Goal: Task Accomplishment & Management: Manage account settings

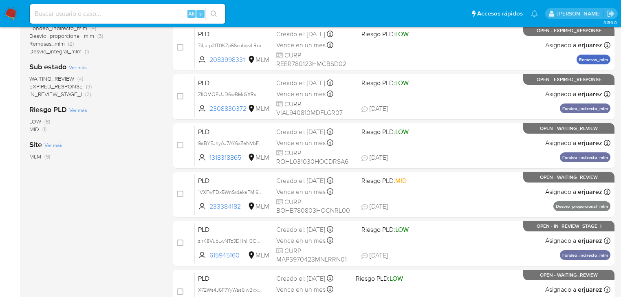
scroll to position [196, 0]
click at [126, 14] on input at bounding box center [128, 14] width 196 height 11
paste input "242038875"
type input "242038875"
click at [212, 12] on icon "search-icon" at bounding box center [214, 14] width 7 height 7
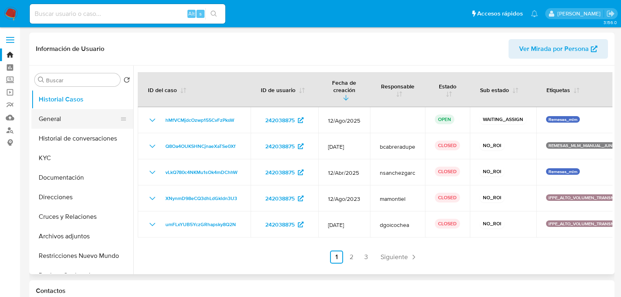
select select "10"
click at [72, 122] on button "General" at bounding box center [78, 119] width 95 height 20
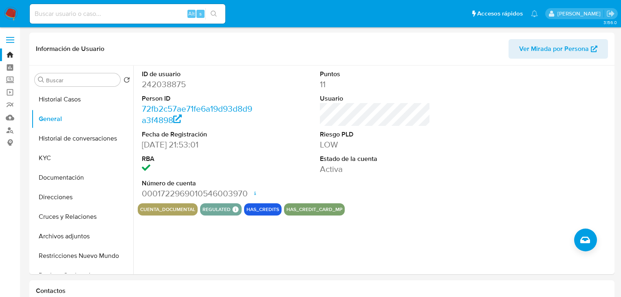
click at [66, 10] on input at bounding box center [128, 14] width 196 height 11
paste input "2547281558"
type input "2547281558"
click at [222, 12] on button "search-icon" at bounding box center [214, 13] width 17 height 11
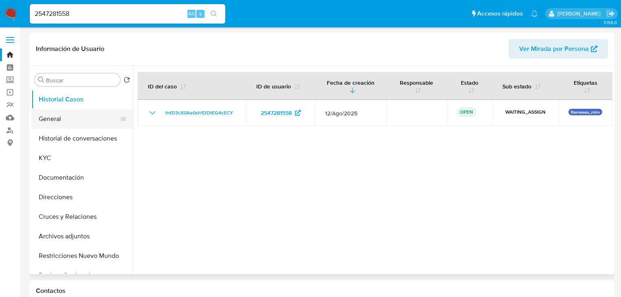
select select "10"
click at [46, 124] on button "General" at bounding box center [78, 119] width 95 height 20
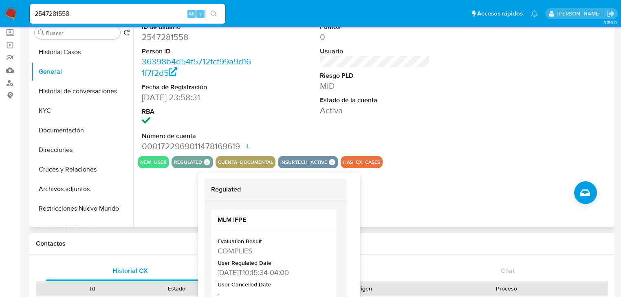
scroll to position [65, 0]
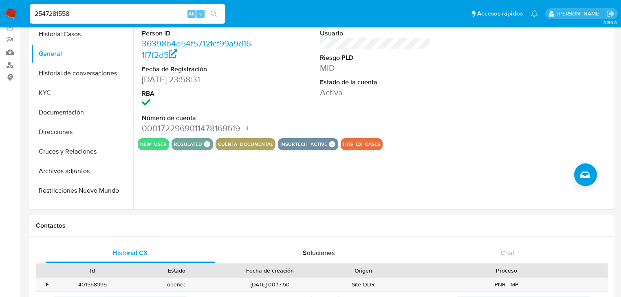
drag, startPoint x: 46, startPoint y: 9, endPoint x: -45, endPoint y: -10, distance: 93.6
paste input "032709115"
type input "2032709115"
click at [220, 14] on button "search-icon" at bounding box center [214, 13] width 17 height 11
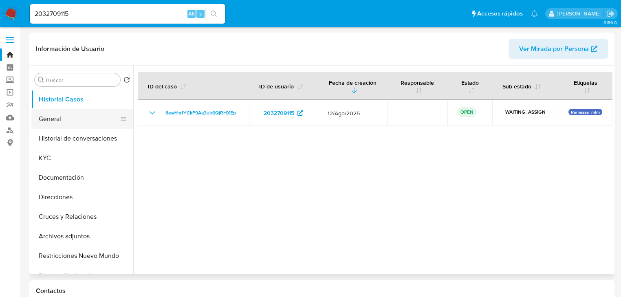
select select "10"
click at [55, 120] on button "General" at bounding box center [78, 119] width 95 height 20
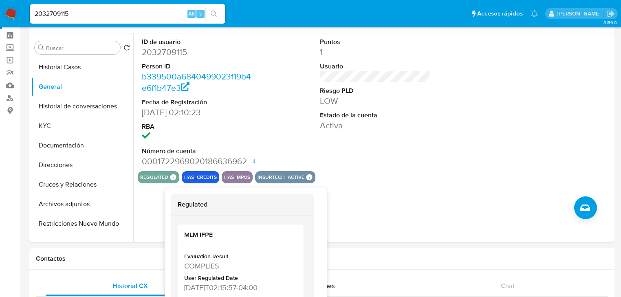
scroll to position [33, 0]
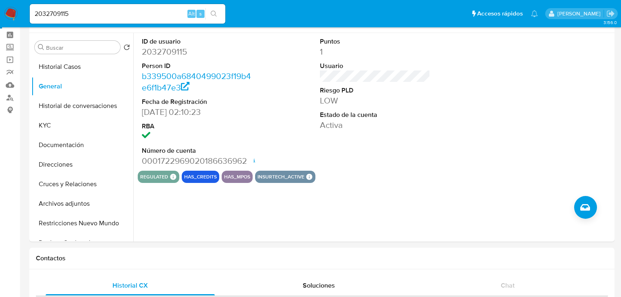
drag, startPoint x: 80, startPoint y: 12, endPoint x: -47, endPoint y: -9, distance: 128.1
paste input "1624558754"
type input "1624558754"
click at [211, 13] on icon "search-icon" at bounding box center [214, 14] width 7 height 7
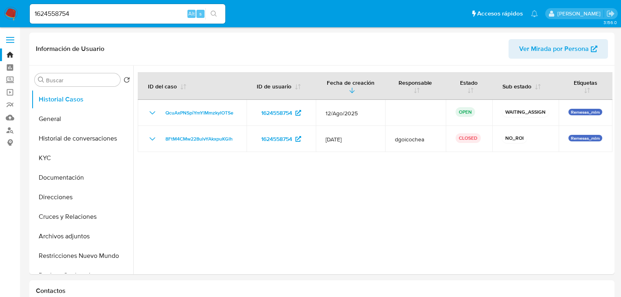
select select "10"
click at [57, 118] on button "General" at bounding box center [78, 119] width 95 height 20
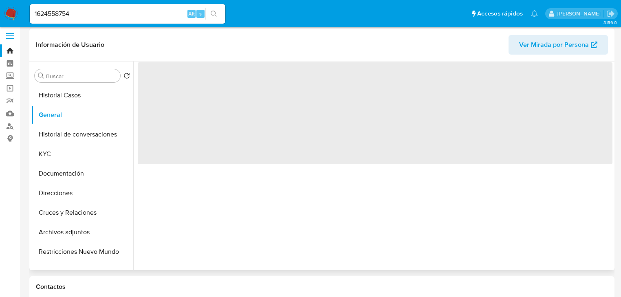
scroll to position [65, 0]
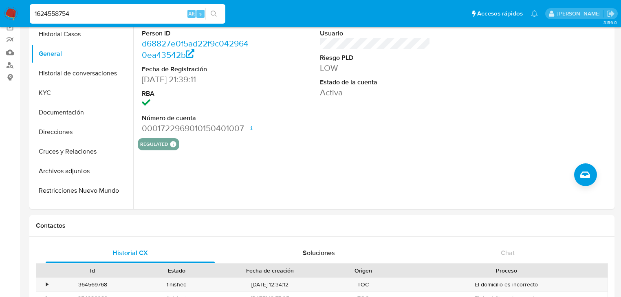
drag, startPoint x: 110, startPoint y: 11, endPoint x: -16, endPoint y: 3, distance: 126.3
paste input "271700125"
type input "271700125"
click at [215, 13] on icon "search-icon" at bounding box center [214, 14] width 7 height 7
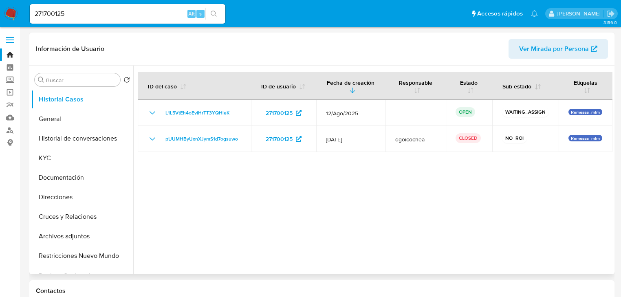
select select "10"
click at [55, 118] on button "General" at bounding box center [78, 119] width 95 height 20
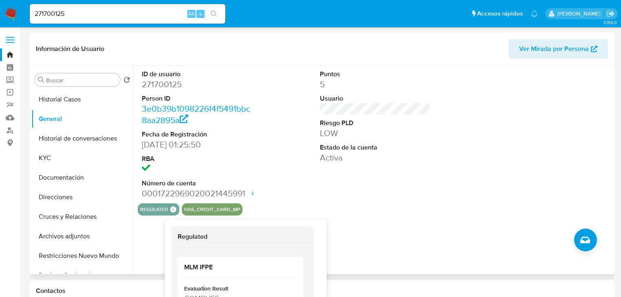
scroll to position [33, 0]
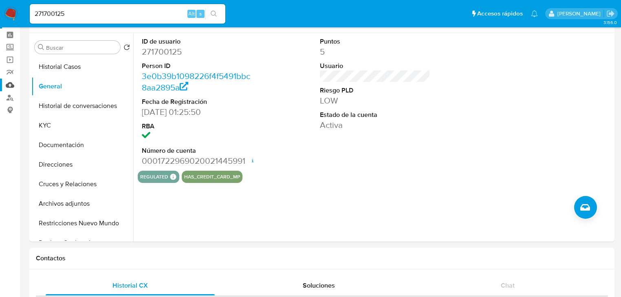
click at [14, 88] on link "Mulan" at bounding box center [48, 85] width 97 height 13
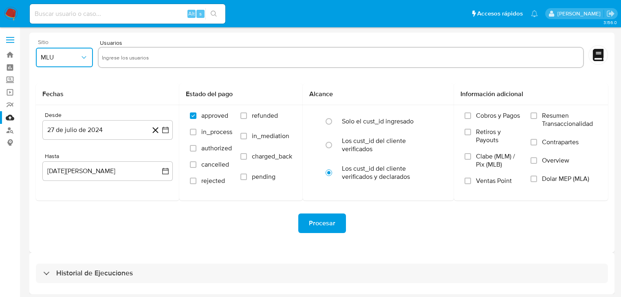
click at [65, 57] on span "MLU" at bounding box center [60, 57] width 39 height 8
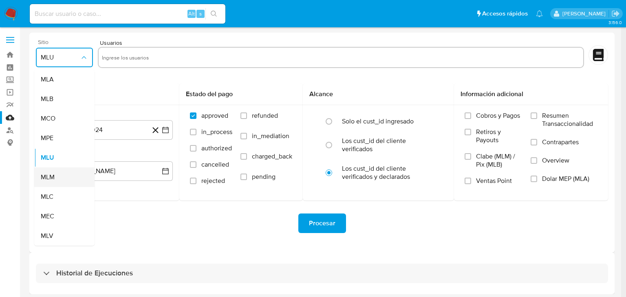
click at [52, 175] on span "MLM" at bounding box center [48, 177] width 14 height 8
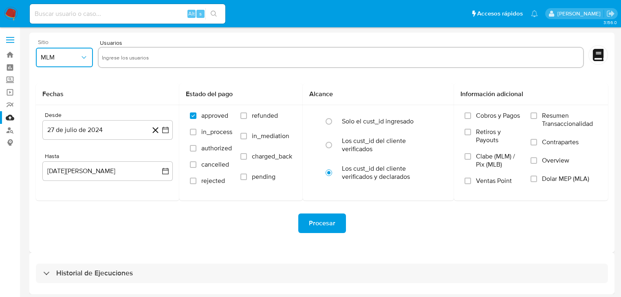
drag, startPoint x: 119, startPoint y: 57, endPoint x: 114, endPoint y: 56, distance: 5.3
click at [119, 56] on input "text" at bounding box center [341, 57] width 478 height 13
click at [111, 56] on input "text" at bounding box center [341, 57] width 478 height 13
paste input "242038875"
type input "242038875"
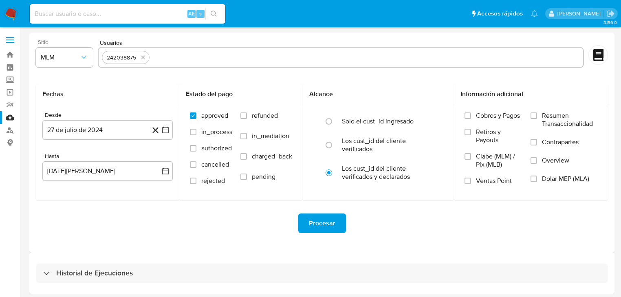
click at [169, 62] on input "text" at bounding box center [366, 57] width 427 height 13
paste input "292180350"
type input "292180350"
click at [220, 60] on input "text" at bounding box center [392, 57] width 376 height 13
paste input "2032709115"
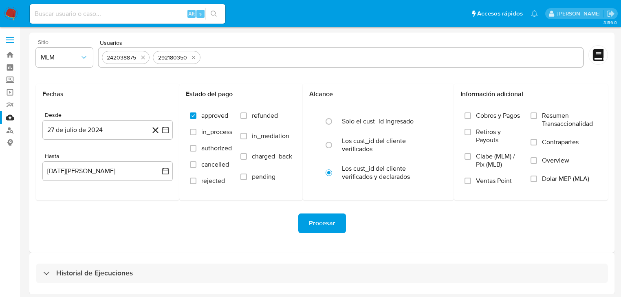
type input "2032709115"
click at [279, 50] on div "242038875 292180350 2032709115" at bounding box center [341, 57] width 487 height 21
click at [287, 64] on div "242038875 292180350 2032709115" at bounding box center [341, 57] width 487 height 21
click at [287, 59] on input "text" at bounding box center [418, 57] width 323 height 13
paste input "1624558754"
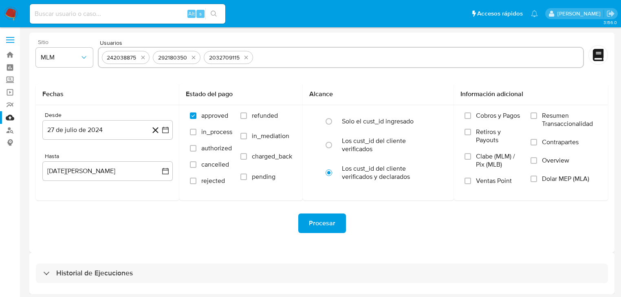
type input "1624558754"
click at [313, 53] on input "text" at bounding box center [445, 57] width 270 height 13
paste input "271700125"
type input "271700125"
click at [163, 129] on icon "button" at bounding box center [165, 130] width 7 height 7
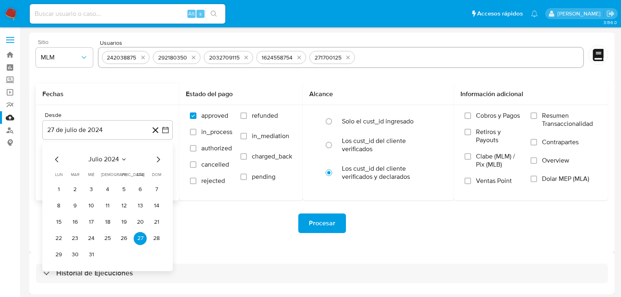
click at [160, 159] on icon "Mes siguiente" at bounding box center [158, 160] width 10 height 10
click at [160, 160] on icon "Mes siguiente" at bounding box center [158, 160] width 10 height 10
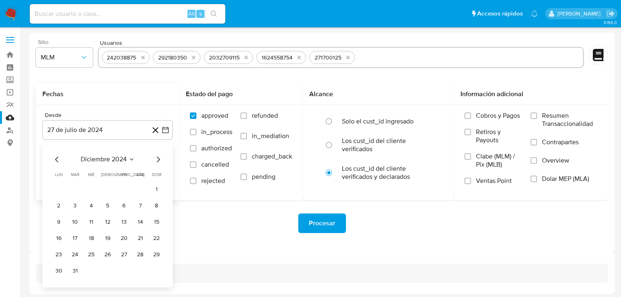
click at [160, 160] on icon "Mes siguiente" at bounding box center [158, 160] width 10 height 10
click at [159, 160] on icon "Mes siguiente" at bounding box center [158, 160] width 3 height 6
click at [78, 187] on button "1" at bounding box center [75, 189] width 13 height 13
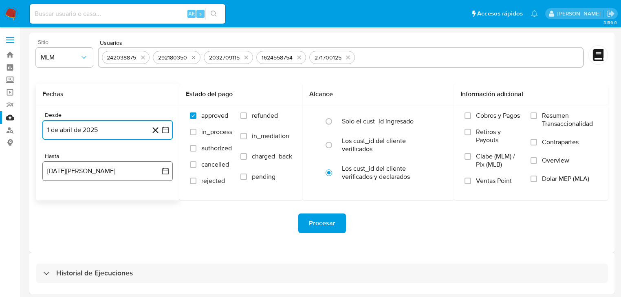
drag, startPoint x: 165, startPoint y: 170, endPoint x: 117, endPoint y: 162, distance: 48.3
click at [165, 170] on icon "button" at bounding box center [165, 171] width 8 height 8
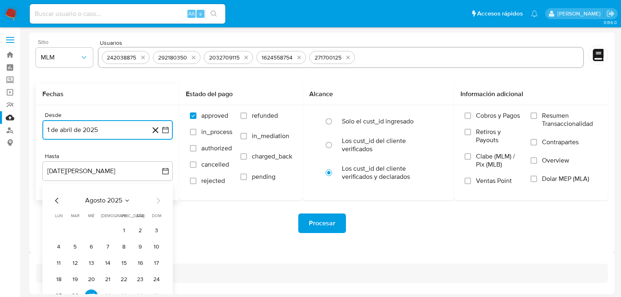
click at [53, 201] on icon "Mes anterior" at bounding box center [57, 201] width 10 height 10
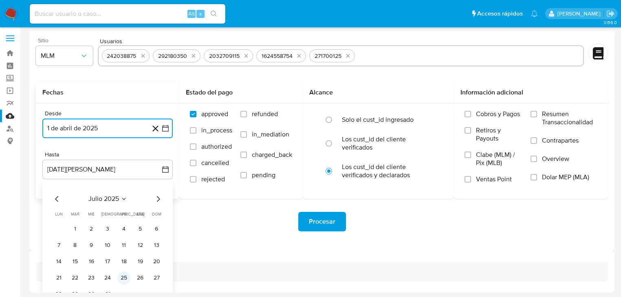
scroll to position [2, 0]
click at [53, 195] on icon "Mes anterior" at bounding box center [57, 199] width 10 height 10
click at [157, 197] on icon "Mes siguiente" at bounding box center [158, 199] width 10 height 10
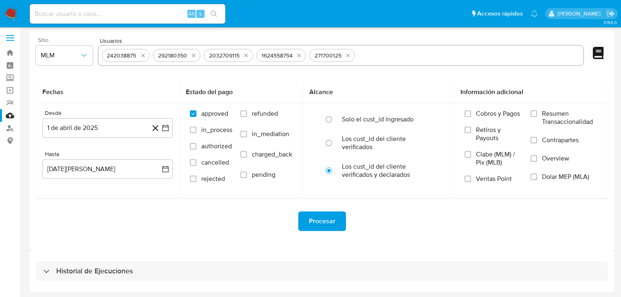
drag, startPoint x: 232, startPoint y: 247, endPoint x: 171, endPoint y: 248, distance: 61.6
click at [228, 247] on div "Sitio MLM Usuarios 242038875 292180350 2032709115 1624558754 271700125 Fechas D…" at bounding box center [322, 141] width 586 height 220
drag, startPoint x: 101, startPoint y: 161, endPoint x: 110, endPoint y: 171, distance: 13.0
click at [103, 161] on button "27 de agosto de 2025" at bounding box center [107, 169] width 130 height 20
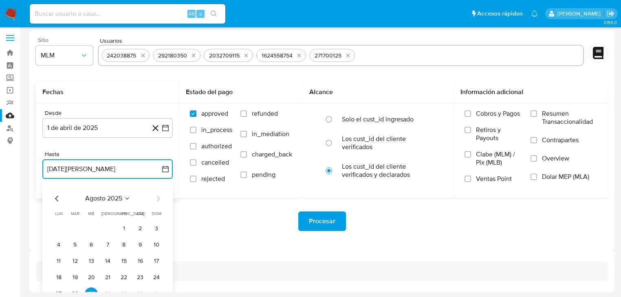
drag, startPoint x: 55, startPoint y: 197, endPoint x: 59, endPoint y: 201, distance: 4.9
click at [55, 197] on icon "Mes anterior" at bounding box center [57, 199] width 10 height 10
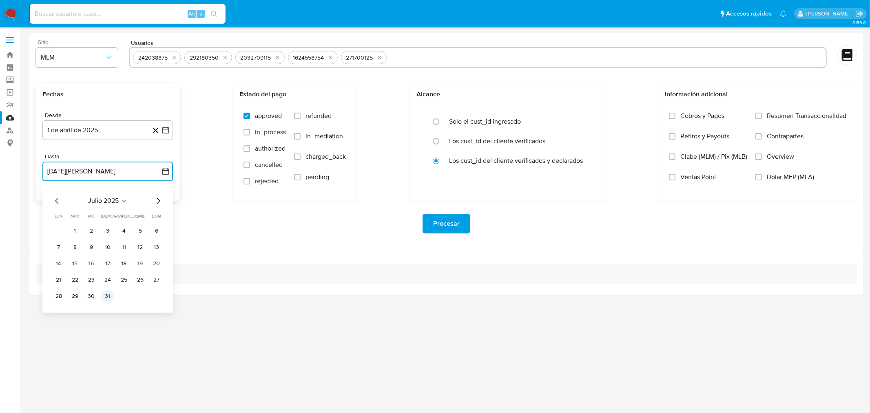
click at [106, 297] on button "31" at bounding box center [107, 296] width 13 height 13
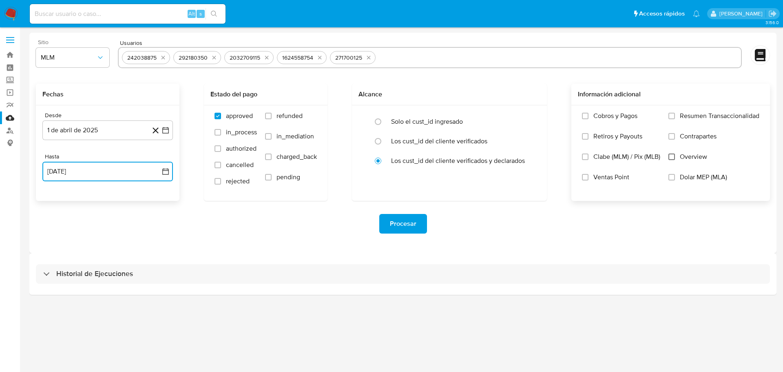
click at [626, 156] on input "Overview" at bounding box center [671, 156] width 7 height 7
click at [402, 219] on span "Procesar" at bounding box center [403, 224] width 27 height 18
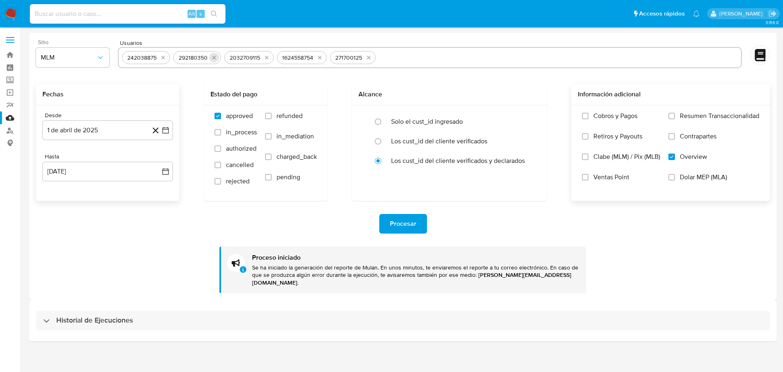
click at [165, 56] on button "quitar 242038875" at bounding box center [163, 58] width 10 height 10
click at [165, 56] on icon "quitar 292180350" at bounding box center [162, 57] width 7 height 7
click at [164, 56] on icon "quitar 2032709115" at bounding box center [164, 57] width 7 height 7
click at [164, 57] on icon "quitar 1624558754" at bounding box center [164, 57] width 7 height 7
click at [163, 57] on icon "quitar 271700125" at bounding box center [160, 57] width 7 height 7
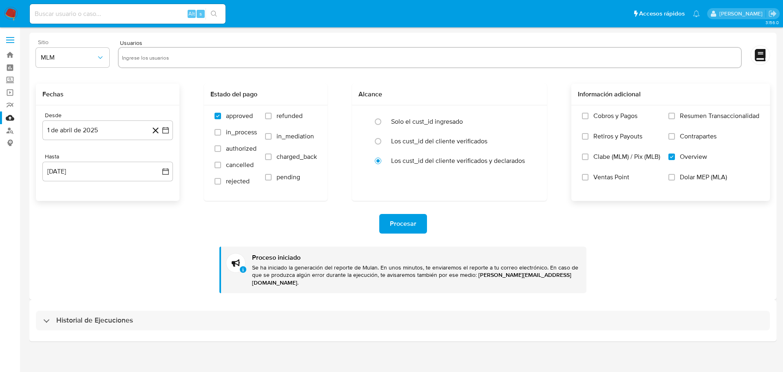
click at [146, 57] on input "text" at bounding box center [430, 57] width 616 height 13
paste input "2547281558"
type input "2547281558"
click at [163, 130] on icon "button" at bounding box center [165, 130] width 8 height 8
click at [161, 161] on icon "Mes siguiente" at bounding box center [158, 160] width 10 height 10
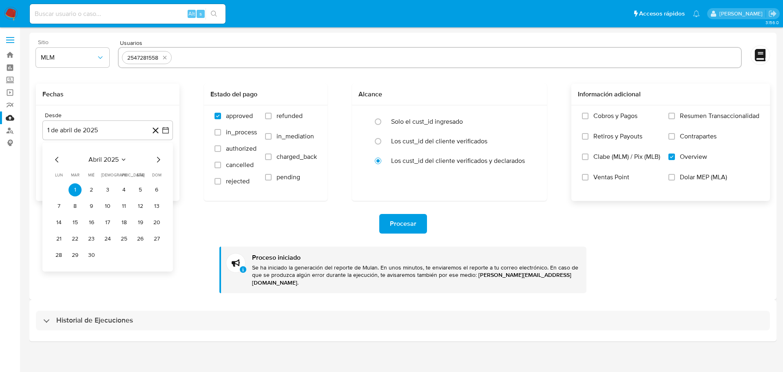
click at [159, 162] on icon "Mes siguiente" at bounding box center [158, 160] width 10 height 10
click at [158, 162] on icon "Mes siguiente" at bounding box center [158, 160] width 10 height 10
click at [91, 206] on button "9" at bounding box center [91, 205] width 13 height 13
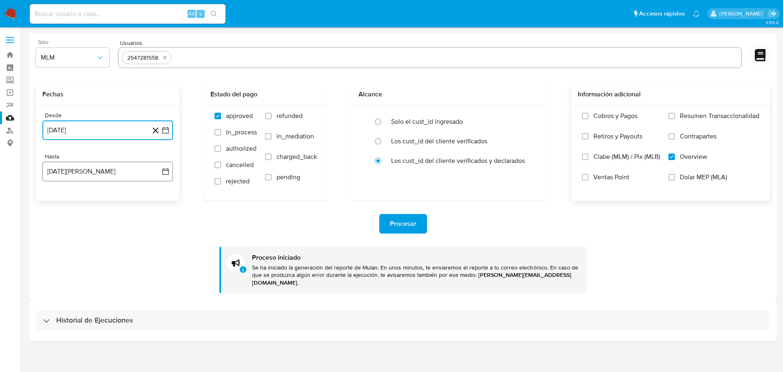
drag, startPoint x: 166, startPoint y: 168, endPoint x: 142, endPoint y: 168, distance: 24.1
click at [165, 169] on icon "button" at bounding box center [165, 171] width 8 height 8
click at [54, 203] on icon "Mes anterior" at bounding box center [57, 201] width 10 height 10
click at [109, 294] on button "31" at bounding box center [107, 296] width 13 height 13
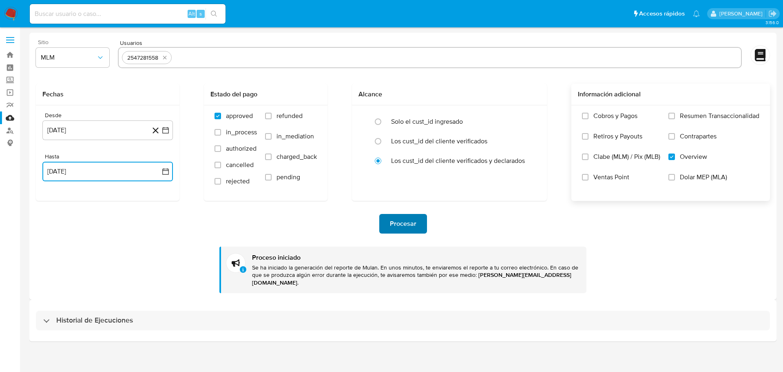
click at [407, 216] on span "Procesar" at bounding box center [403, 224] width 27 height 18
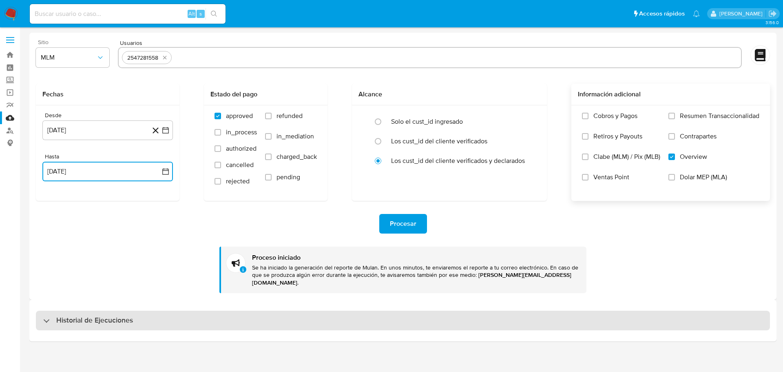
click at [66, 297] on h3 "Historial de Ejecuciones" at bounding box center [94, 320] width 77 height 10
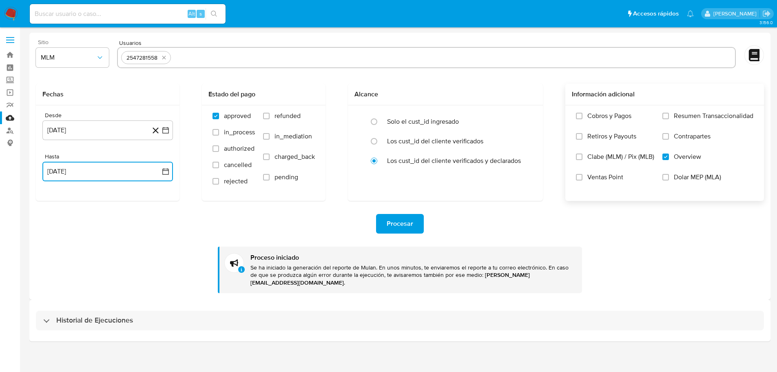
select select "10"
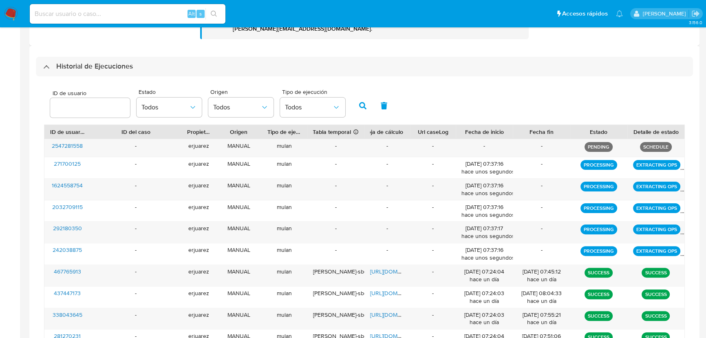
scroll to position [257, 0]
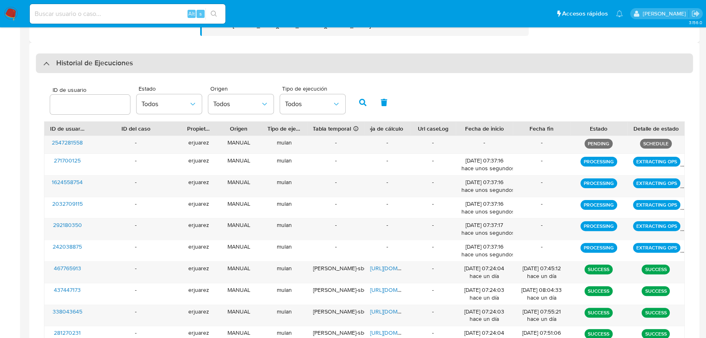
click at [44, 63] on div "Historial de Ejecuciones" at bounding box center [88, 63] width 90 height 10
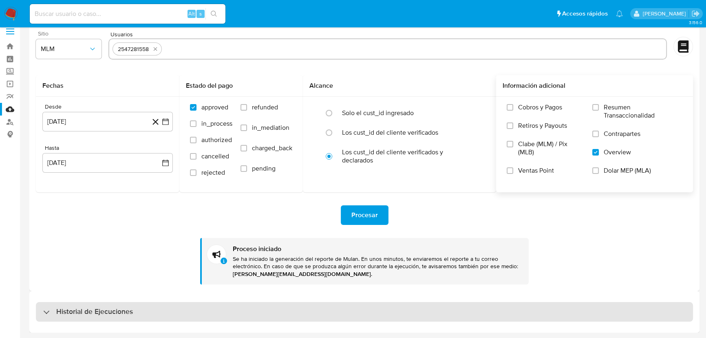
scroll to position [9, 0]
click at [42, 297] on div "Historial de Ejecuciones" at bounding box center [364, 312] width 657 height 20
select select "10"
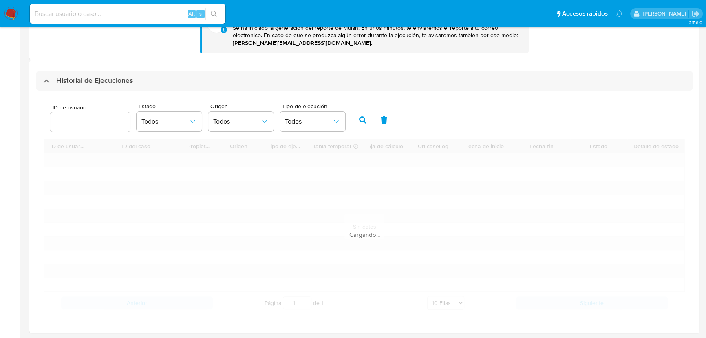
scroll to position [257, 0]
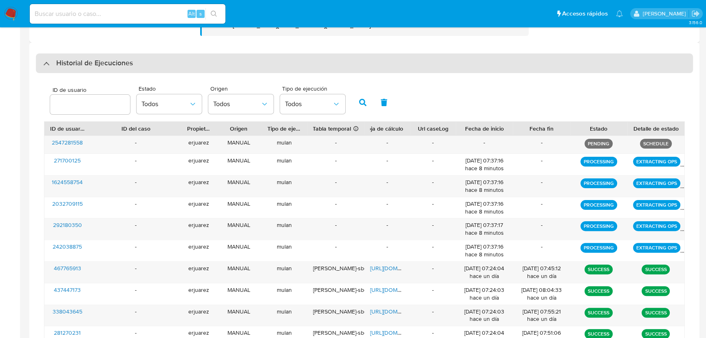
click at [62, 71] on div "Historial de Ejecuciones" at bounding box center [364, 63] width 657 height 20
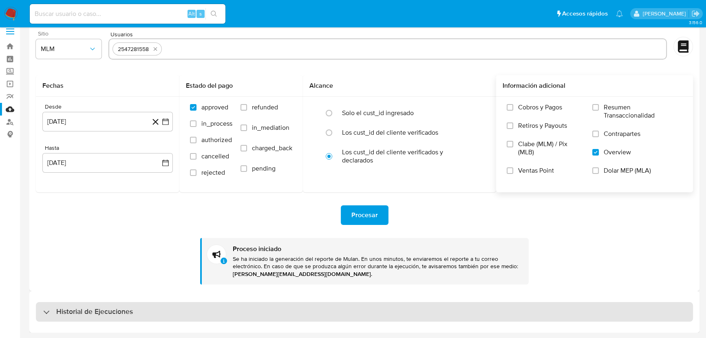
click at [41, 297] on div "Historial de Ejecuciones" at bounding box center [364, 312] width 657 height 20
select select "10"
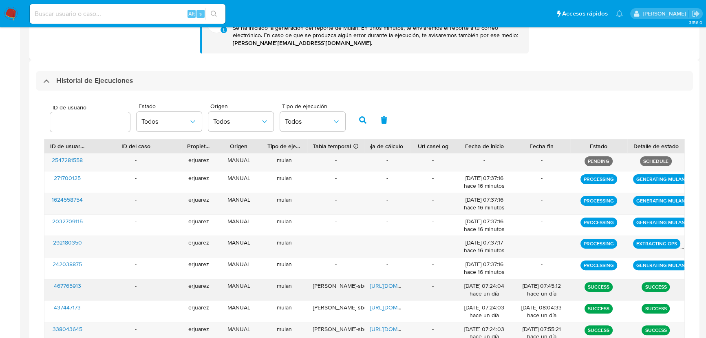
scroll to position [257, 0]
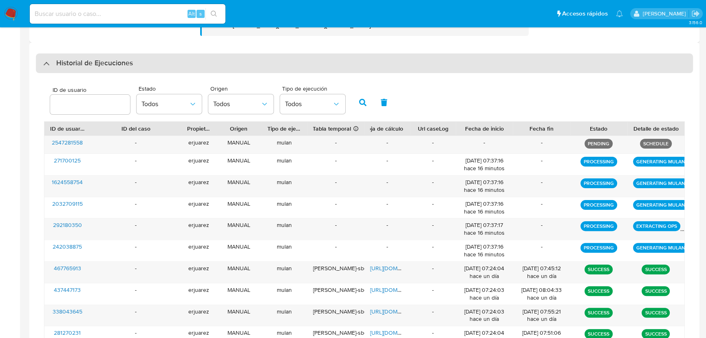
click at [44, 64] on div "Historial de Ejecuciones" at bounding box center [88, 63] width 90 height 10
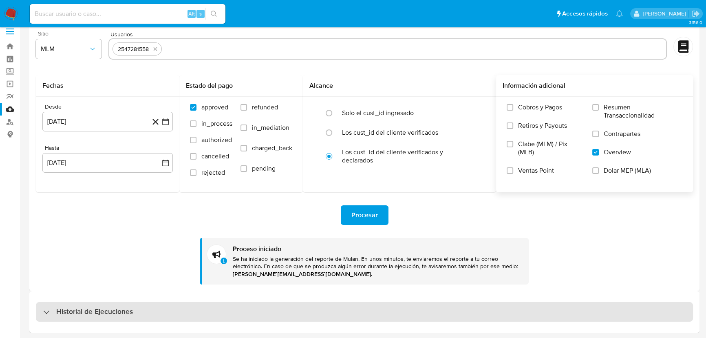
scroll to position [9, 0]
click at [51, 297] on div "Historial de Ejecuciones" at bounding box center [88, 312] width 90 height 10
select select "10"
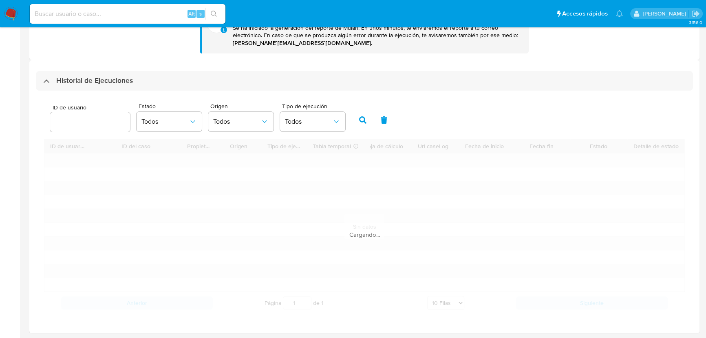
scroll to position [257, 0]
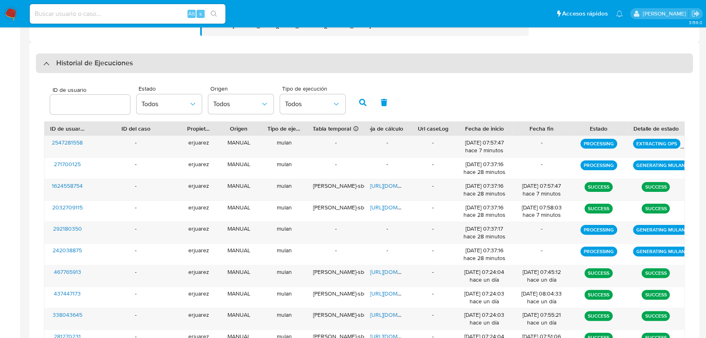
click at [49, 66] on div "Historial de Ejecuciones" at bounding box center [88, 63] width 90 height 10
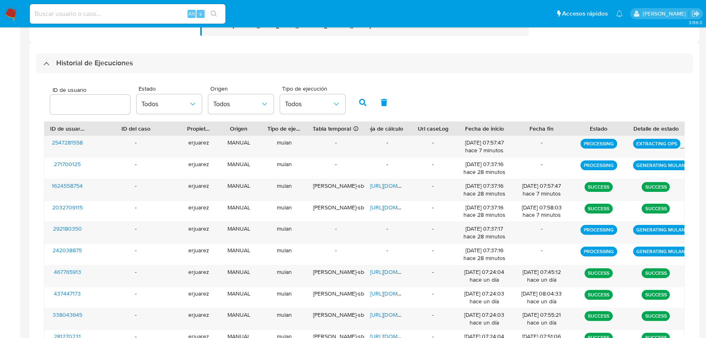
scroll to position [9, 0]
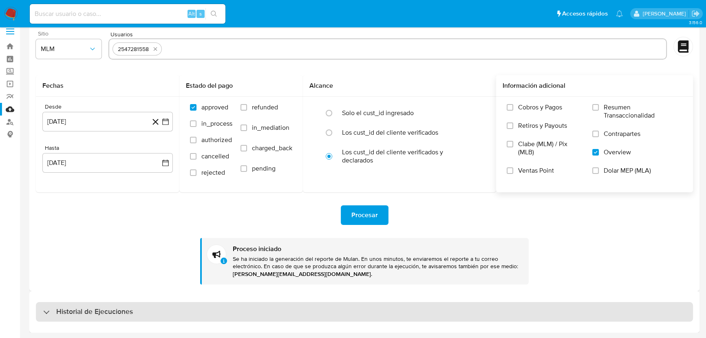
click at [45, 297] on div "Historial de Ejecuciones" at bounding box center [88, 312] width 90 height 10
select select "10"
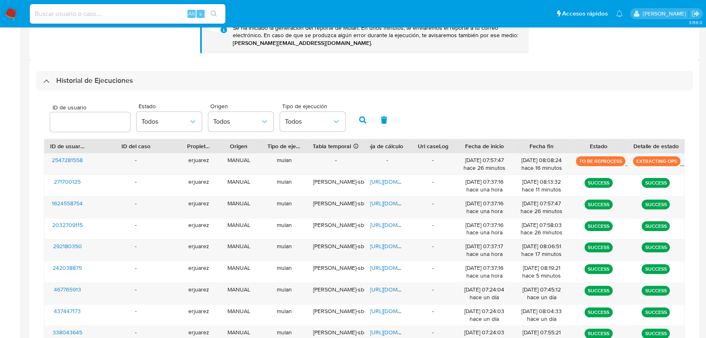
scroll to position [257, 0]
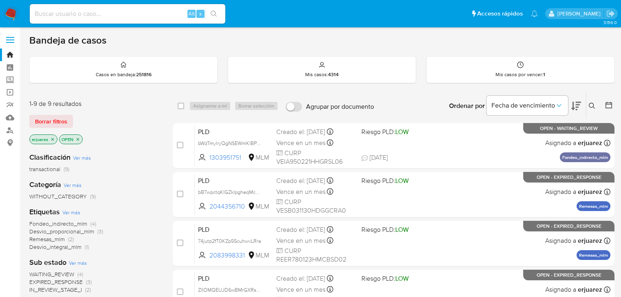
click at [82, 17] on input at bounding box center [128, 14] width 196 height 11
paste input "242038875"
type input "242038875"
click at [217, 15] on icon "search-icon" at bounding box center [214, 14] width 7 height 7
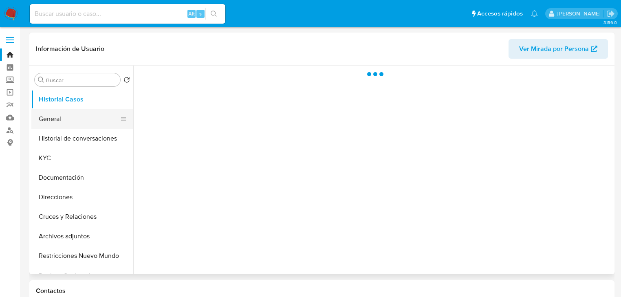
click at [64, 120] on button "General" at bounding box center [78, 119] width 95 height 20
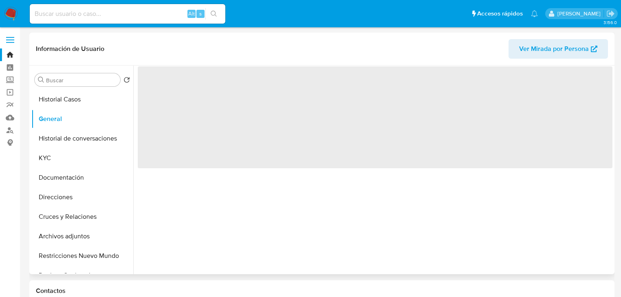
select select "10"
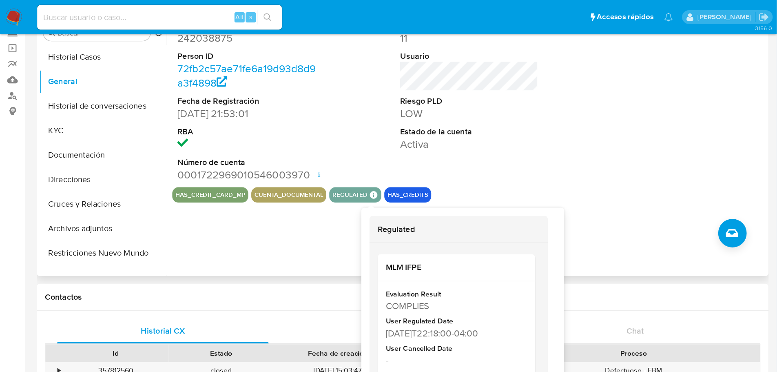
scroll to position [65, 0]
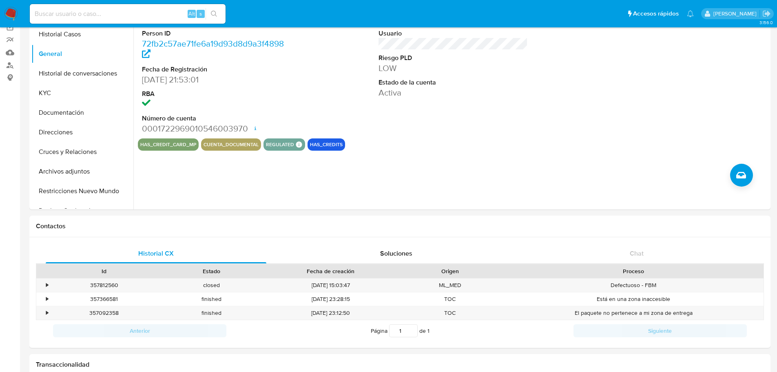
click at [8, 11] on img at bounding box center [11, 14] width 14 height 14
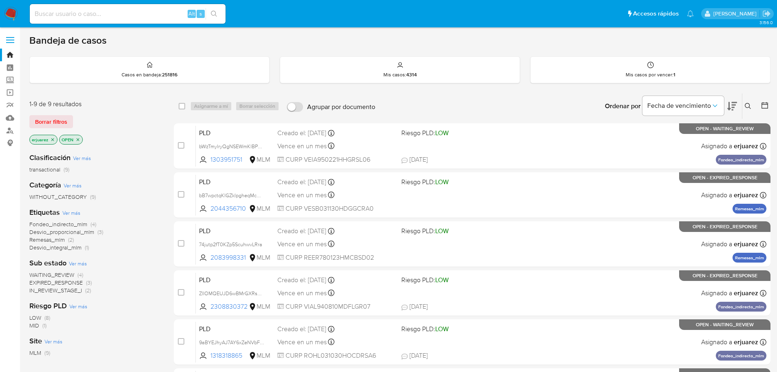
click at [67, 282] on span "EXPIRED_RESPONSE" at bounding box center [55, 282] width 53 height 8
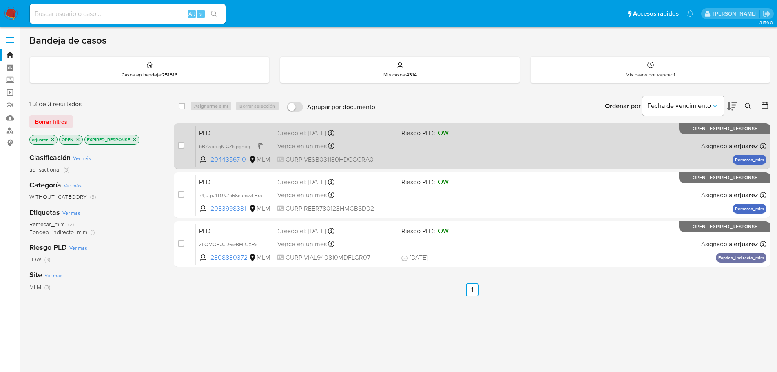
click at [225, 145] on span "bB7wpctqKIGZklpgheqMcC3m" at bounding box center [233, 145] width 68 height 9
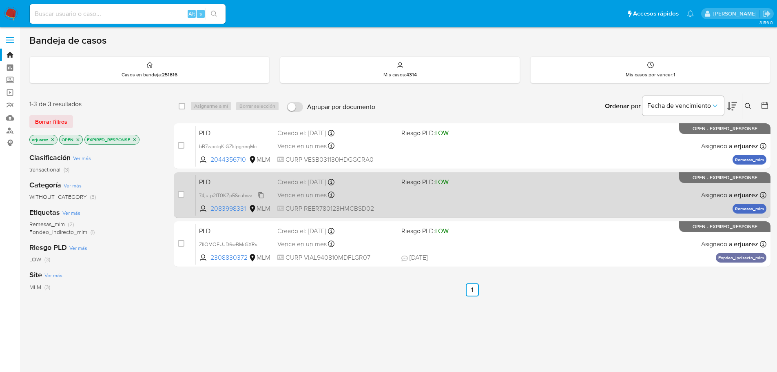
click at [222, 195] on span "74jutp2fT0KZp5ScuhwvLRra" at bounding box center [230, 194] width 63 height 9
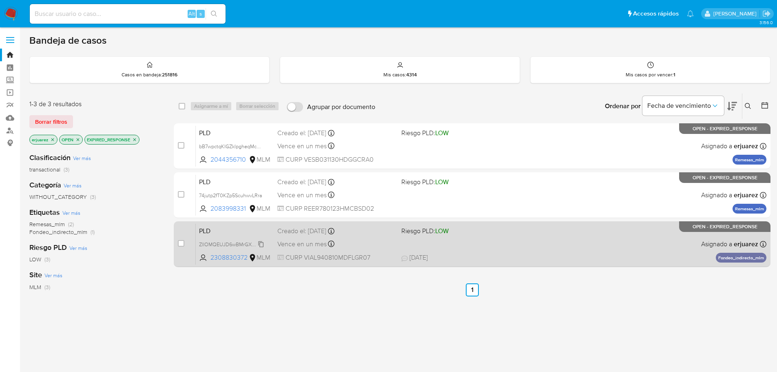
click at [208, 242] on span "ZlIOMQEUJD6wBMrGXRsFFFVl" at bounding box center [234, 243] width 71 height 9
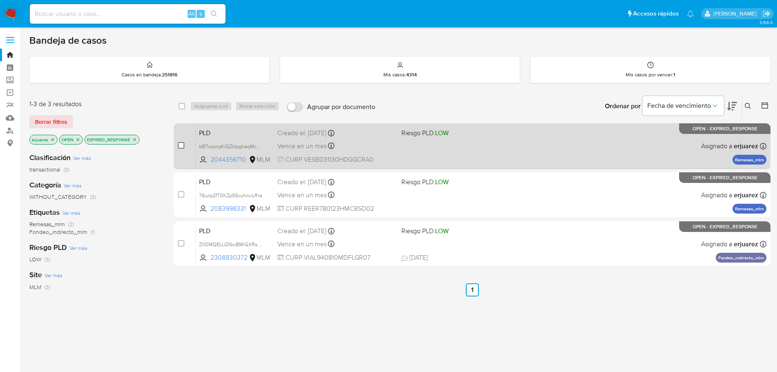
click at [178, 144] on input "checkbox" at bounding box center [181, 145] width 7 height 7
checkbox input "true"
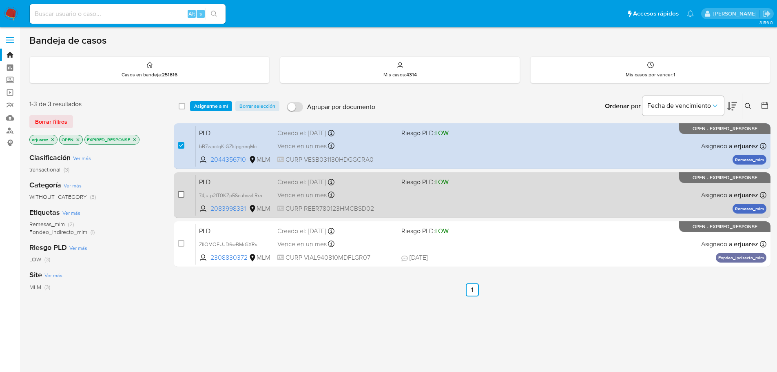
click at [180, 192] on input "checkbox" at bounding box center [181, 194] width 7 height 7
checkbox input "true"
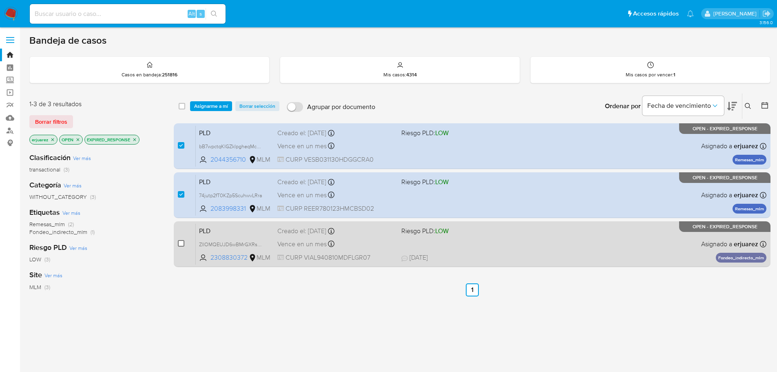
click at [180, 242] on input "checkbox" at bounding box center [181, 243] width 7 height 7
checkbox input "true"
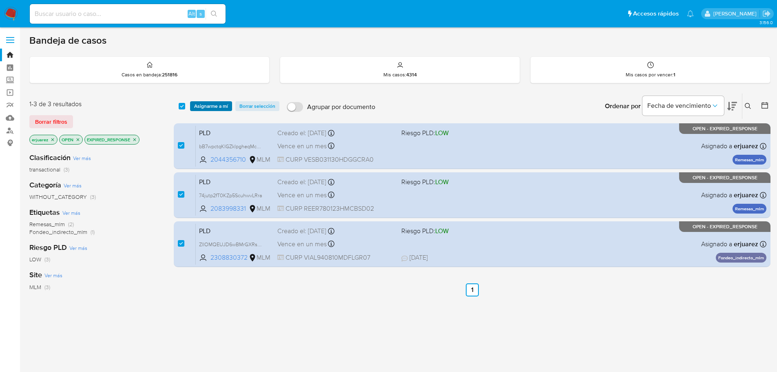
click at [214, 106] on span "Asignarme a mí" at bounding box center [211, 106] width 34 height 8
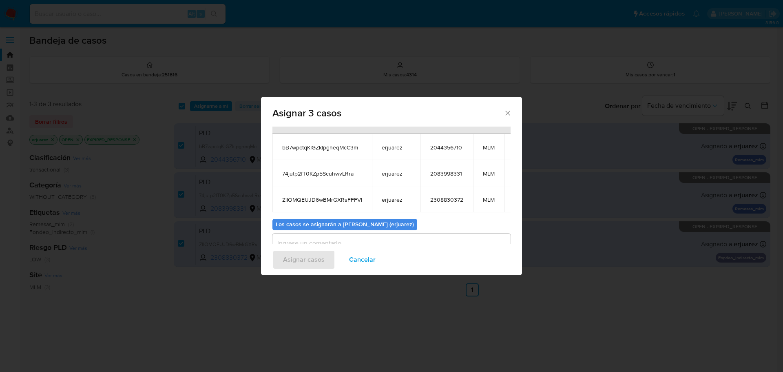
scroll to position [72, 0]
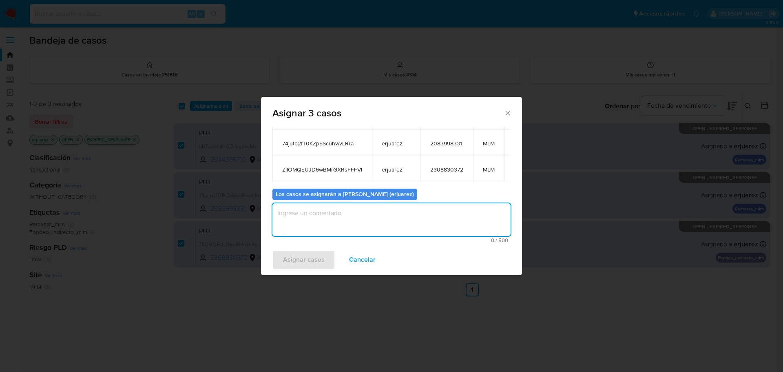
drag, startPoint x: 329, startPoint y: 228, endPoint x: 345, endPoint y: 224, distance: 16.2
click at [345, 224] on textarea "assign-modal" at bounding box center [391, 219] width 238 height 33
type textarea "EPJU"
click at [305, 258] on span "Asignar casos" at bounding box center [304, 259] width 42 height 18
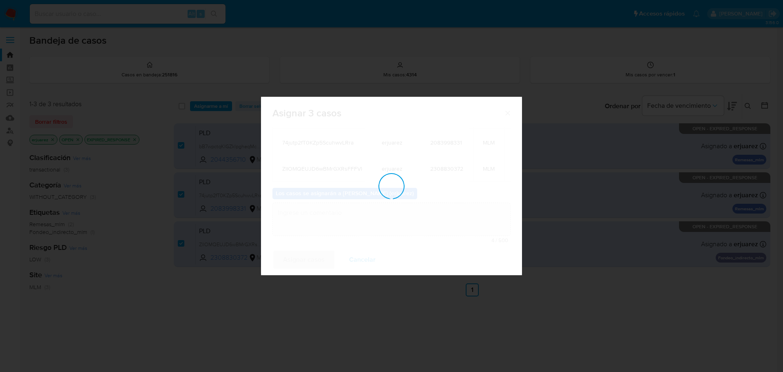
checkbox input "false"
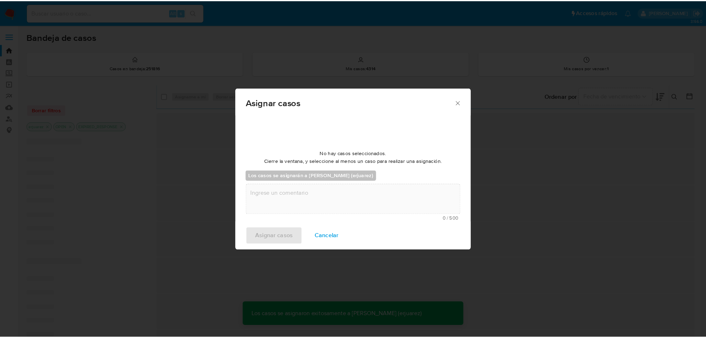
scroll to position [49, 0]
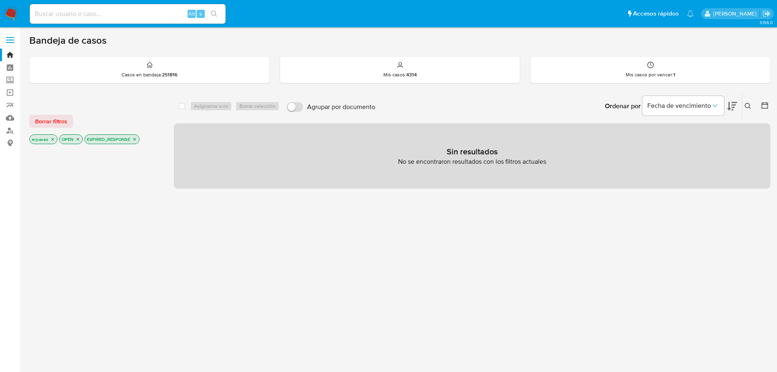
click at [133, 139] on icon "close-filter" at bounding box center [134, 139] width 5 height 5
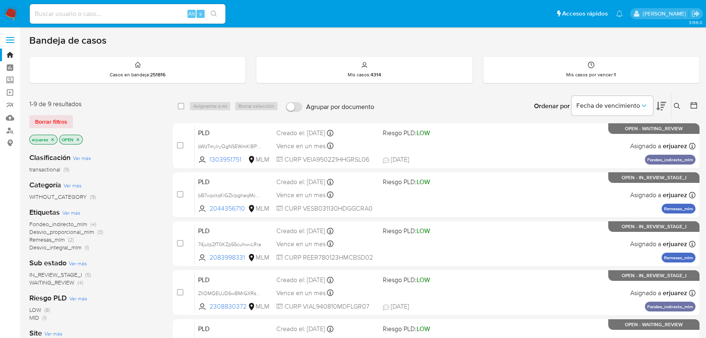
click at [675, 104] on icon at bounding box center [677, 106] width 7 height 7
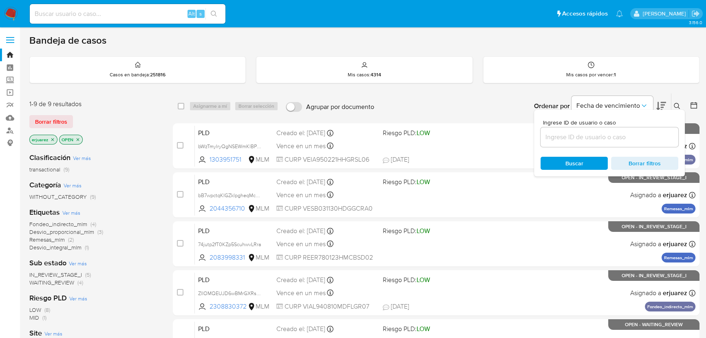
drag, startPoint x: 592, startPoint y: 143, endPoint x: 592, endPoint y: 135, distance: 8.2
click at [592, 143] on div at bounding box center [610, 137] width 138 height 20
click at [592, 135] on input at bounding box center [610, 137] width 138 height 11
paste input "bB7wpctqKIGZklpgheqMcC3m"
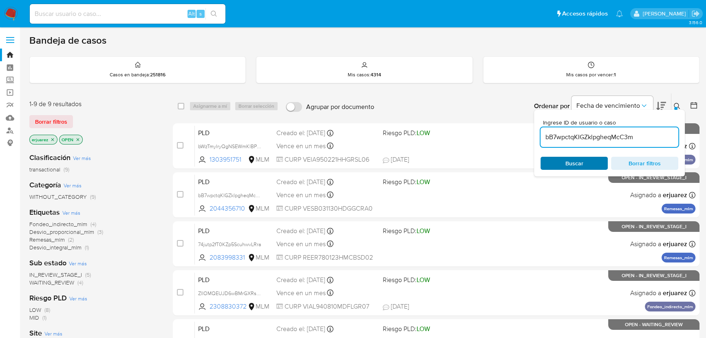
type input "bB7wpctqKIGZklpgheqMcC3m"
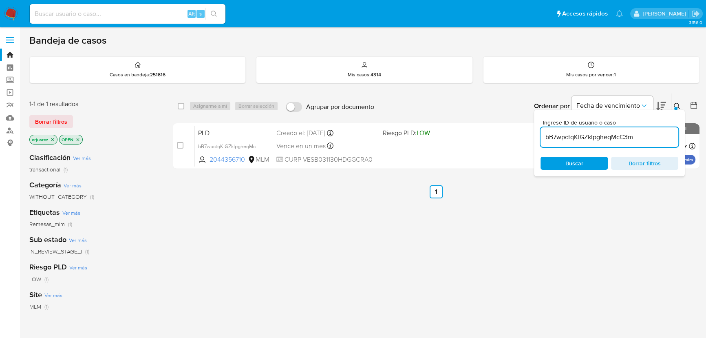
click at [579, 164] on span "Buscar" at bounding box center [575, 163] width 18 height 13
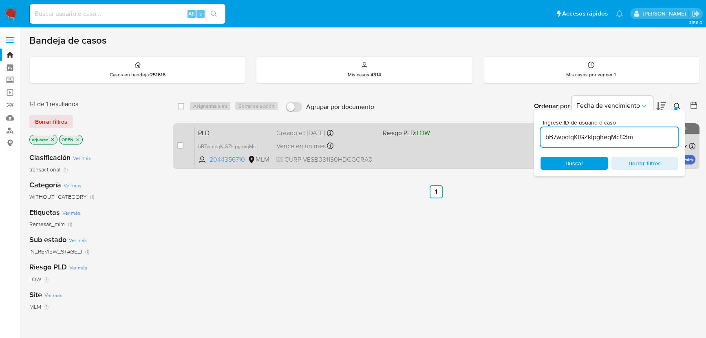
drag, startPoint x: 354, startPoint y: 218, endPoint x: 375, endPoint y: 132, distance: 88.1
click at [356, 217] on div "select-all-cases-checkbox Asignarme a mí Borrar selección Agrupar por documento…" at bounding box center [436, 277] width 527 height 369
click at [407, 146] on div "PLD bB7wpctqKIGZklpgheqMcC3m 2044356710 MLM Riesgo PLD: LOW Creado el: 12/08/20…" at bounding box center [445, 145] width 501 height 41
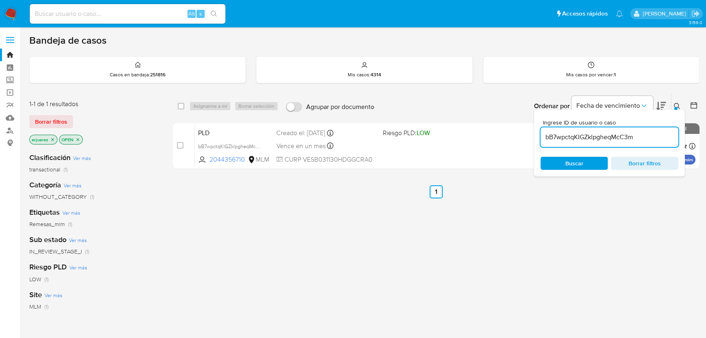
drag, startPoint x: 190, startPoint y: 212, endPoint x: 58, endPoint y: 2, distance: 248.3
click at [190, 211] on div "select-all-cases-checkbox Asignarme a mí Borrar selección Agrupar por documento…" at bounding box center [436, 277] width 527 height 369
click at [10, 20] on img at bounding box center [11, 14] width 14 height 14
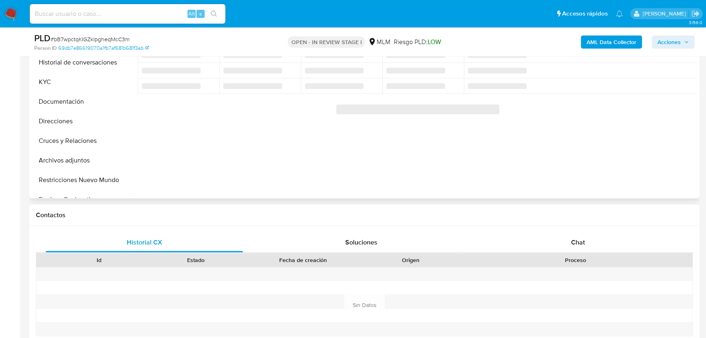
select select "10"
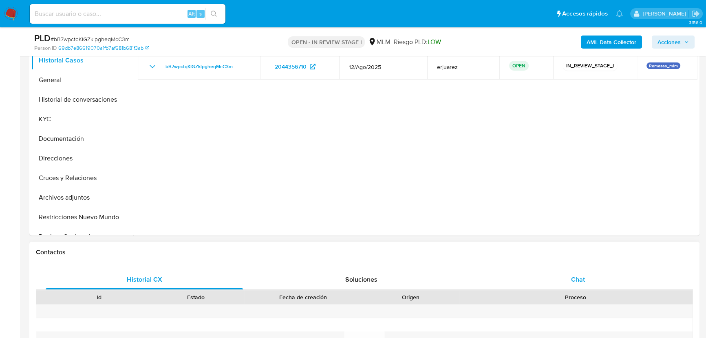
click at [568, 277] on div "Chat" at bounding box center [578, 280] width 197 height 20
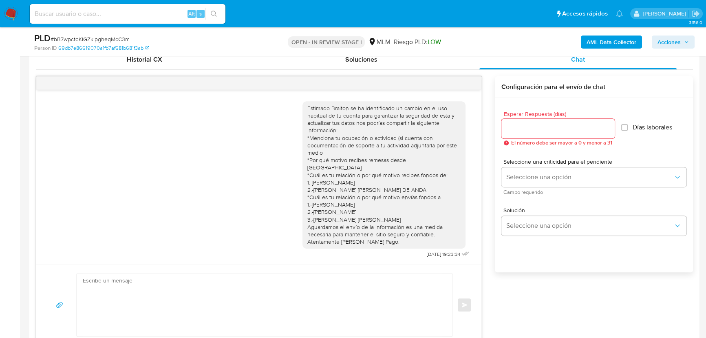
scroll to position [408, 0]
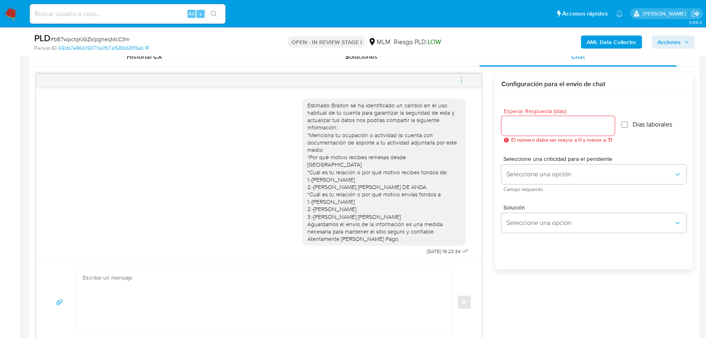
click at [462, 80] on icon "menu-action" at bounding box center [461, 80] width 7 height 7
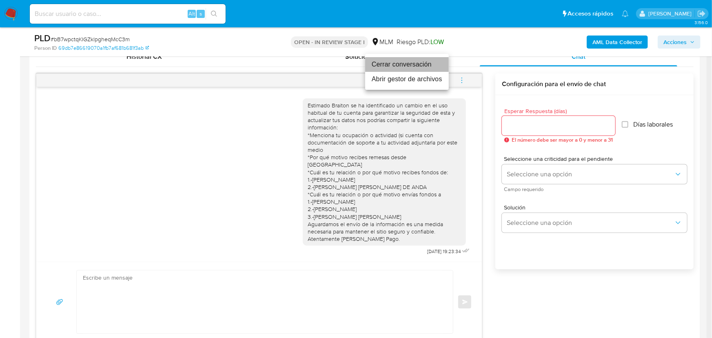
click at [408, 62] on li "Cerrar conversación" at bounding box center [407, 64] width 84 height 15
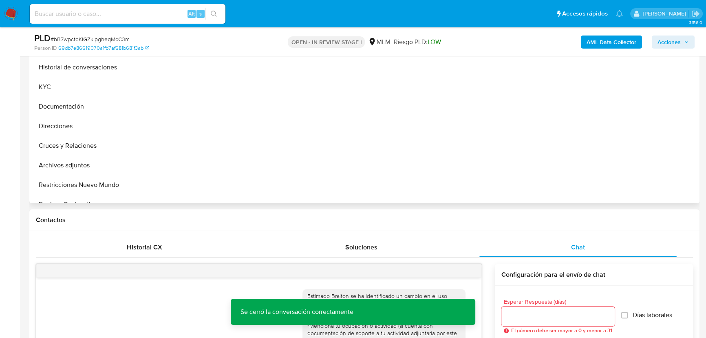
scroll to position [148, 0]
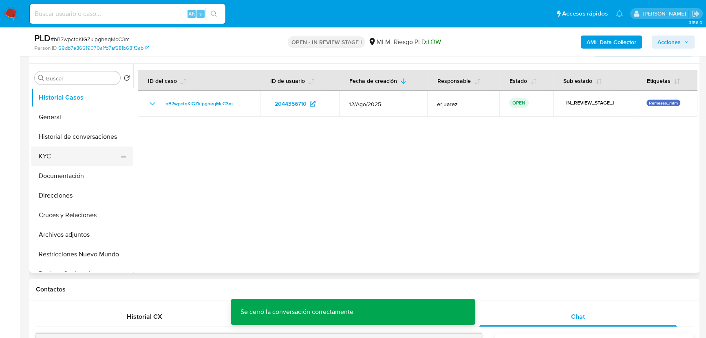
click at [52, 155] on button "KYC" at bounding box center [78, 156] width 95 height 20
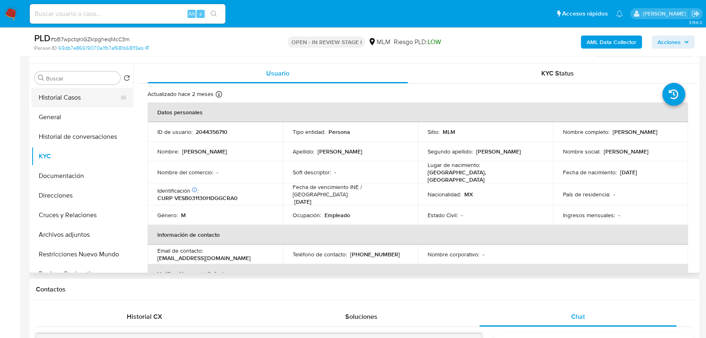
click at [82, 96] on button "Historial Casos" at bounding box center [78, 98] width 95 height 20
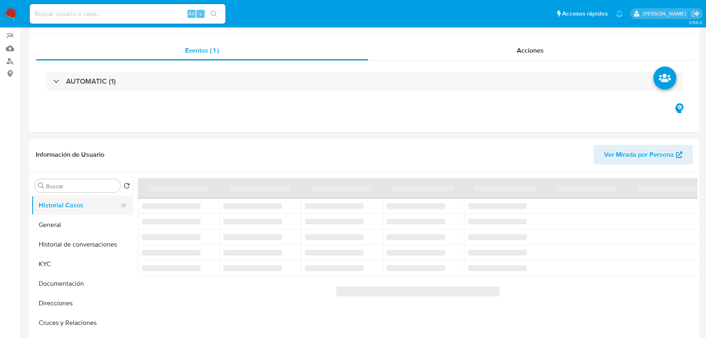
scroll to position [0, 0]
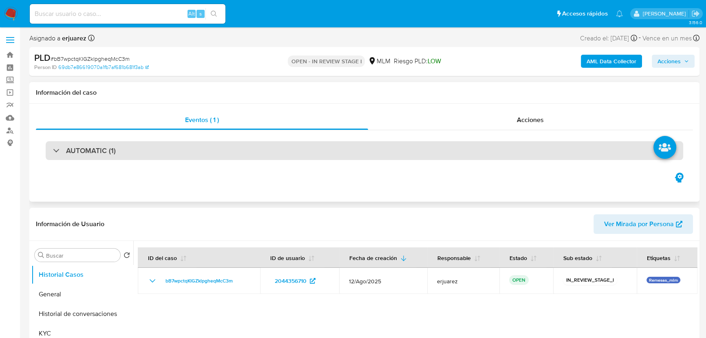
click at [60, 145] on div "AUTOMATIC (1)" at bounding box center [365, 150] width 638 height 19
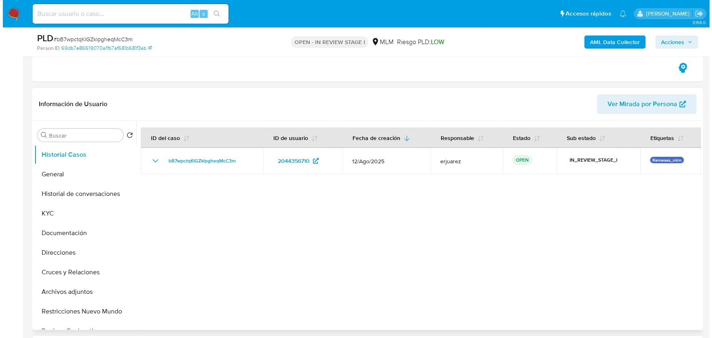
scroll to position [334, 0]
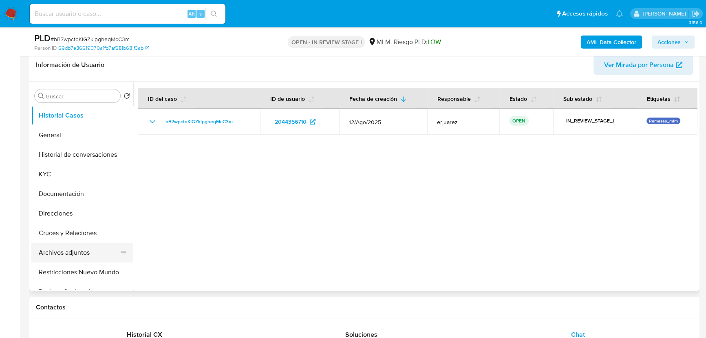
click at [85, 251] on button "Archivos adjuntos" at bounding box center [78, 253] width 95 height 20
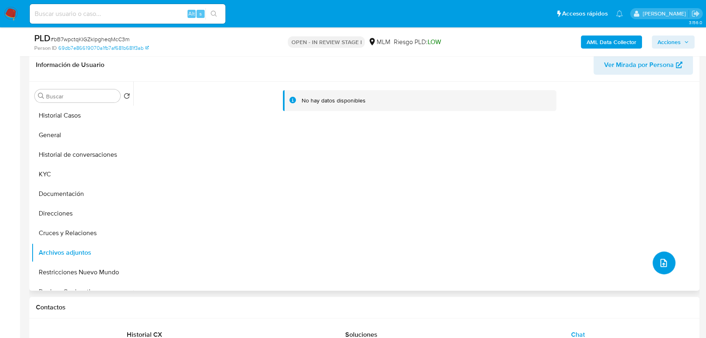
click at [654, 256] on button "upload-file" at bounding box center [664, 262] width 23 height 23
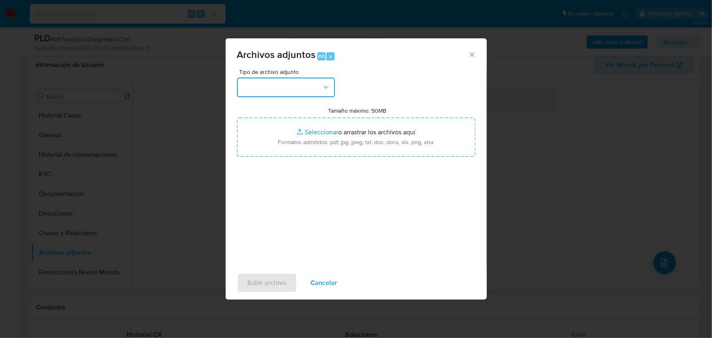
click at [315, 95] on button "button" at bounding box center [286, 87] width 98 height 20
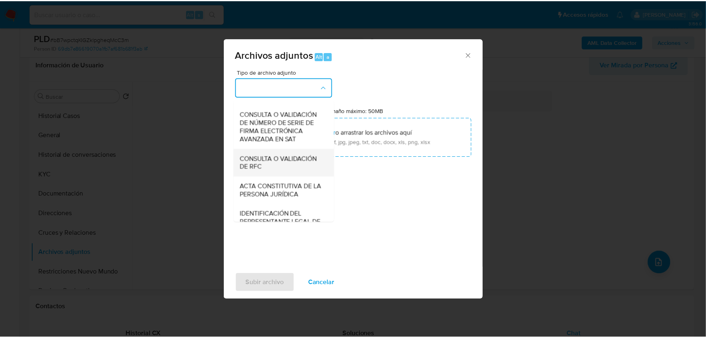
scroll to position [100, 0]
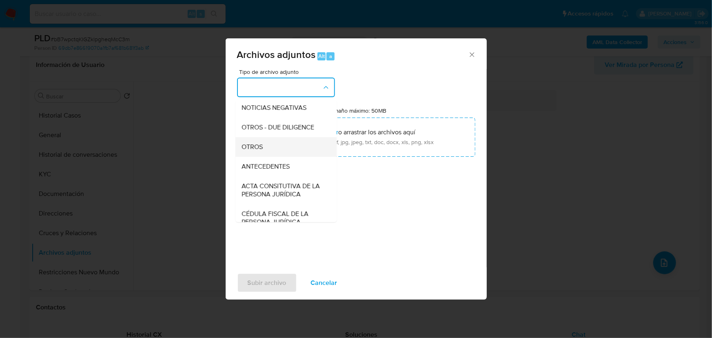
click at [245, 151] on span "OTROS" at bounding box center [252, 147] width 21 height 8
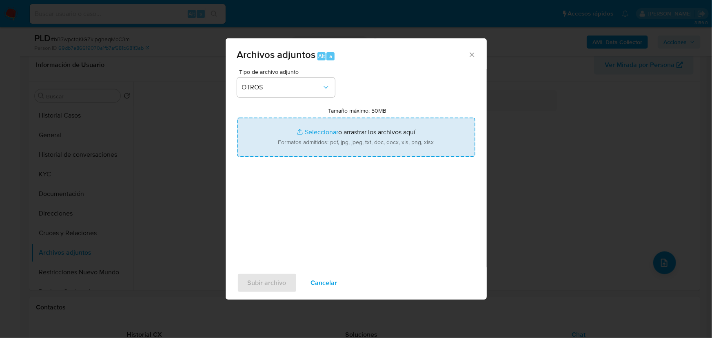
click at [318, 133] on input "Tamaño máximo: 50MB Seleccionar archivos" at bounding box center [356, 136] width 238 height 39
type input "C:\fakepath\2044356710_Braiton Isaac Vega Saucedo_Ago25.pdf"
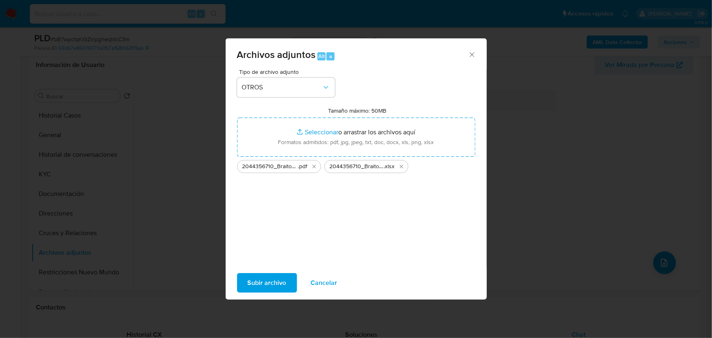
click at [298, 279] on div "Subir archivo Cancelar" at bounding box center [356, 282] width 261 height 31
click at [276, 277] on span "Subir archivo" at bounding box center [267, 283] width 39 height 18
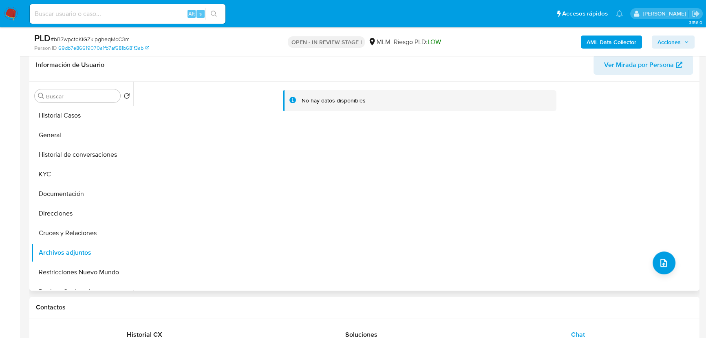
drag, startPoint x: 191, startPoint y: 194, endPoint x: 142, endPoint y: 194, distance: 48.9
click at [190, 195] on div "No hay datos disponibles" at bounding box center [415, 186] width 564 height 209
click at [69, 179] on button "KYC" at bounding box center [78, 174] width 95 height 20
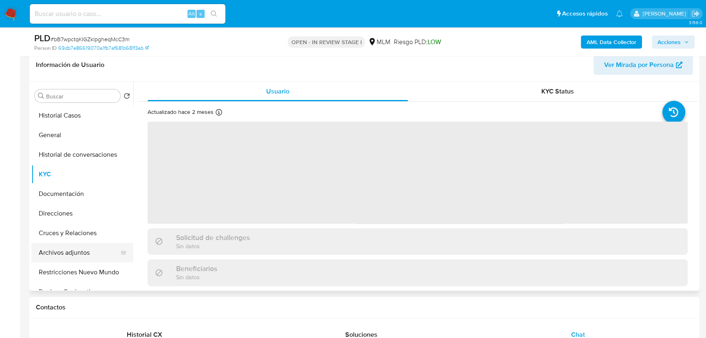
click at [64, 248] on button "Archivos adjuntos" at bounding box center [78, 253] width 95 height 20
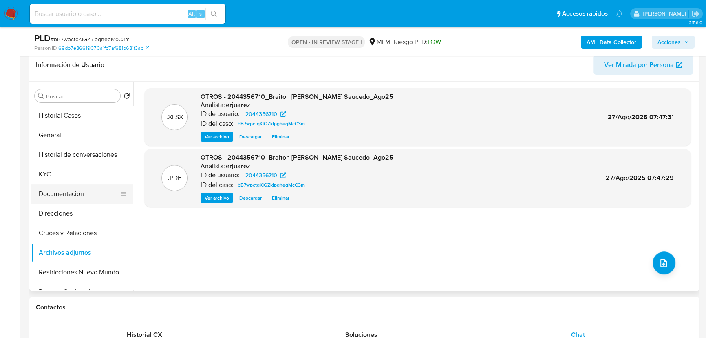
click at [53, 184] on button "Documentación" at bounding box center [78, 194] width 95 height 20
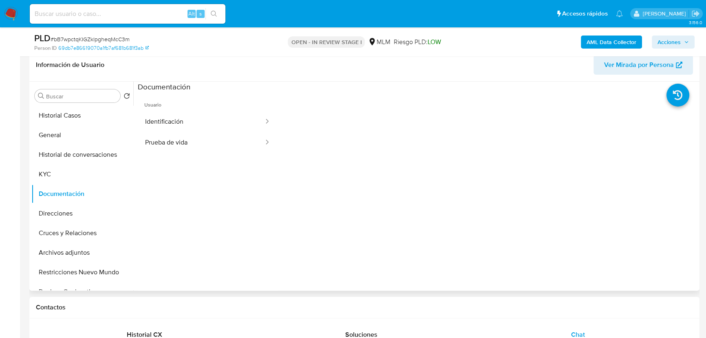
drag, startPoint x: 681, startPoint y: 43, endPoint x: 132, endPoint y: 183, distance: 566.8
click at [169, 138] on button "Prueba de vida" at bounding box center [201, 142] width 127 height 21
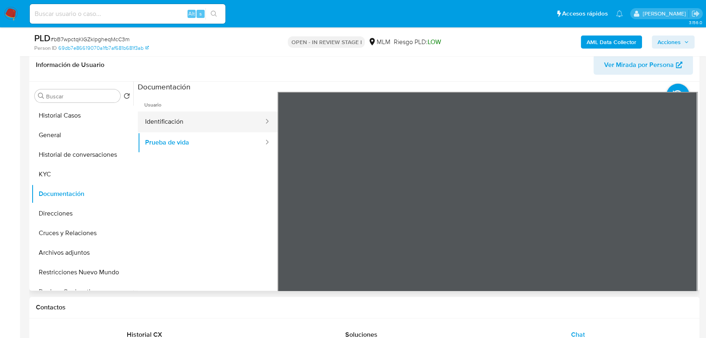
click at [173, 120] on button "Identificación" at bounding box center [201, 121] width 127 height 21
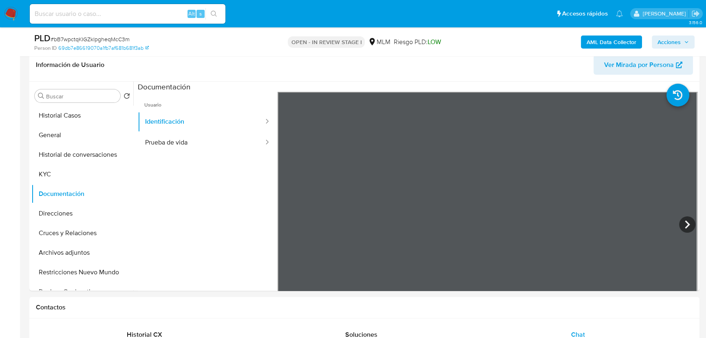
click at [673, 45] on span "Acciones" at bounding box center [669, 41] width 23 height 13
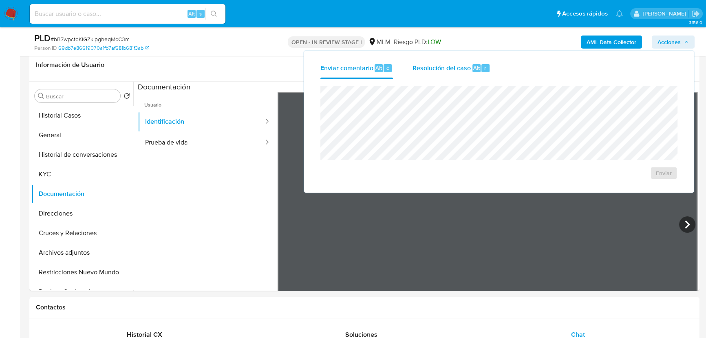
click at [458, 70] on span "Resolución del caso" at bounding box center [442, 67] width 58 height 9
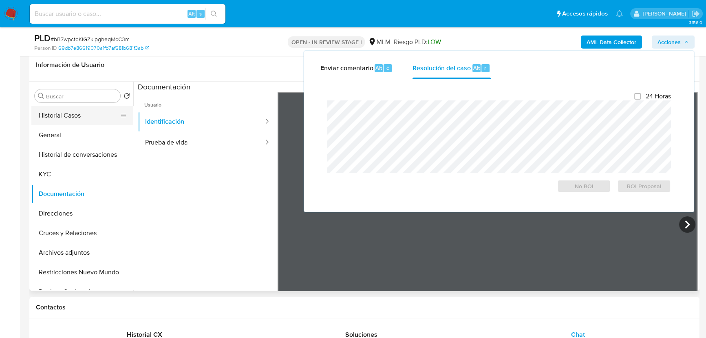
click at [76, 113] on button "Historial Casos" at bounding box center [78, 116] width 95 height 20
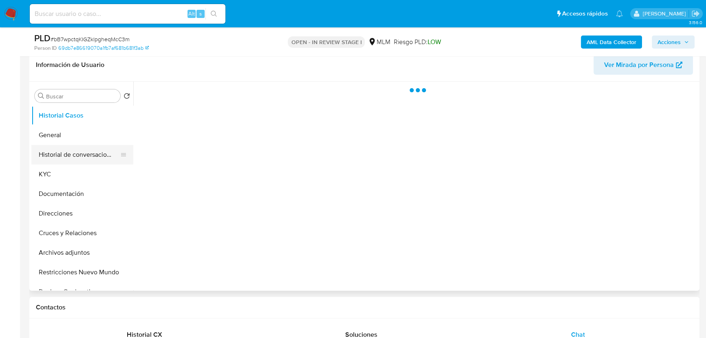
click at [116, 151] on button "Historial de conversaciones" at bounding box center [78, 155] width 95 height 20
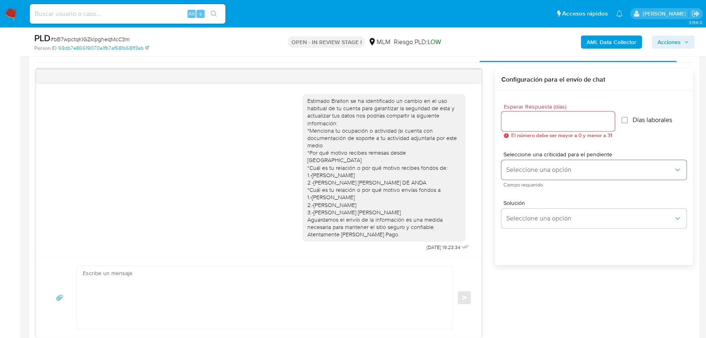
scroll to position [593, 0]
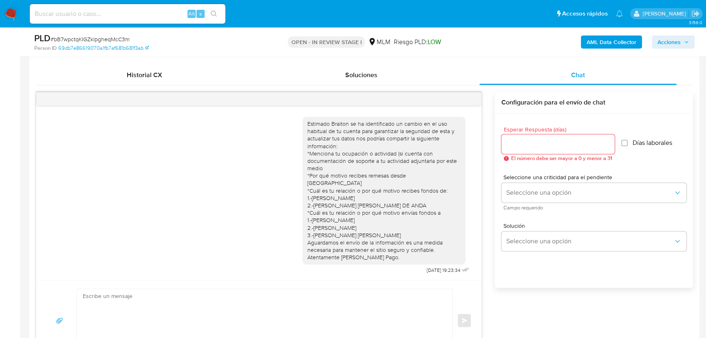
click at [679, 41] on span "Acciones" at bounding box center [669, 41] width 23 height 13
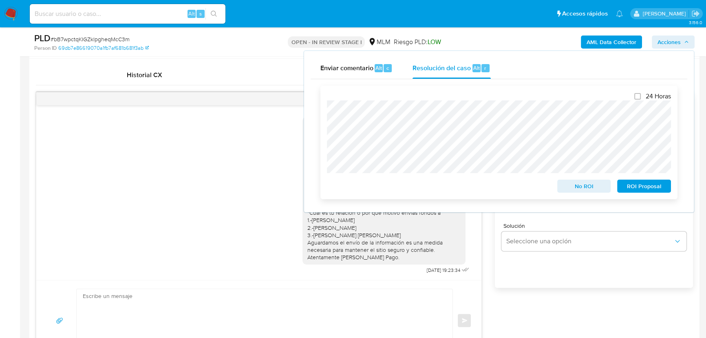
click at [324, 112] on div "24 Horas No ROI ROI Proposal" at bounding box center [499, 142] width 357 height 113
click at [585, 186] on span "No ROI" at bounding box center [584, 185] width 42 height 11
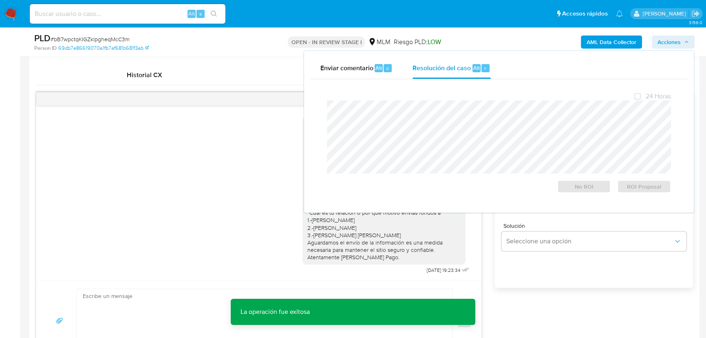
click at [234, 170] on div "Estimado Braiton se ha identificado un cambio en el uso habitual de tu cuenta p…" at bounding box center [258, 193] width 425 height 165
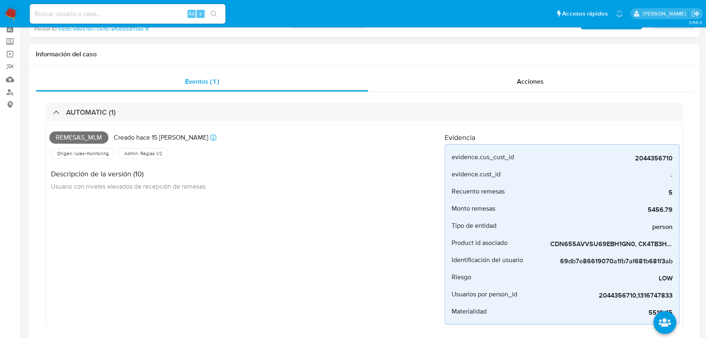
scroll to position [0, 0]
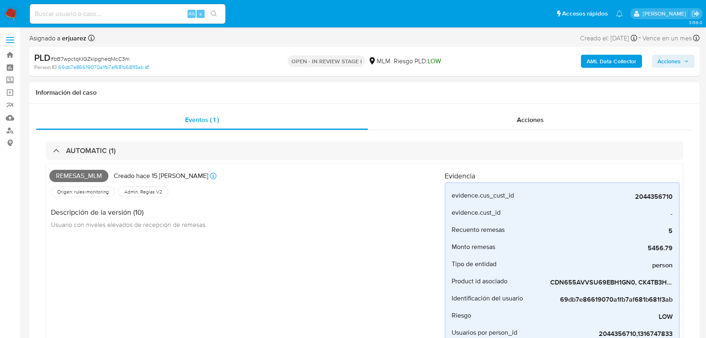
click at [522, 104] on div "Eventos ( 1 ) Acciones AUTOMATIC (1) Remesas_mlm Creado hace 15 días Creado: 12…" at bounding box center [364, 254] width 670 height 301
click at [526, 115] on span "Acciones" at bounding box center [530, 119] width 27 height 9
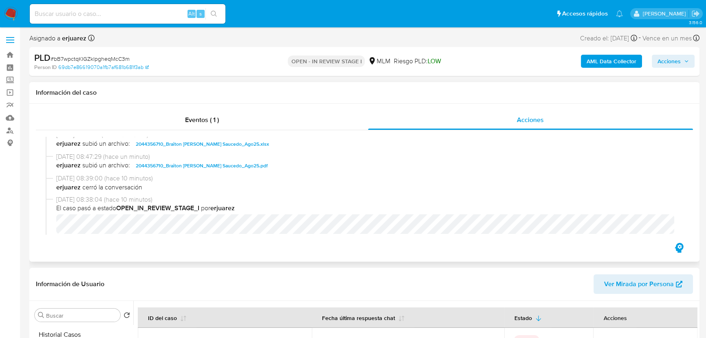
scroll to position [148, 0]
click at [13, 15] on img at bounding box center [11, 14] width 14 height 14
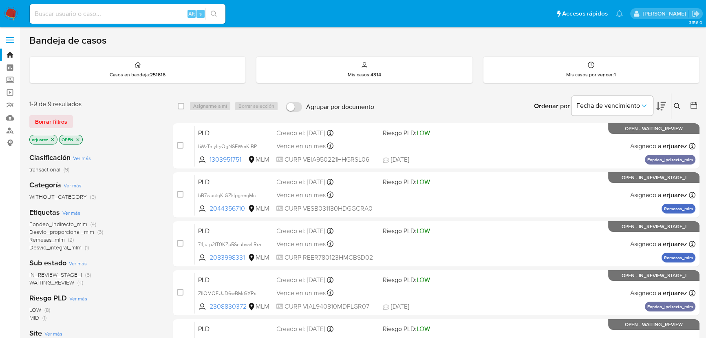
click at [52, 139] on icon "close-filter" at bounding box center [52, 139] width 5 height 5
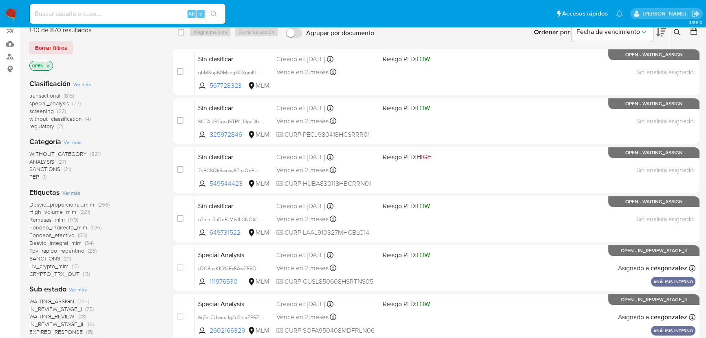
scroll to position [222, 0]
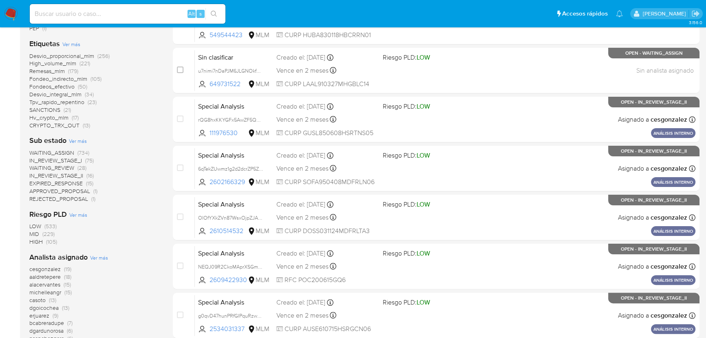
click at [69, 167] on span "WAITING_REVIEW" at bounding box center [51, 168] width 45 height 8
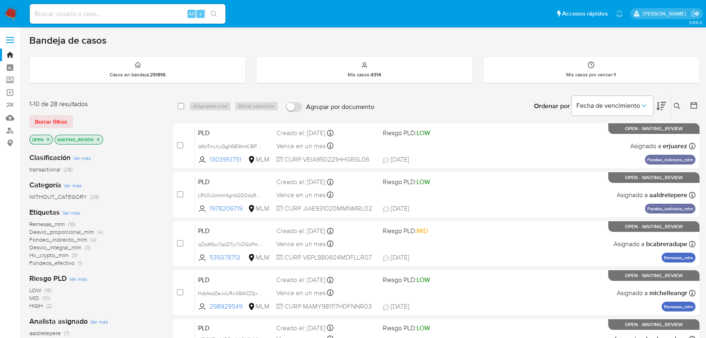
click at [98, 140] on icon "close-filter" at bounding box center [98, 139] width 5 height 5
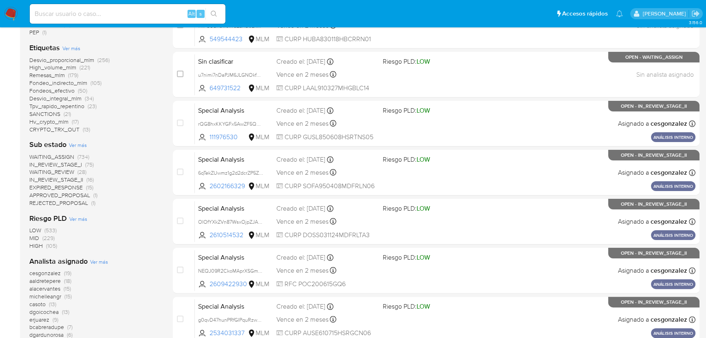
scroll to position [222, 0]
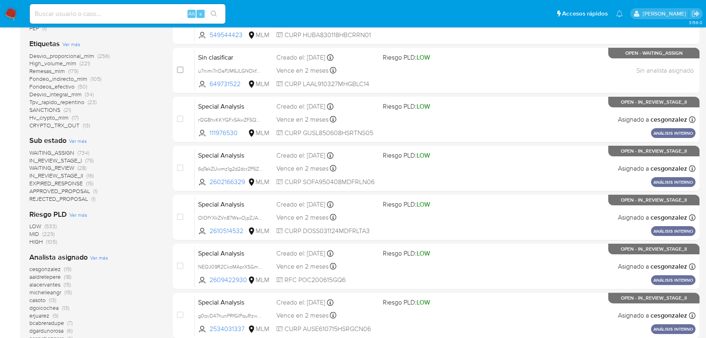
click at [70, 183] on span "EXPIRED_RESPONSE" at bounding box center [55, 183] width 53 height 8
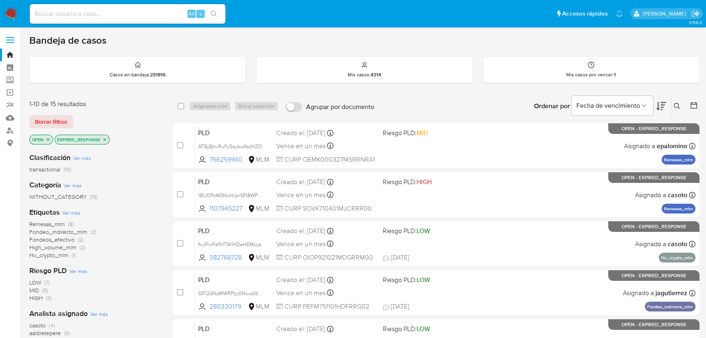
click at [11, 10] on img at bounding box center [11, 14] width 14 height 14
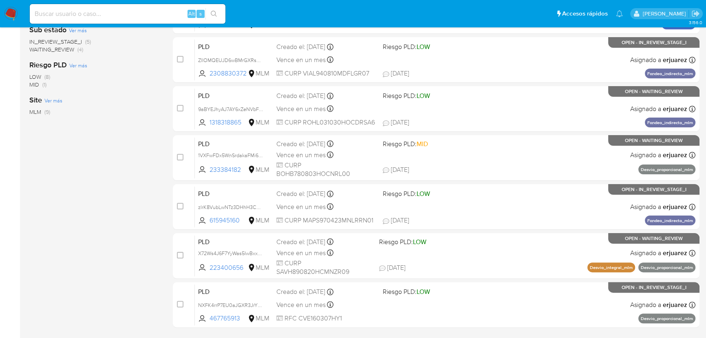
scroll to position [257, 0]
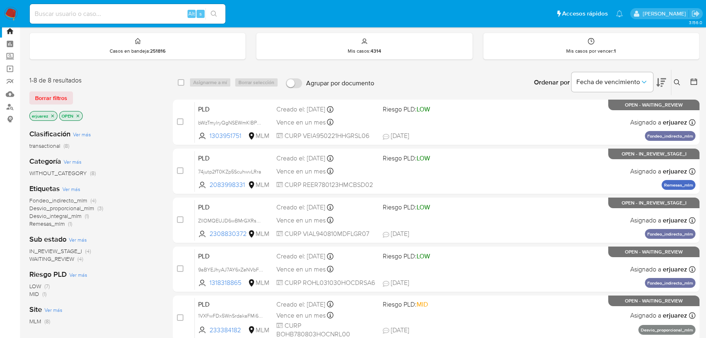
scroll to position [37, 0]
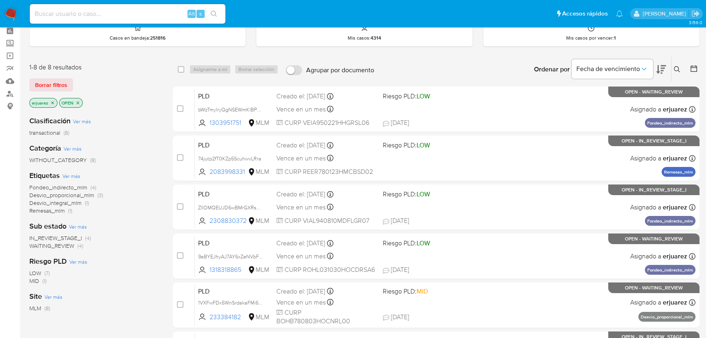
click at [675, 66] on icon at bounding box center [677, 69] width 7 height 7
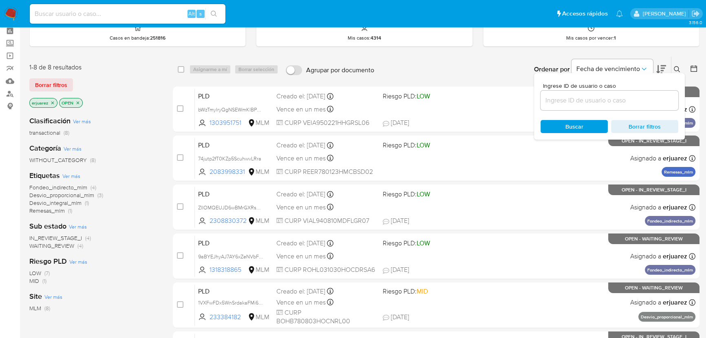
click at [562, 106] on div at bounding box center [610, 101] width 138 height 20
click at [562, 100] on input at bounding box center [610, 100] width 138 height 11
paste input "74jutp2fT0KZp5ScuhwvLRra"
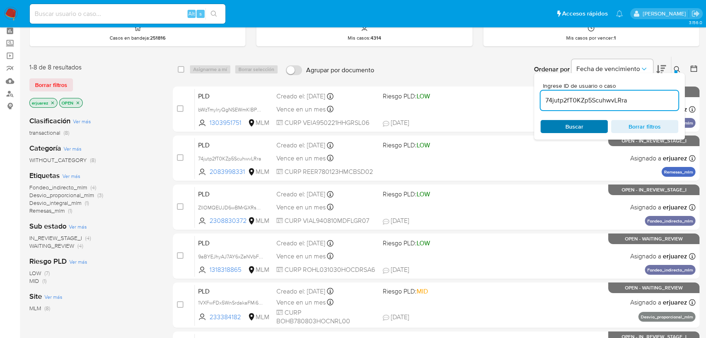
type input "74jutp2fT0KZp5ScuhwvLRra"
click at [573, 124] on span "Buscar" at bounding box center [575, 126] width 18 height 13
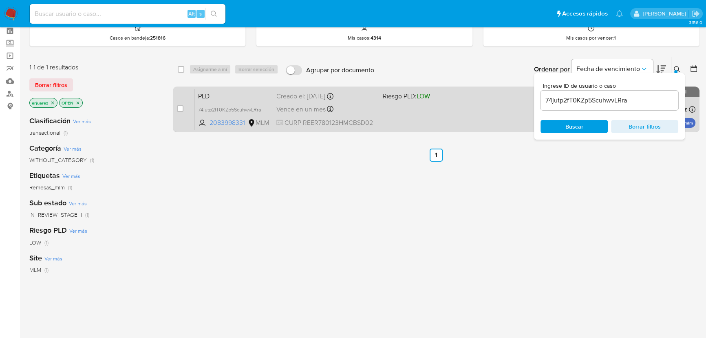
click at [327, 117] on div "PLD 74jutp2fT0KZp5ScuhwvLRra 2083998331 MLM Riesgo PLD: LOW Creado el: 12/08/20…" at bounding box center [445, 108] width 501 height 41
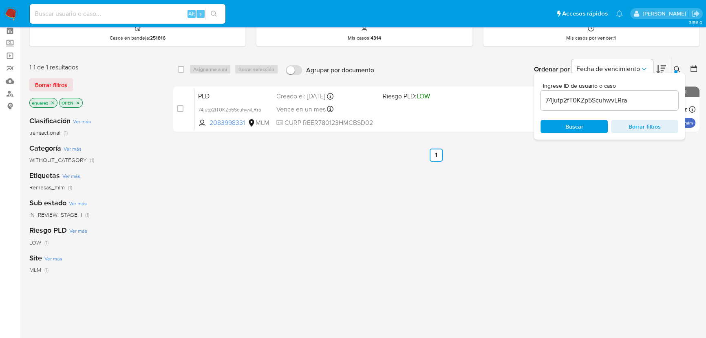
click at [10, 17] on img at bounding box center [11, 14] width 14 height 14
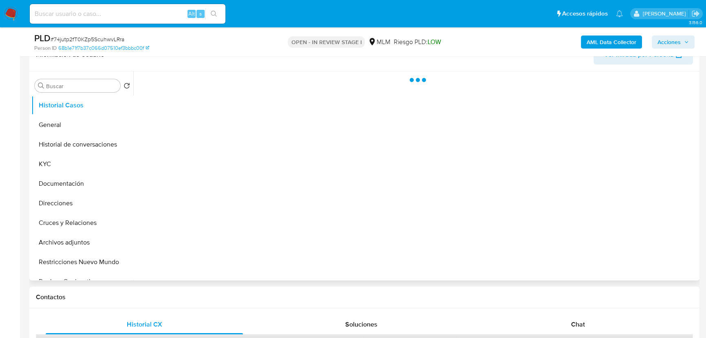
scroll to position [185, 0]
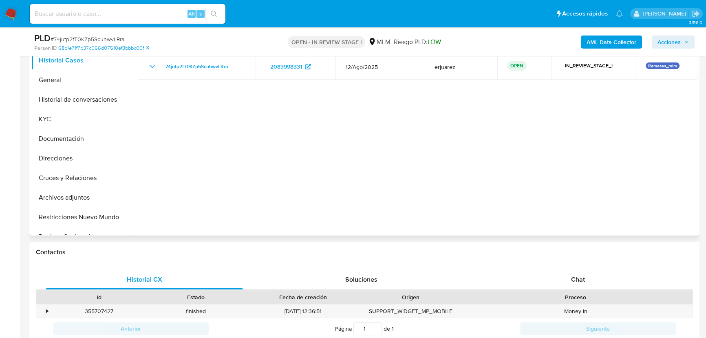
select select "10"
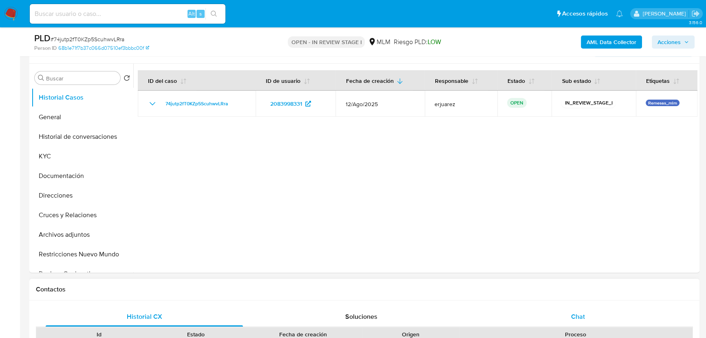
click at [575, 312] on span "Chat" at bounding box center [578, 316] width 14 height 9
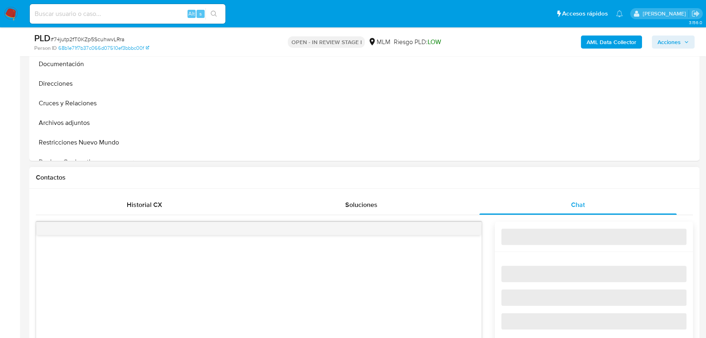
scroll to position [371, 0]
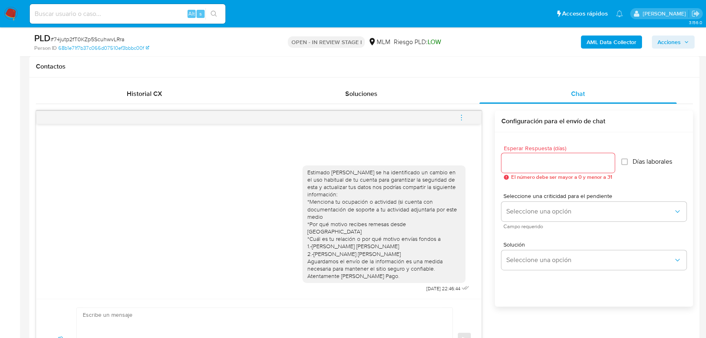
click at [463, 117] on icon "menu-action" at bounding box center [461, 117] width 7 height 7
click at [401, 102] on li "Cerrar conversación" at bounding box center [407, 101] width 84 height 15
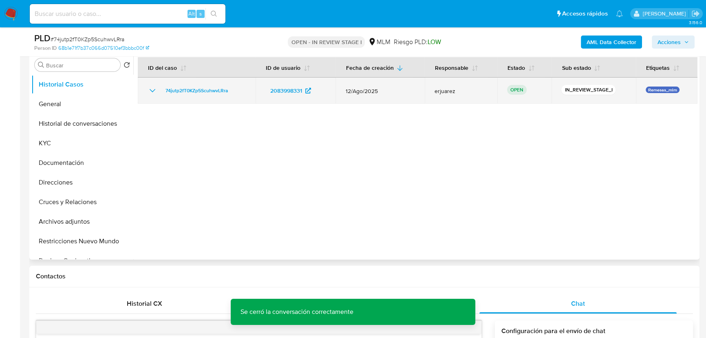
scroll to position [111, 0]
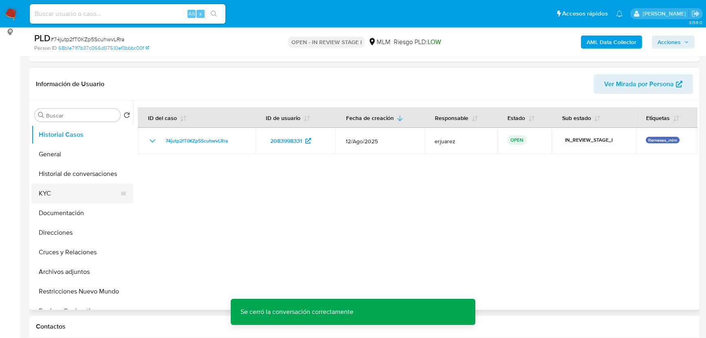
click at [55, 186] on button "KYC" at bounding box center [78, 194] width 95 height 20
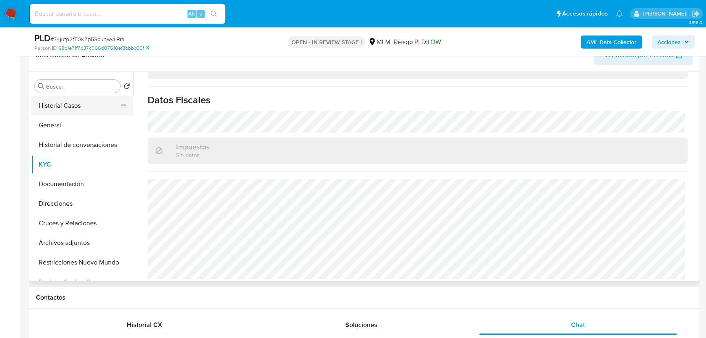
scroll to position [185, 0]
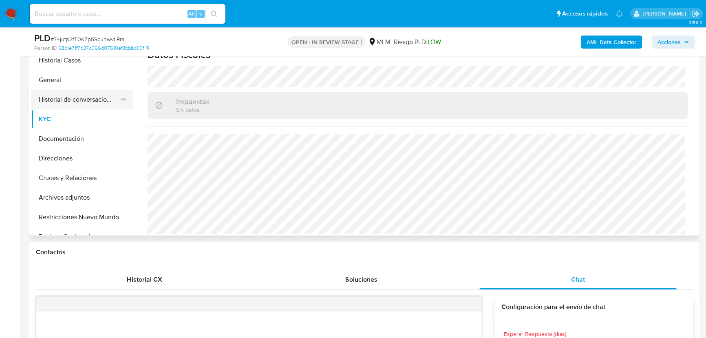
click at [88, 98] on button "Historial de conversaciones" at bounding box center [78, 100] width 95 height 20
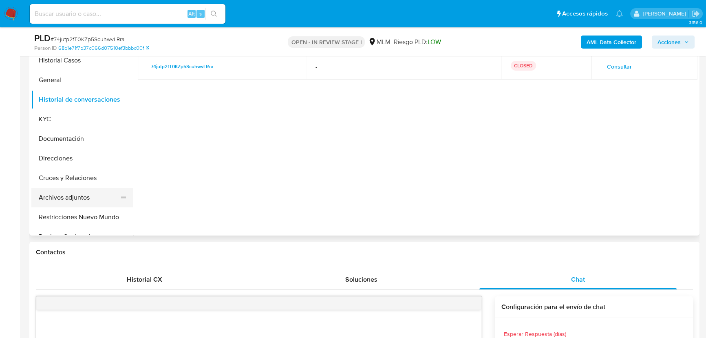
click at [63, 199] on button "Archivos adjuntos" at bounding box center [78, 198] width 95 height 20
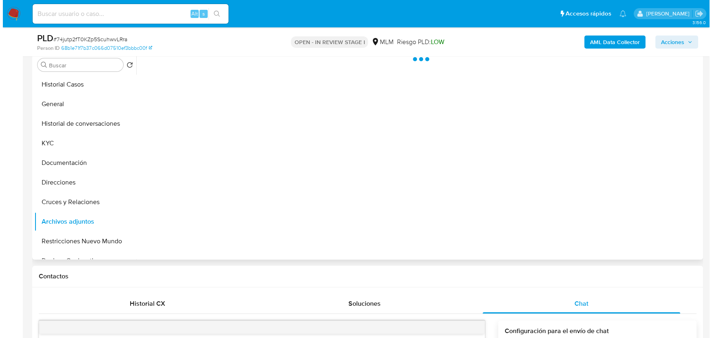
scroll to position [148, 0]
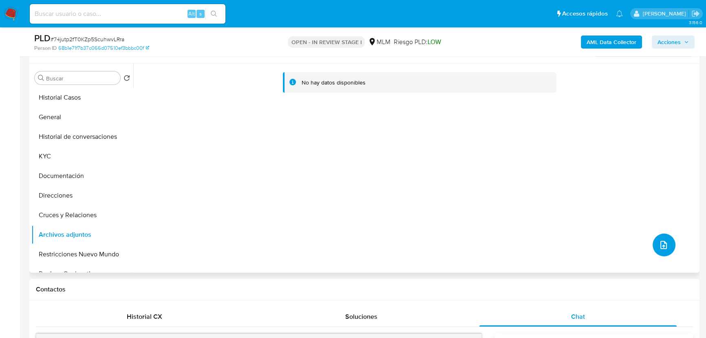
click at [661, 237] on button "upload-file" at bounding box center [664, 244] width 23 height 23
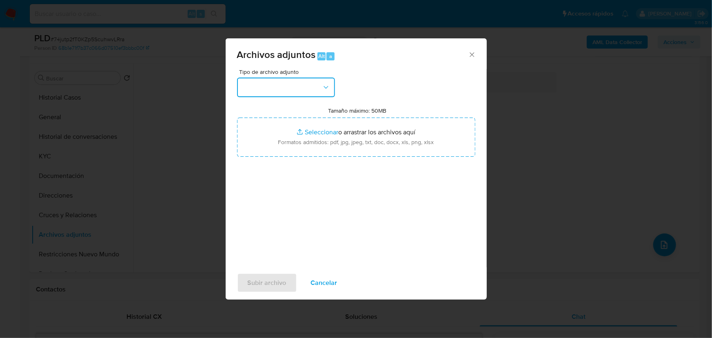
click at [273, 88] on button "button" at bounding box center [286, 87] width 98 height 20
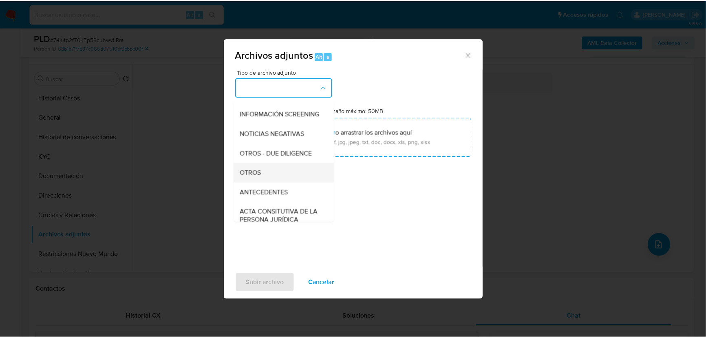
scroll to position [111, 0]
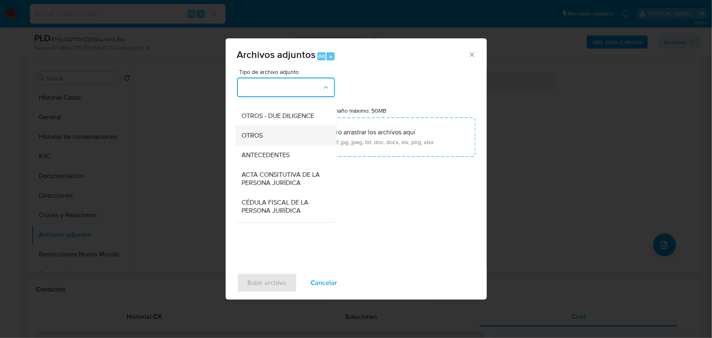
click at [263, 138] on div "OTROS" at bounding box center [283, 136] width 83 height 20
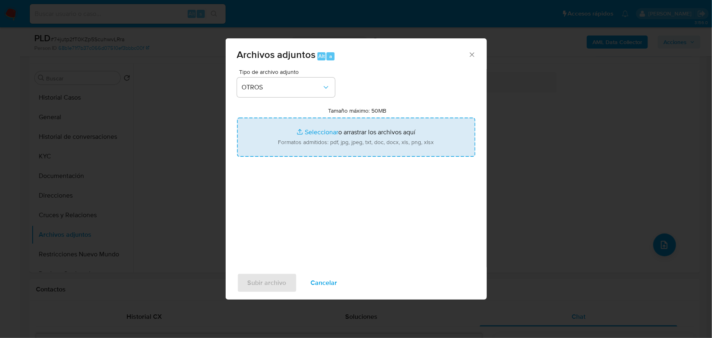
click at [321, 130] on input "Tamaño máximo: 50MB Seleccionar archivos" at bounding box center [356, 136] width 238 height 39
type input "C:\fakepath\2083998331_Rodrigo Rebolledo Estrada_Ago25.pdf"
click at [295, 130] on input "Tamaño máximo: 50MB Seleccionar archivos" at bounding box center [356, 136] width 238 height 39
type input "C:\fakepath\2083998331_Rodrigo Rebolledo Estrada_Ago25.xlsx"
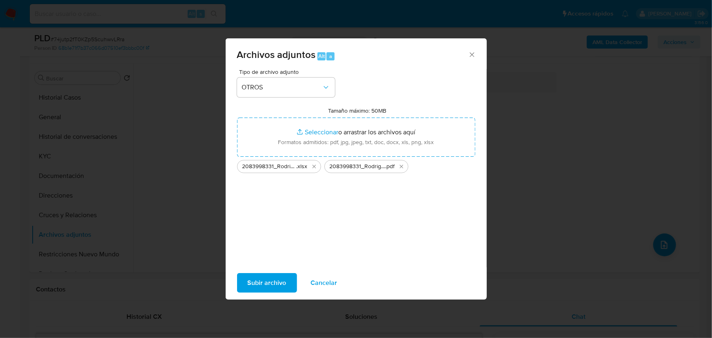
click at [274, 283] on span "Subir archivo" at bounding box center [267, 283] width 39 height 18
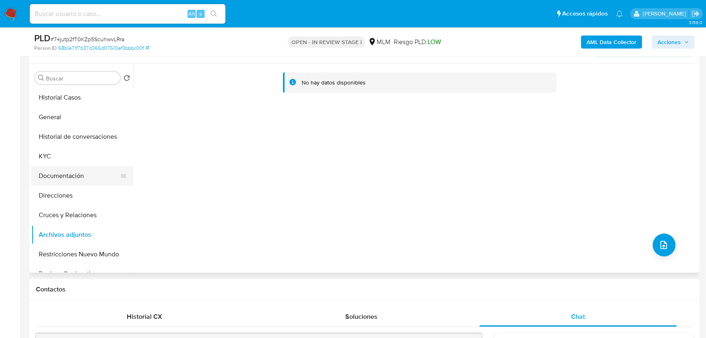
drag, startPoint x: 39, startPoint y: 162, endPoint x: 47, endPoint y: 172, distance: 12.2
click at [39, 162] on button "KYC" at bounding box center [82, 156] width 102 height 20
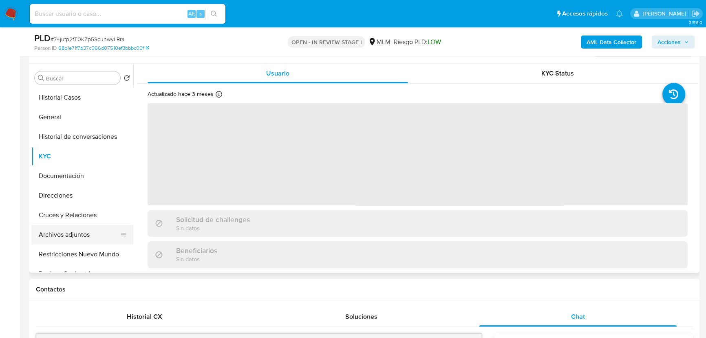
click at [64, 240] on button "Archivos adjuntos" at bounding box center [78, 235] width 95 height 20
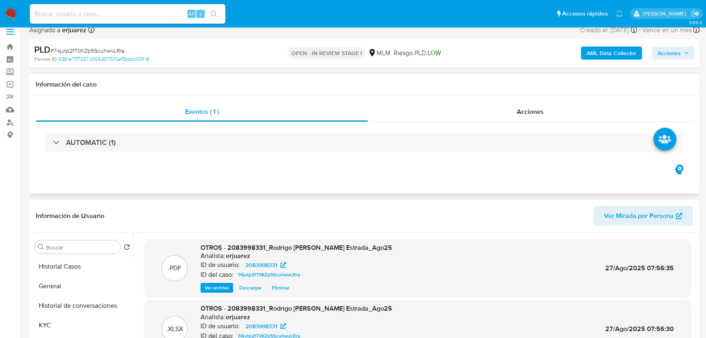
scroll to position [0, 0]
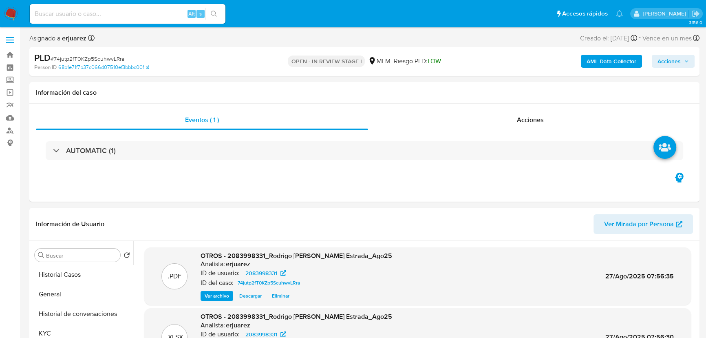
click at [675, 60] on span "Acciones" at bounding box center [669, 61] width 23 height 13
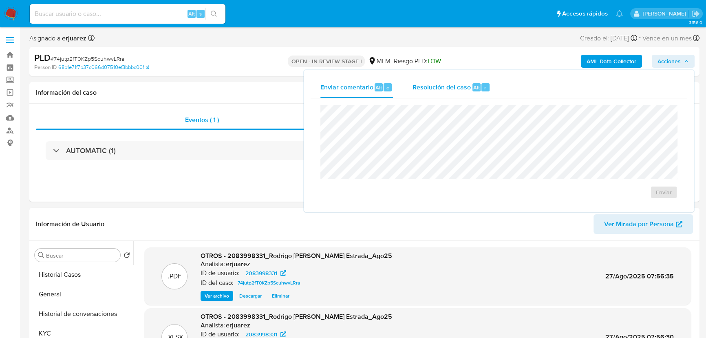
click at [471, 84] on div "Resolución del caso Alt r" at bounding box center [452, 87] width 78 height 21
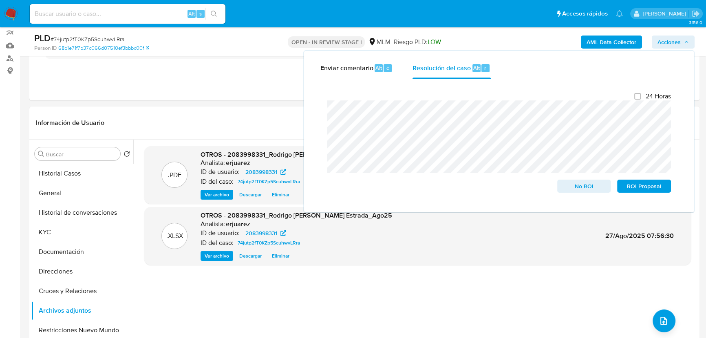
scroll to position [74, 0]
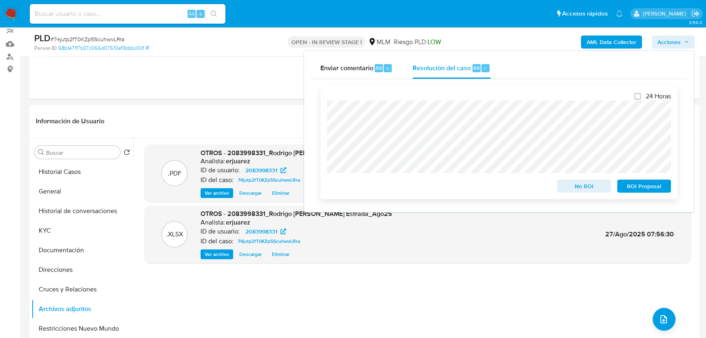
click at [586, 189] on span "No ROI" at bounding box center [584, 185] width 42 height 11
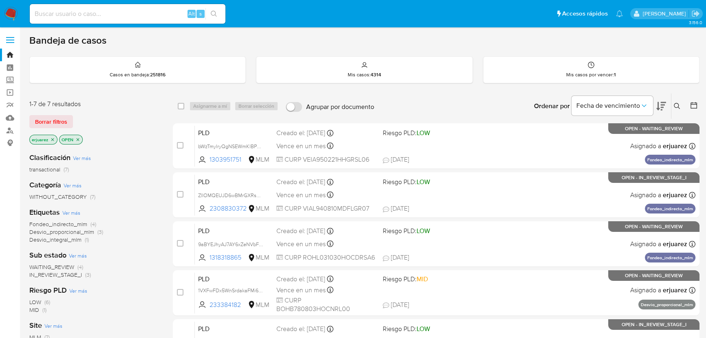
scroll to position [37, 0]
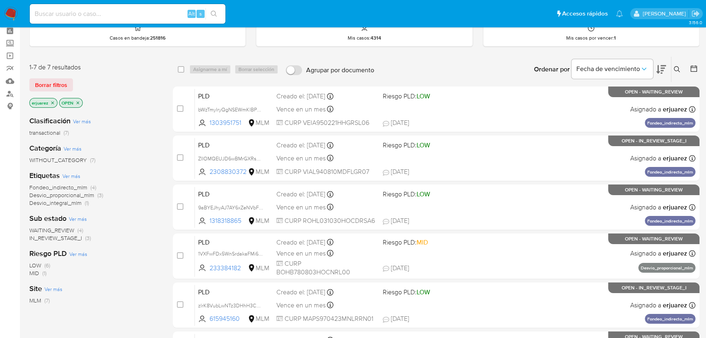
click at [74, 238] on span "IN_REVIEW_STAGE_I" at bounding box center [55, 238] width 53 height 8
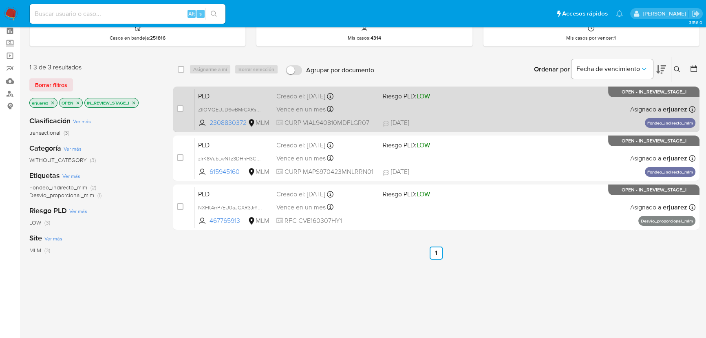
click at [459, 110] on div "PLD ZlIOMQEUJD6wBMrGXRsFFFVl 2308830372 MLM Riesgo PLD: LOW Creado el: [DATE] C…" at bounding box center [445, 108] width 501 height 41
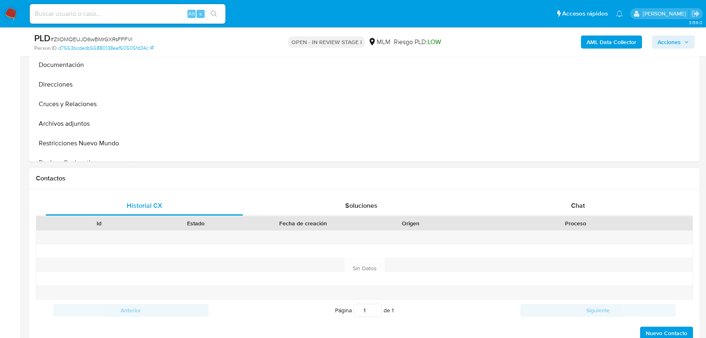
scroll to position [259, 0]
select select "10"
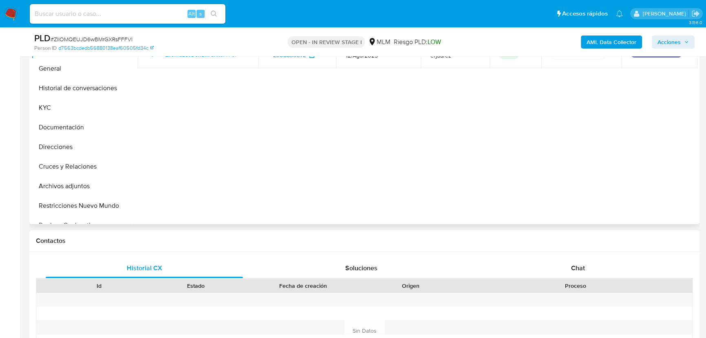
scroll to position [185, 0]
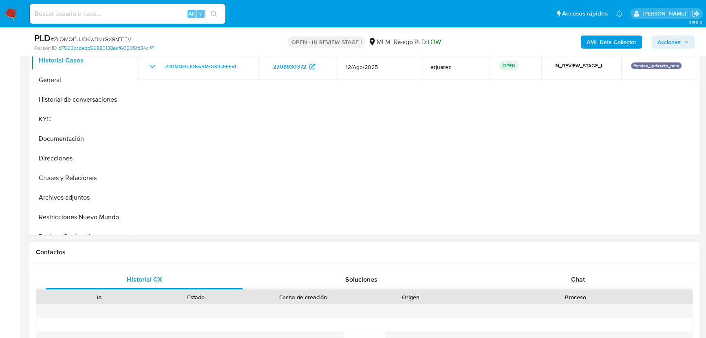
drag, startPoint x: 567, startPoint y: 280, endPoint x: 541, endPoint y: 261, distance: 32.6
click at [567, 278] on div "Chat" at bounding box center [578, 280] width 197 height 20
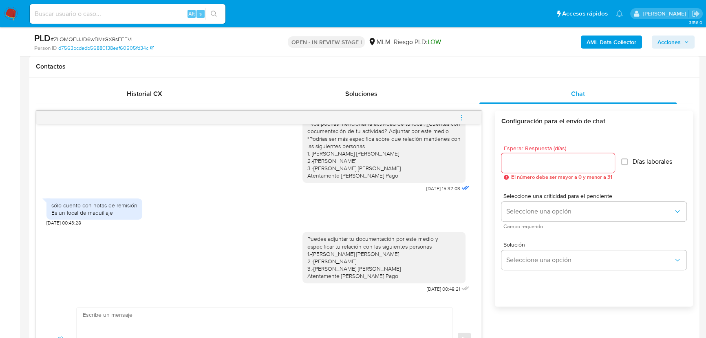
click at [460, 114] on icon "menu-action" at bounding box center [461, 117] width 7 height 7
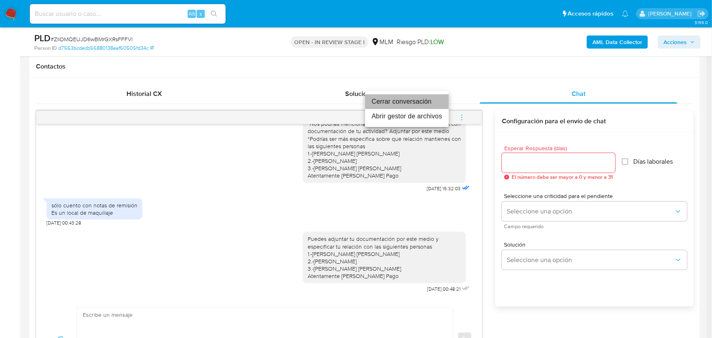
click at [411, 106] on li "Cerrar conversación" at bounding box center [407, 101] width 84 height 15
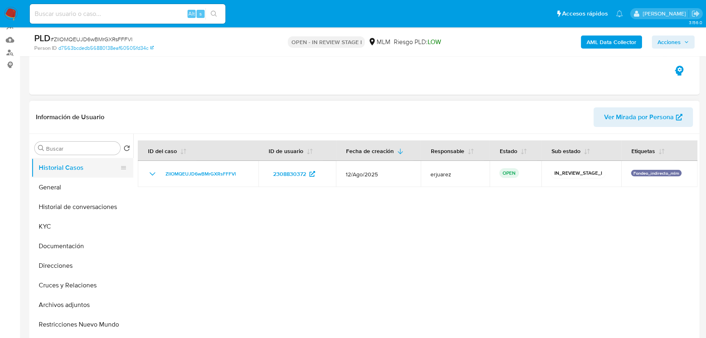
scroll to position [74, 0]
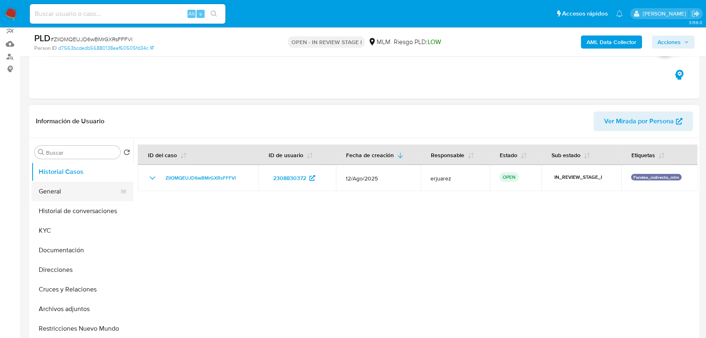
click at [56, 195] on button "General" at bounding box center [78, 191] width 95 height 20
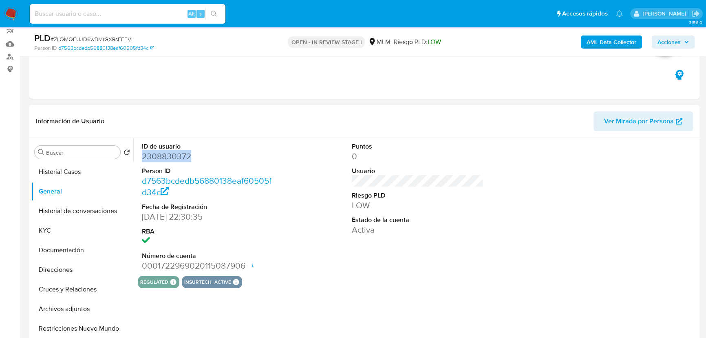
drag, startPoint x: 204, startPoint y: 155, endPoint x: 31, endPoint y: 172, distance: 174.6
click at [141, 157] on div "ID de usuario 2308830372 Person ID d7563bcdedb56880138eaf60505fd34c Fecha de Re…" at bounding box center [208, 207] width 140 height 138
copy dd "2308830372"
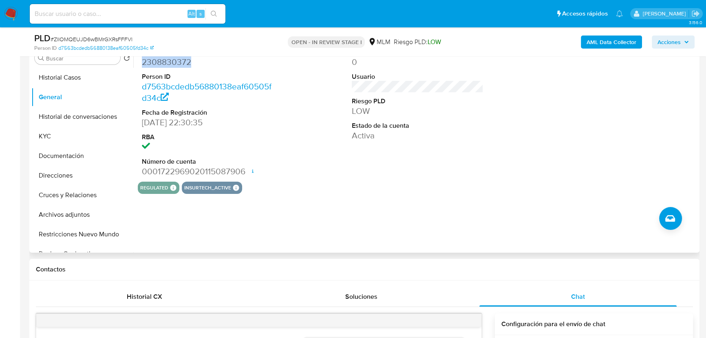
scroll to position [111, 0]
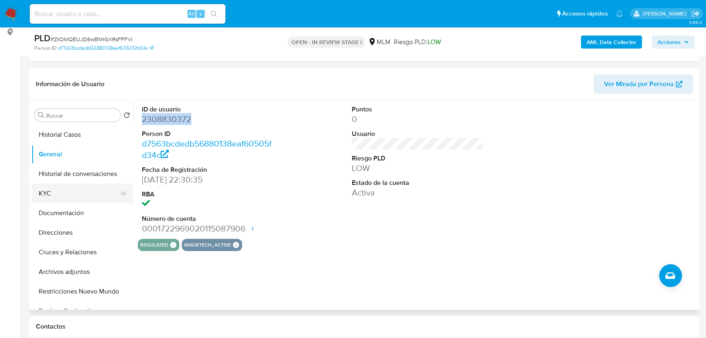
drag, startPoint x: 61, startPoint y: 190, endPoint x: 116, endPoint y: 199, distance: 56.3
click at [61, 189] on button "KYC" at bounding box center [78, 194] width 95 height 20
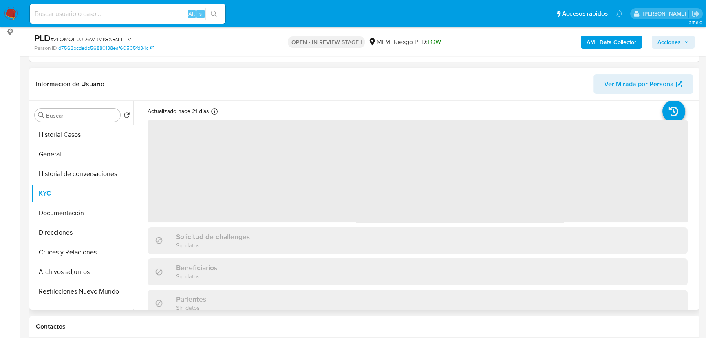
scroll to position [37, 0]
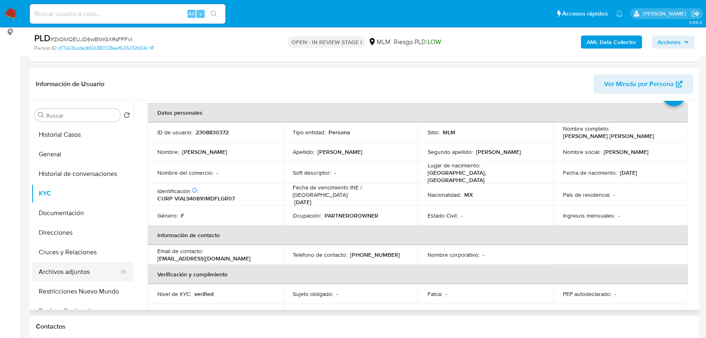
drag, startPoint x: 83, startPoint y: 269, endPoint x: 93, endPoint y: 269, distance: 10.2
click at [83, 270] on button "Archivos adjuntos" at bounding box center [78, 272] width 95 height 20
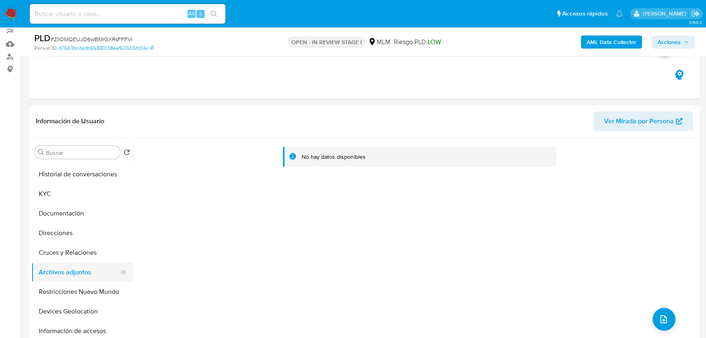
click at [84, 273] on button "Archivos adjuntos" at bounding box center [78, 272] width 95 height 20
click at [659, 318] on icon "upload-file" at bounding box center [664, 319] width 10 height 10
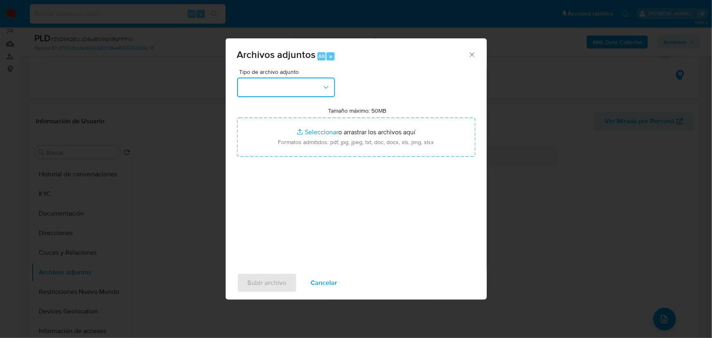
click at [288, 88] on button "button" at bounding box center [286, 87] width 98 height 20
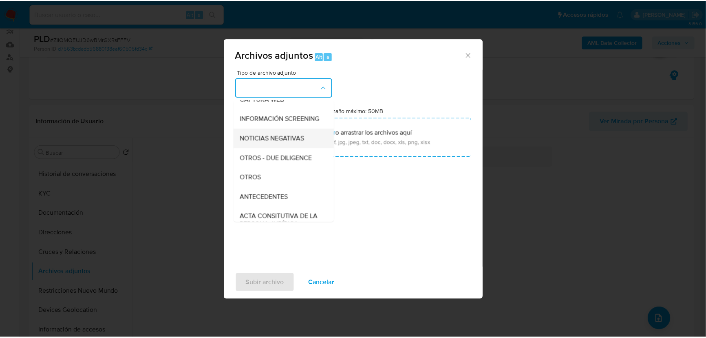
scroll to position [111, 0]
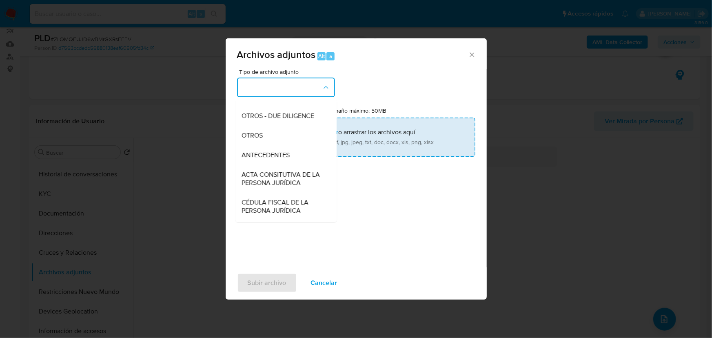
drag, startPoint x: 262, startPoint y: 146, endPoint x: 270, endPoint y: 147, distance: 7.8
click at [263, 145] on div "OTROS" at bounding box center [283, 136] width 83 height 20
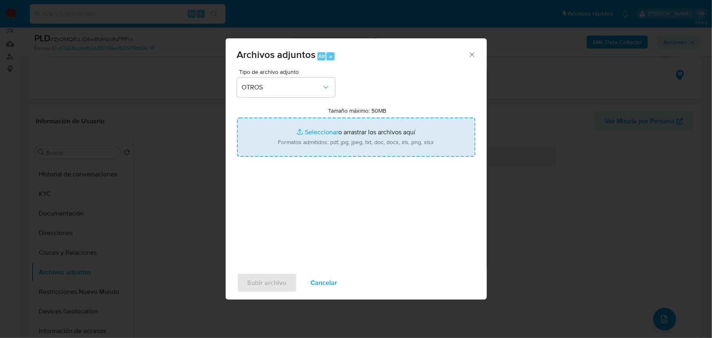
click at [330, 132] on input "Tamaño máximo: 50MB Seleccionar archivos" at bounding box center [356, 136] width 238 height 39
type input "C:\fakepath\2308830372_Lorena Vianey Villar Aguirre_Ago25.pdf"
click at [321, 133] on input "Tamaño máximo: 50MB Seleccionar archivos" at bounding box center [356, 136] width 238 height 39
type input "C:\fakepath\2308830372_Lorena Vianey Villar Aguirre_Ago25.xlsx"
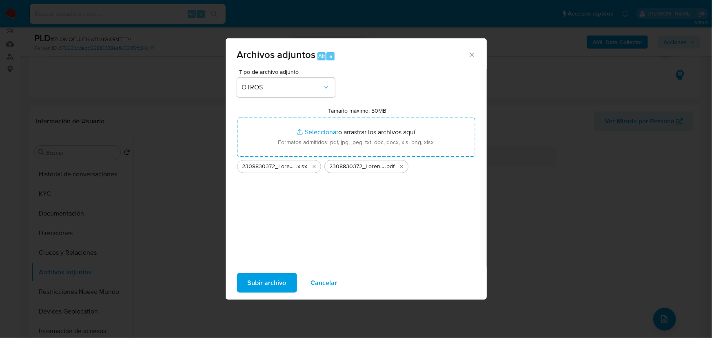
click at [272, 277] on span "Subir archivo" at bounding box center [267, 283] width 39 height 18
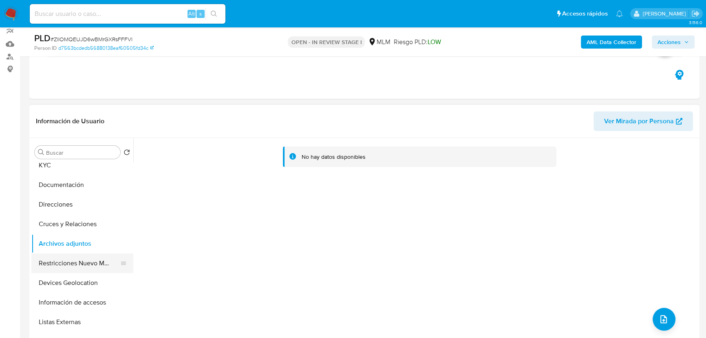
scroll to position [0, 0]
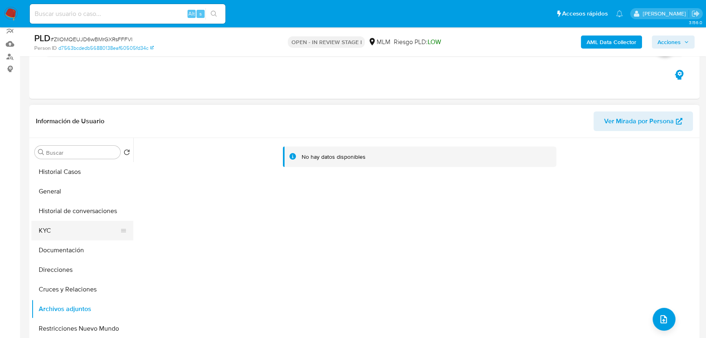
click at [52, 225] on button "KYC" at bounding box center [78, 231] width 95 height 20
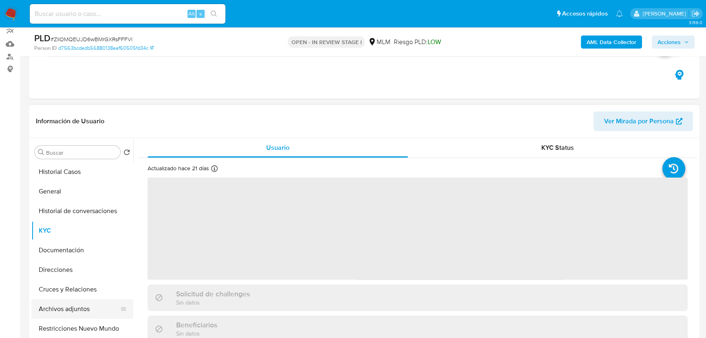
click at [69, 307] on button "Archivos adjuntos" at bounding box center [78, 309] width 95 height 20
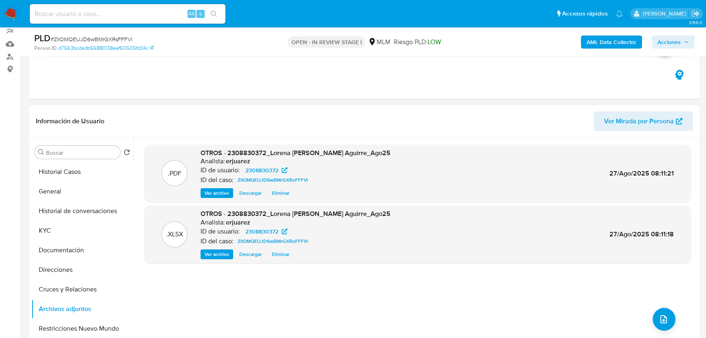
click at [395, 300] on div ".PDF OTROS - 2308830372_Lorena Vianey Villar Aguirre_Ago25 Analista: erjuarez I…" at bounding box center [417, 242] width 547 height 196
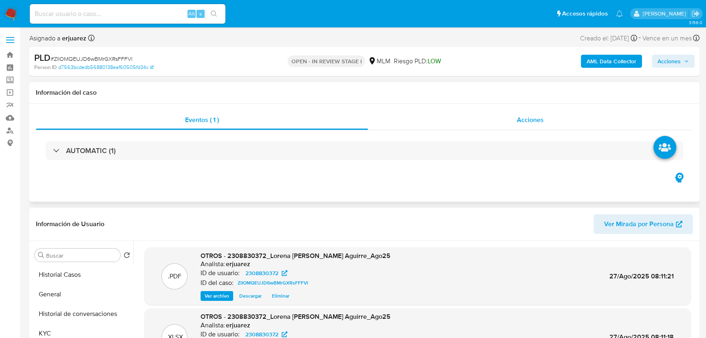
click at [514, 119] on div "Acciones" at bounding box center [530, 120] width 325 height 20
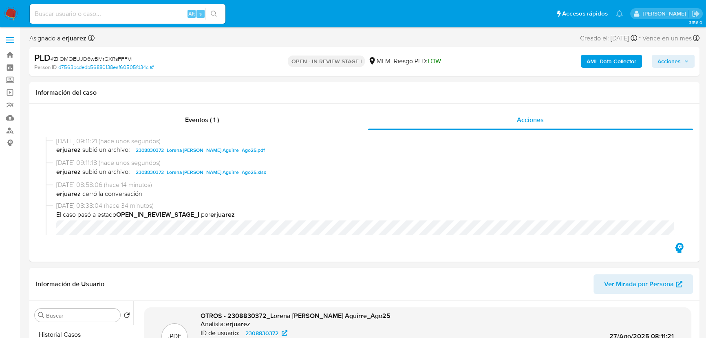
click at [670, 58] on span "Acciones" at bounding box center [669, 61] width 23 height 13
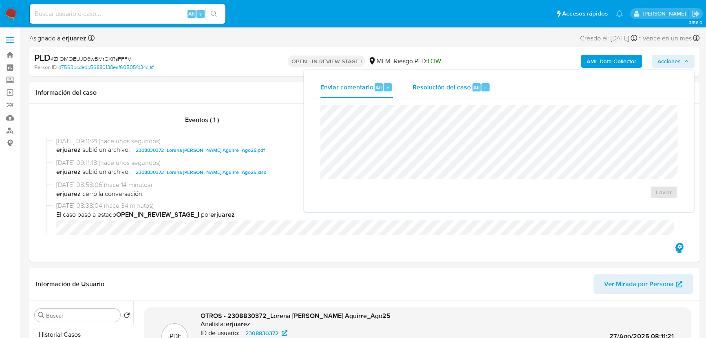
click at [439, 85] on span "Resolución del caso" at bounding box center [442, 86] width 58 height 9
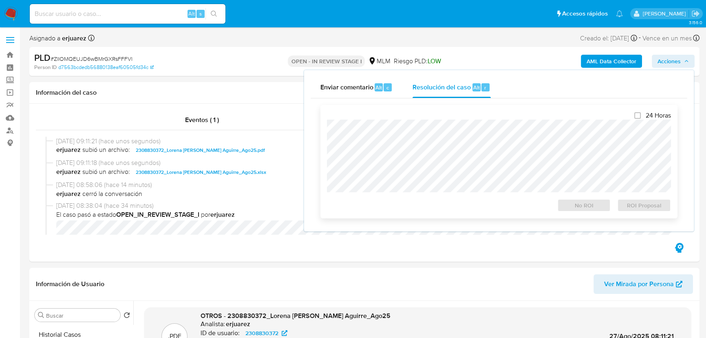
click at [389, 120] on div at bounding box center [499, 155] width 344 height 73
click at [638, 204] on span "ROI Proposal" at bounding box center [644, 204] width 42 height 11
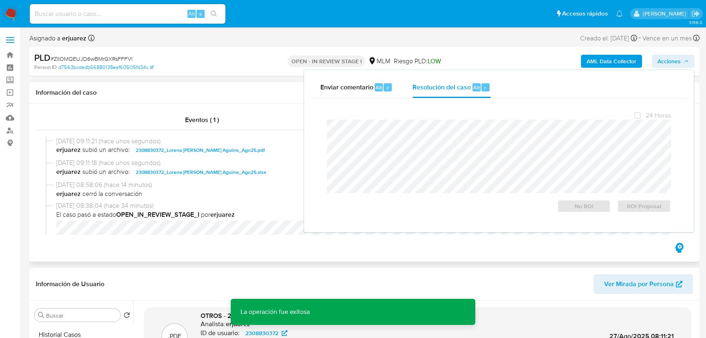
click at [195, 220] on div "27/08/2025 08:38:04 (hace 34 minutos) El caso pasó a estado OPEN_IN_REVIEW_STAG…" at bounding box center [368, 220] width 624 height 39
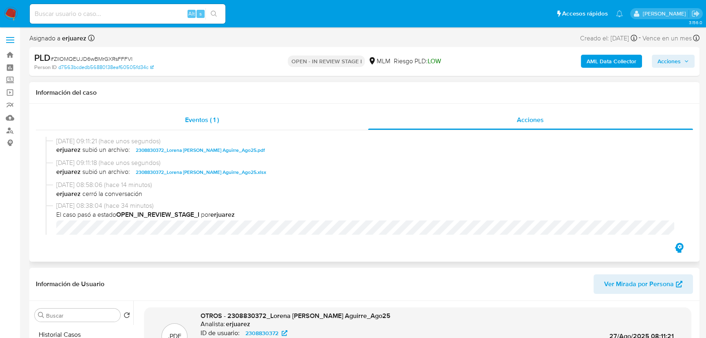
click at [247, 121] on div "Eventos ( 1 )" at bounding box center [202, 120] width 332 height 20
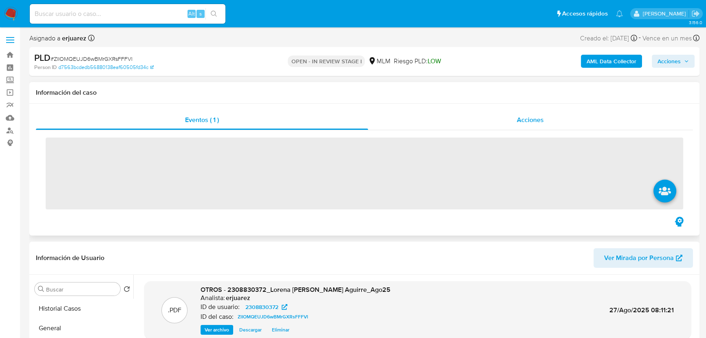
click at [490, 123] on div "Acciones" at bounding box center [530, 120] width 325 height 20
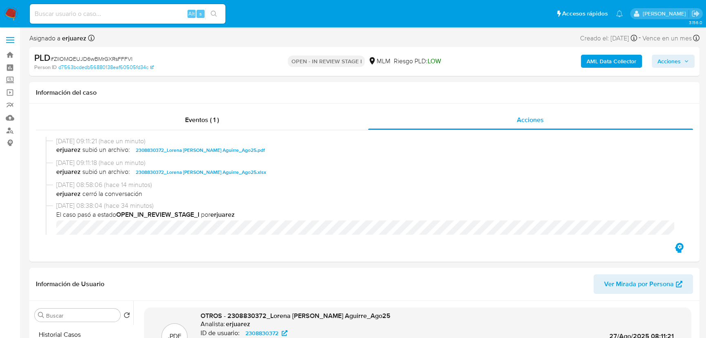
click at [10, 11] on img at bounding box center [11, 14] width 14 height 14
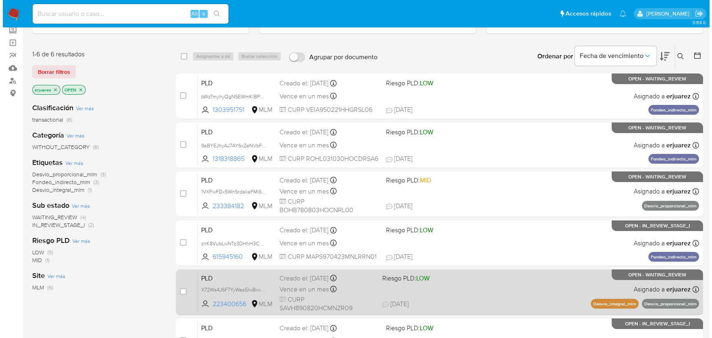
scroll to position [37, 0]
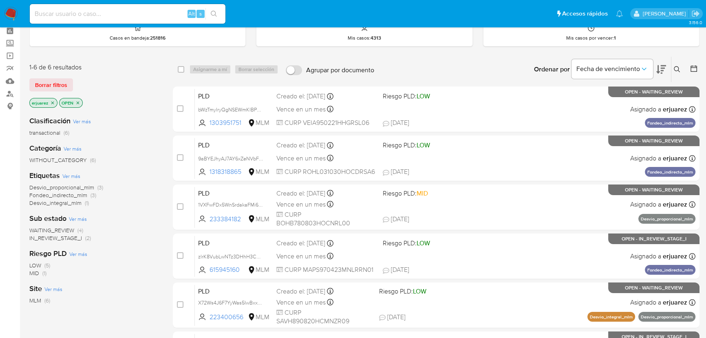
click at [81, 238] on span "IN_REVIEW_STAGE_I" at bounding box center [55, 238] width 53 height 8
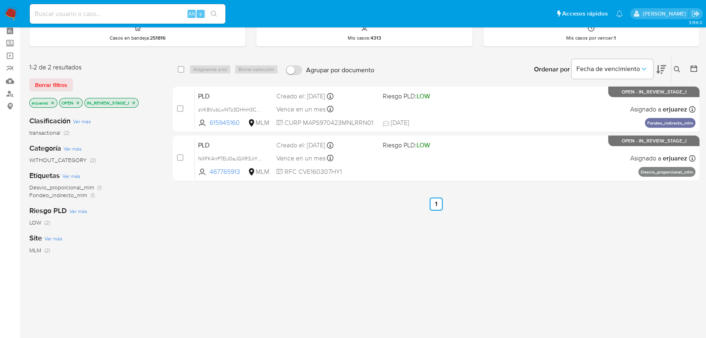
click at [133, 102] on icon "close-filter" at bounding box center [134, 102] width 3 height 3
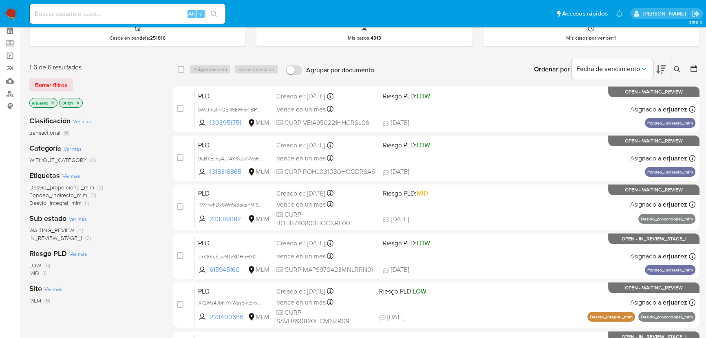
click at [62, 230] on span "WAITING_REVIEW" at bounding box center [51, 230] width 45 height 8
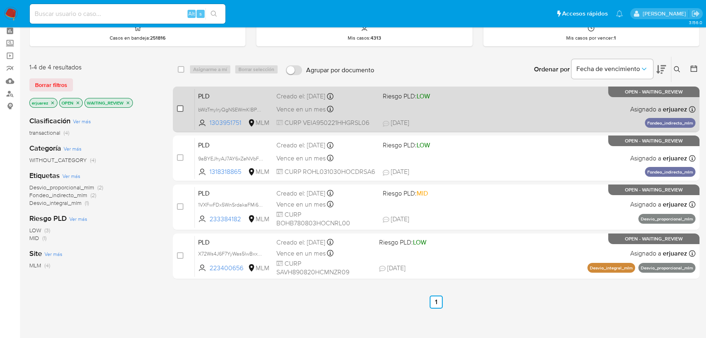
click at [177, 107] on input "checkbox" at bounding box center [180, 108] width 7 height 7
checkbox input "true"
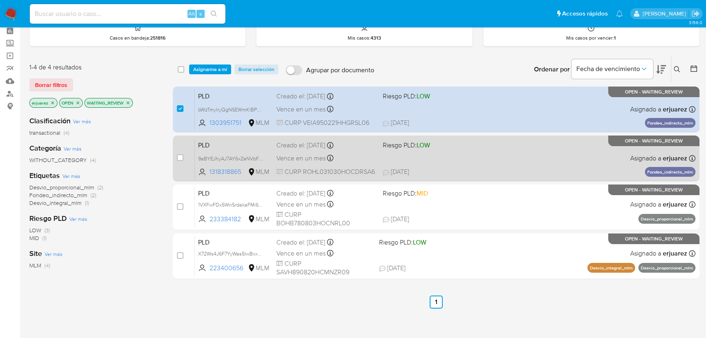
click at [181, 160] on div "case-item-checkbox" at bounding box center [180, 157] width 7 height 8
click at [180, 157] on input "checkbox" at bounding box center [180, 157] width 7 height 7
checkbox input "true"
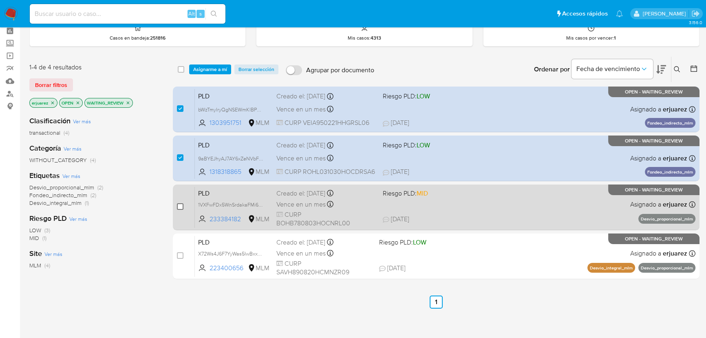
click at [181, 205] on input "checkbox" at bounding box center [180, 206] width 7 height 7
checkbox input "true"
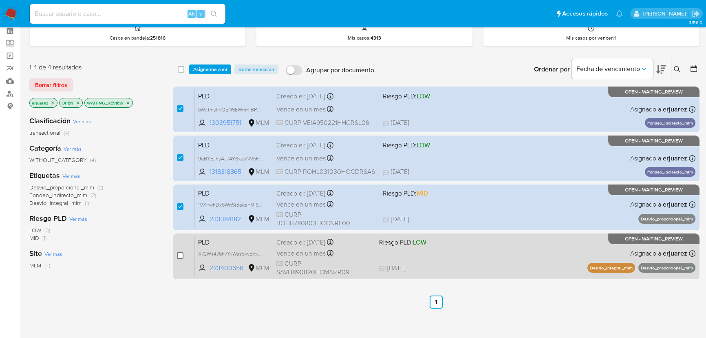
click at [180, 256] on input "checkbox" at bounding box center [180, 255] width 7 height 7
checkbox input "true"
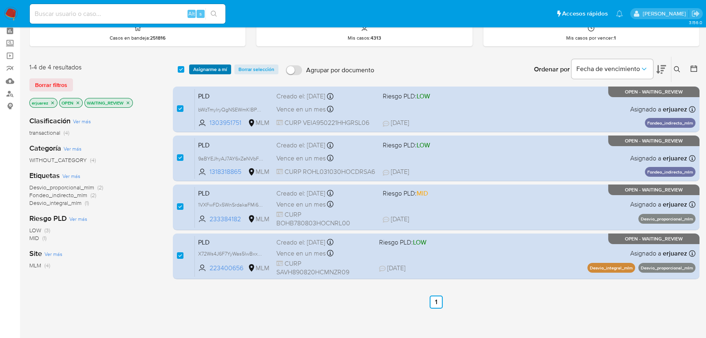
click at [199, 64] on div "select-all-cases-checkbox Asignarme a mí Borrar selección Agrupar por documento…" at bounding box center [436, 69] width 527 height 25
click at [207, 65] on span "Asignarme a mí" at bounding box center [210, 69] width 34 height 8
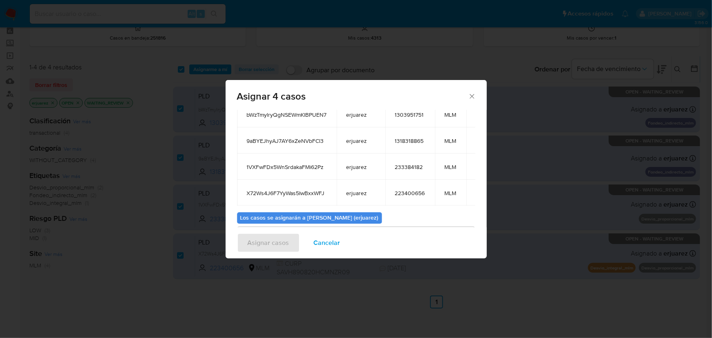
scroll to position [97, 0]
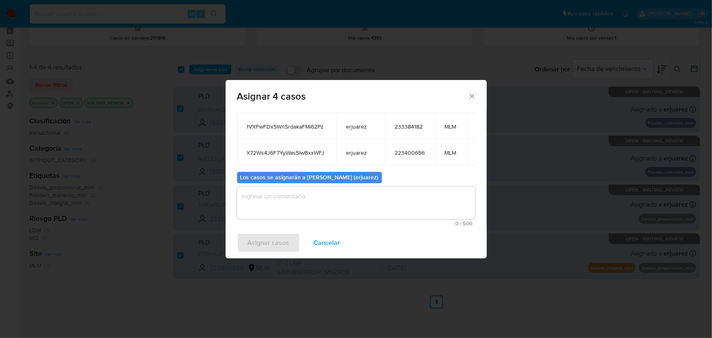
click at [268, 203] on textarea "assign-modal" at bounding box center [356, 202] width 238 height 33
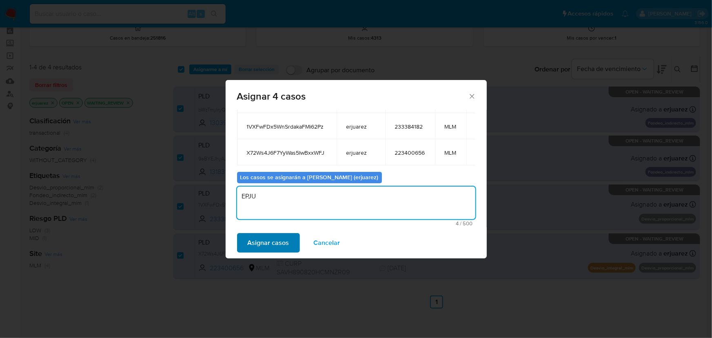
type textarea "EPJU"
drag, startPoint x: 281, startPoint y: 239, endPoint x: 285, endPoint y: 236, distance: 4.6
click at [285, 236] on span "Asignar casos" at bounding box center [269, 243] width 42 height 18
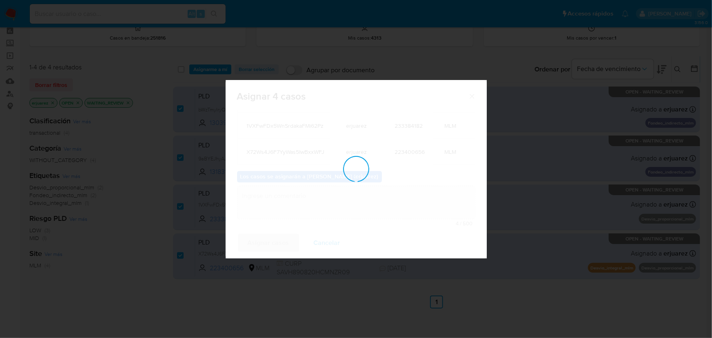
checkbox input "false"
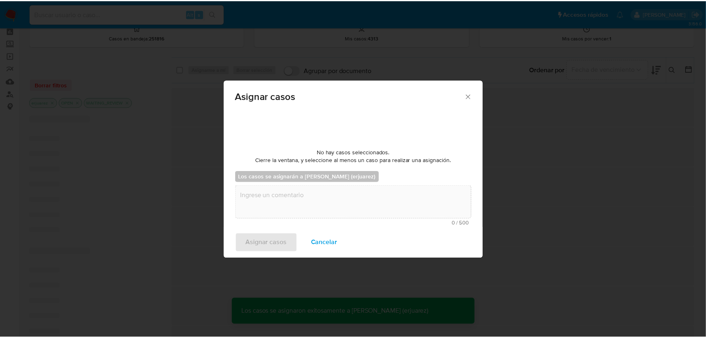
scroll to position [49, 0]
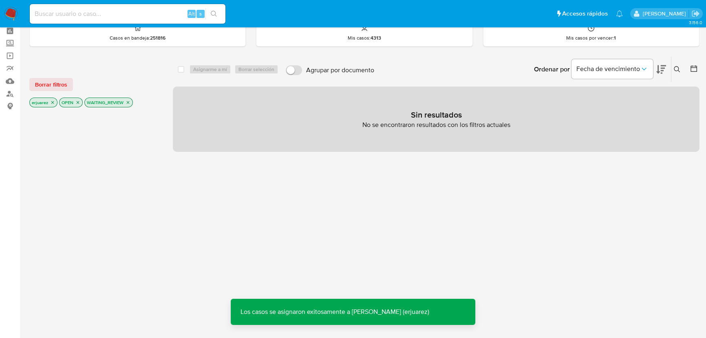
click at [127, 104] on icon "close-filter" at bounding box center [128, 102] width 5 height 5
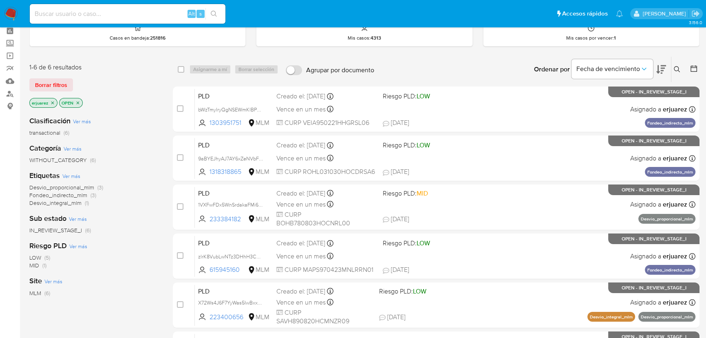
click at [62, 230] on span "IN_REVIEW_STAGE_I" at bounding box center [55, 230] width 53 height 8
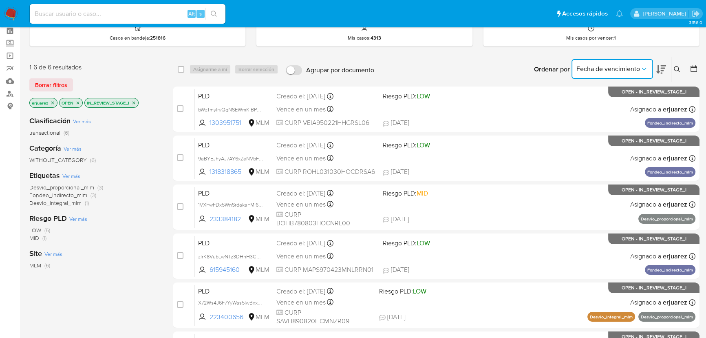
click at [609, 71] on span "Fecha de vencimiento" at bounding box center [609, 69] width 64 height 8
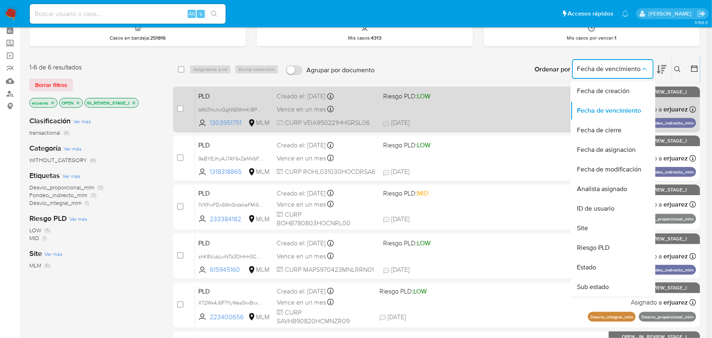
click at [413, 108] on div "PLD bWzTmylryQgNSEWmKlBPUEN7 1303951751 MLM Riesgo PLD: LOW Creado el: [DATE] C…" at bounding box center [445, 108] width 501 height 41
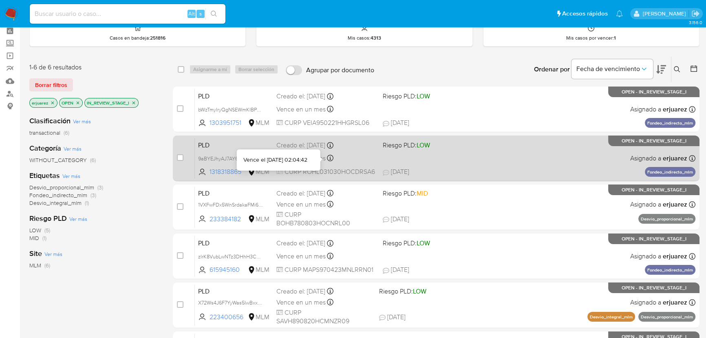
click at [366, 151] on div "PLD 9aBYEJhyAJ7AY6xZeNVbFCl3 1318318865 MLM Riesgo PLD: LOW Creado el: [DATE] C…" at bounding box center [445, 157] width 501 height 41
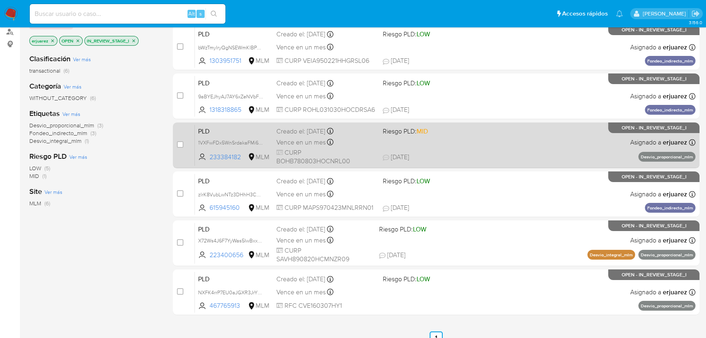
scroll to position [129, 0]
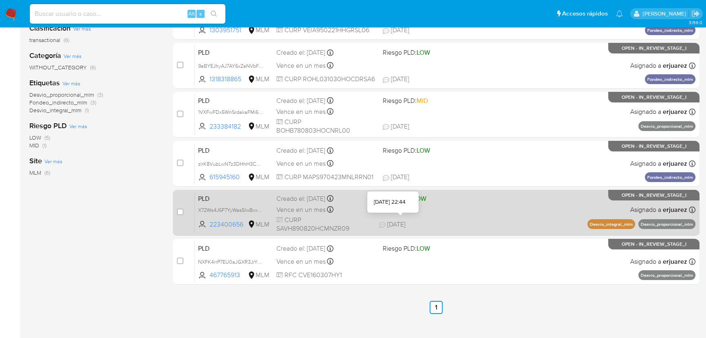
click at [379, 220] on span "[DATE]" at bounding box center [392, 224] width 27 height 9
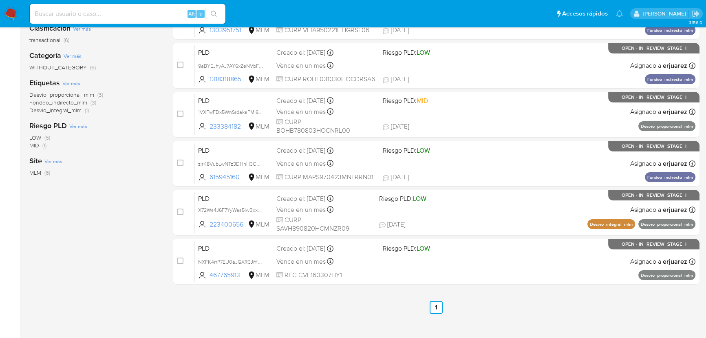
click at [10, 8] on img at bounding box center [11, 14] width 14 height 14
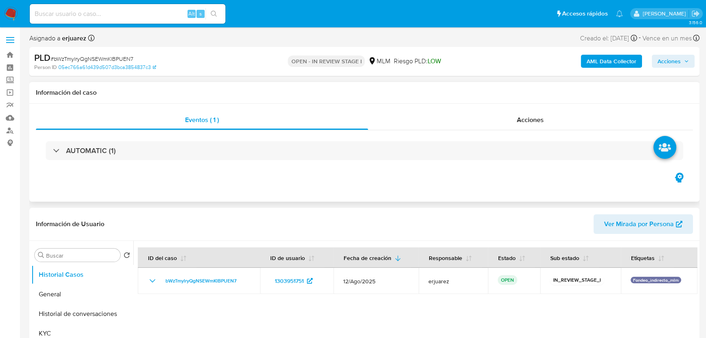
select select "10"
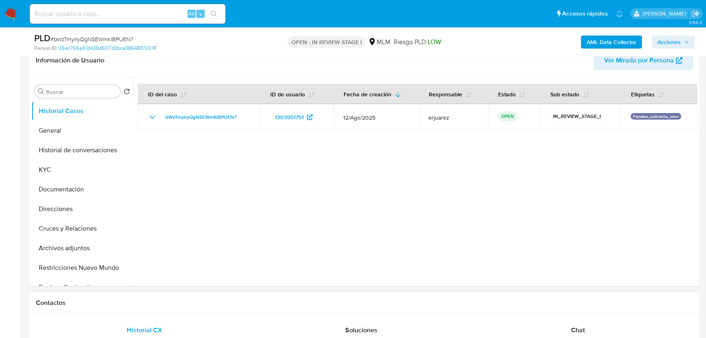
scroll to position [222, 0]
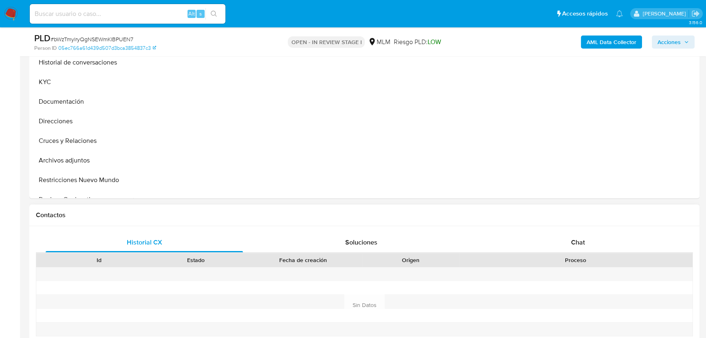
click at [579, 229] on div "Historial CX Soluciones Chat Id Estado Fecha de creación Origen Proceso Anterio…" at bounding box center [364, 304] width 670 height 157
click at [579, 239] on span "Chat" at bounding box center [578, 241] width 14 height 9
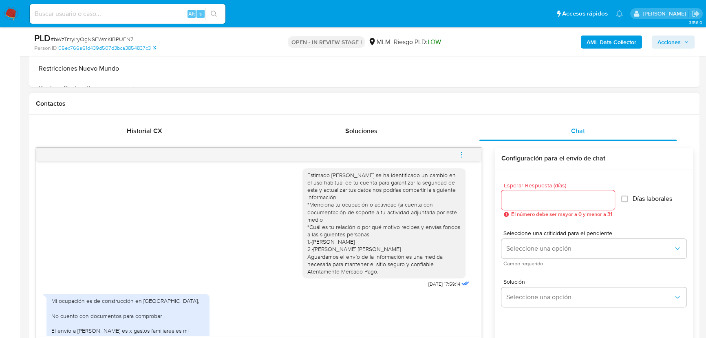
scroll to position [0, 0]
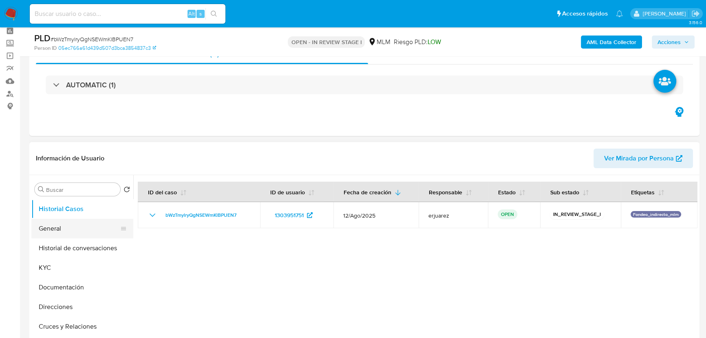
click at [58, 232] on button "General" at bounding box center [78, 229] width 95 height 20
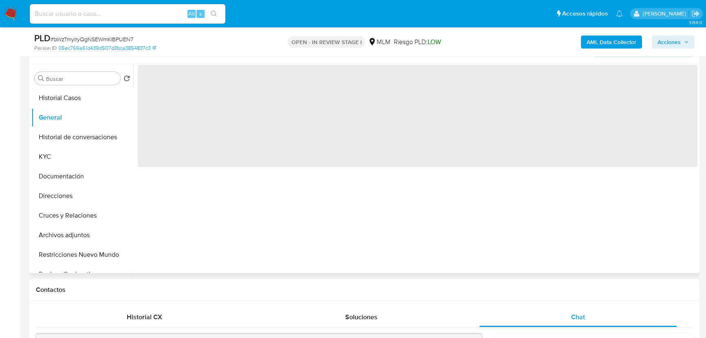
scroll to position [148, 0]
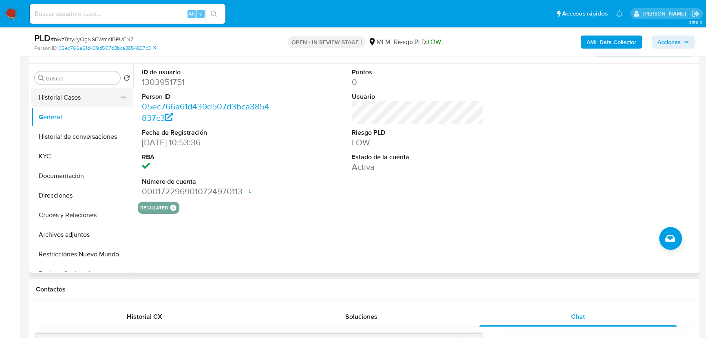
click at [81, 103] on button "Historial Casos" at bounding box center [78, 98] width 95 height 20
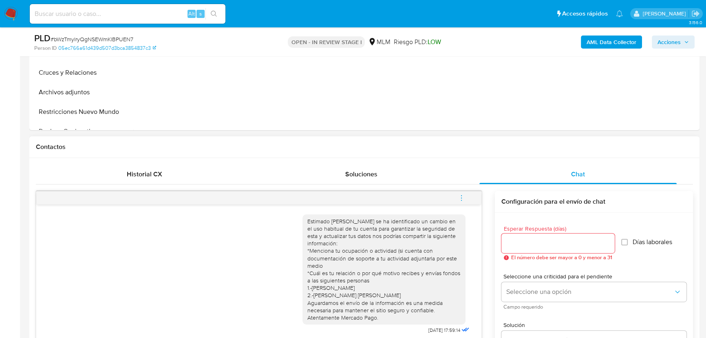
scroll to position [296, 0]
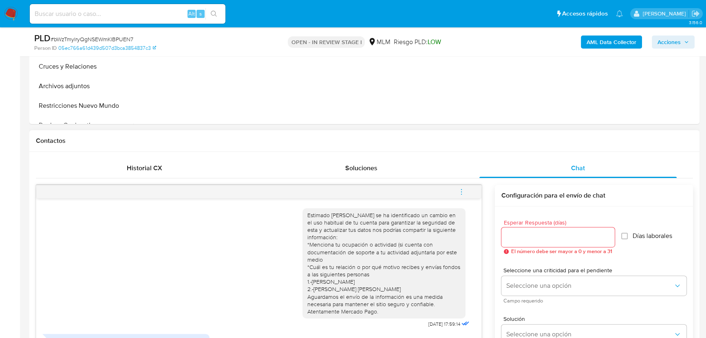
click at [464, 190] on icon "menu-action" at bounding box center [461, 191] width 7 height 7
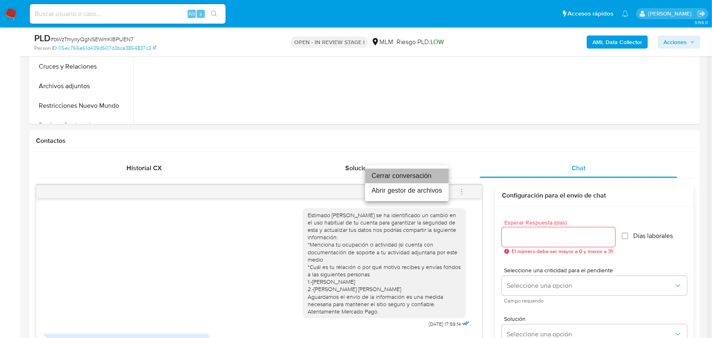
click at [393, 175] on li "Cerrar conversación" at bounding box center [407, 175] width 84 height 15
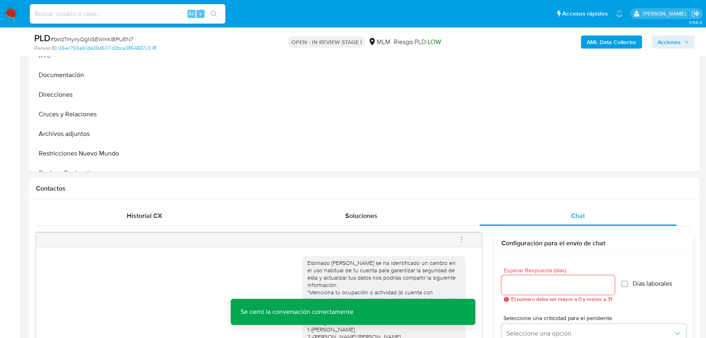
scroll to position [148, 0]
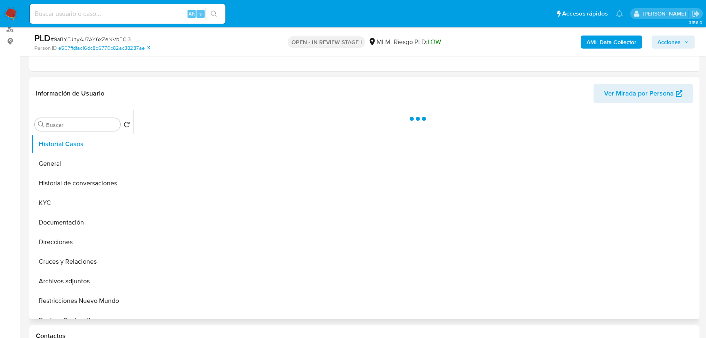
scroll to position [111, 0]
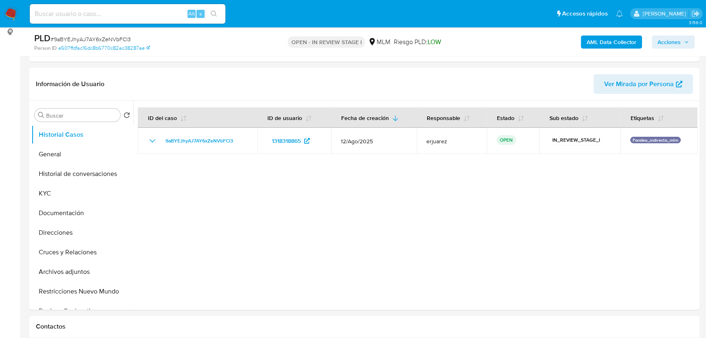
select select "10"
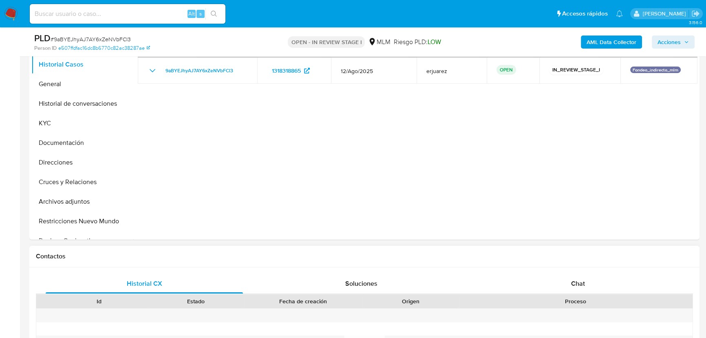
scroll to position [296, 0]
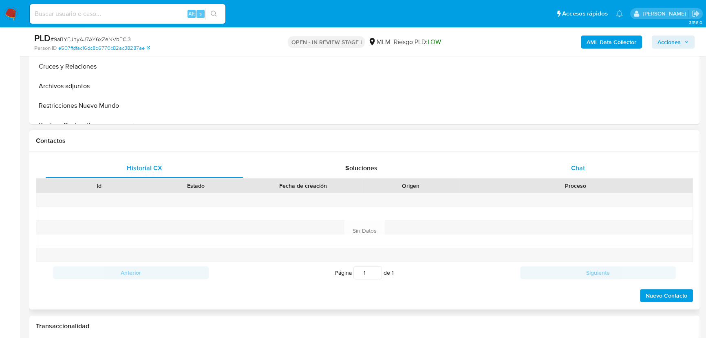
click at [576, 170] on span "Chat" at bounding box center [578, 167] width 14 height 9
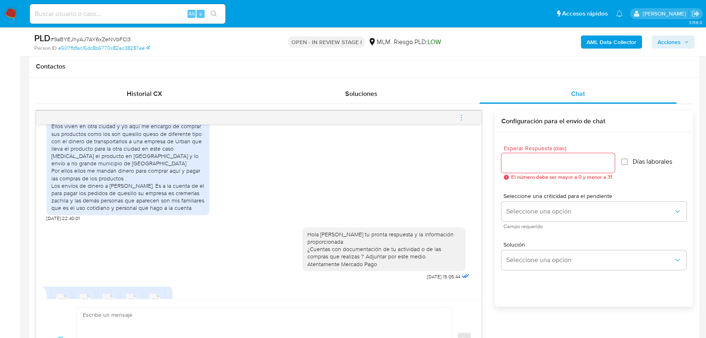
scroll to position [233, 0]
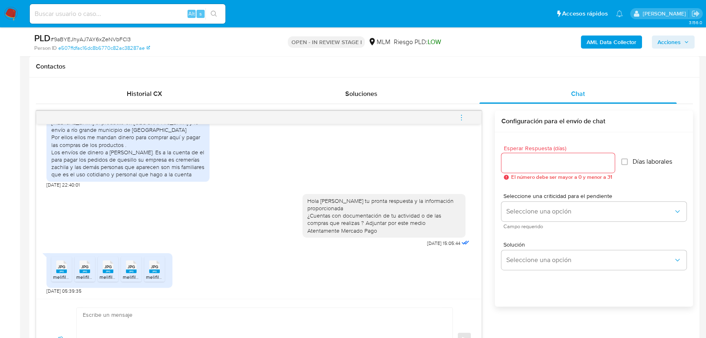
click at [56, 265] on icon at bounding box center [61, 266] width 11 height 13
click at [82, 267] on span "JPG" at bounding box center [84, 266] width 7 height 5
click at [108, 267] on span "JPG" at bounding box center [107, 266] width 7 height 5
click at [130, 266] on span "JPG" at bounding box center [131, 266] width 7 height 5
click at [155, 266] on span "JPG" at bounding box center [154, 266] width 7 height 5
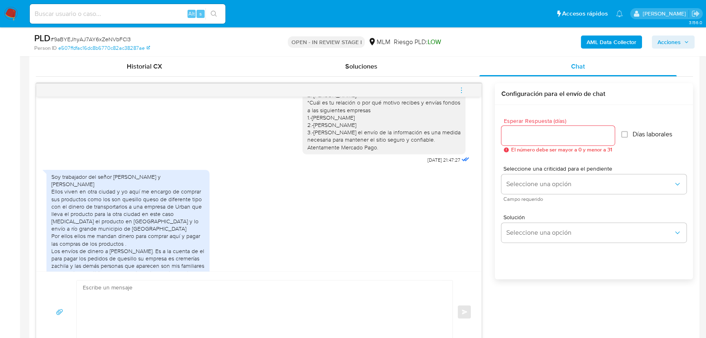
scroll to position [445, 0]
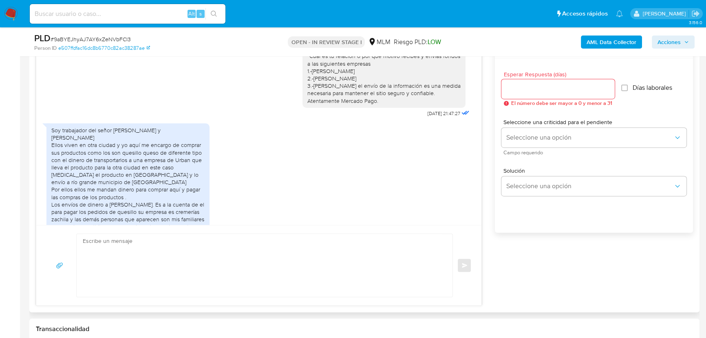
click at [343, 190] on div "Soy trabajador del señor Iván ramos Santiago y alma Delia montes Palma Ellos vi…" at bounding box center [258, 179] width 425 height 121
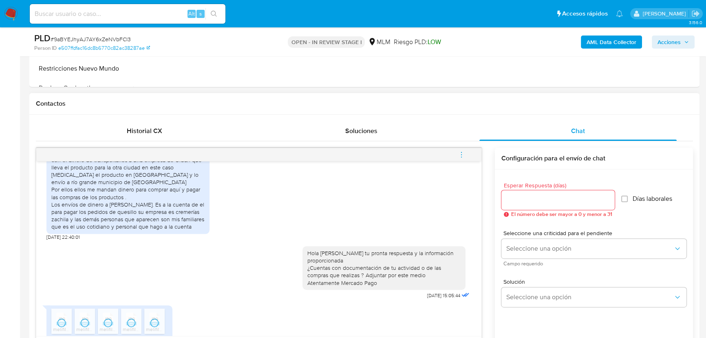
scroll to position [233, 0]
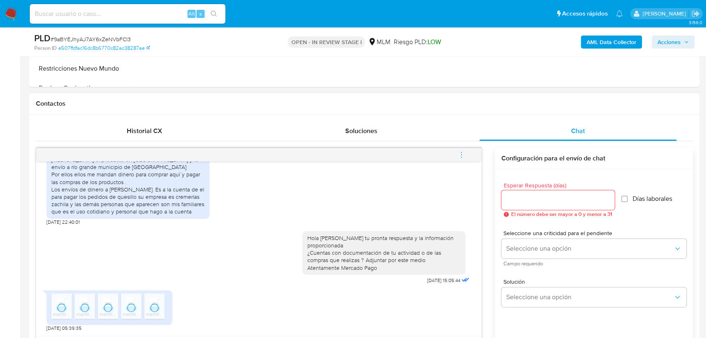
click at [205, 264] on div "Hola José Luis agradecemos tu pronta respuesta y la información proporcionada ¿…" at bounding box center [258, 255] width 425 height 61
click at [188, 249] on div "Hola José Luis agradecemos tu pronta respuesta y la información proporcionada ¿…" at bounding box center [258, 255] width 425 height 61
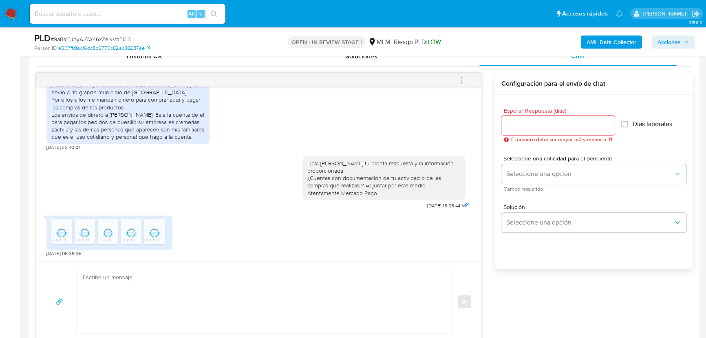
scroll to position [519, 0]
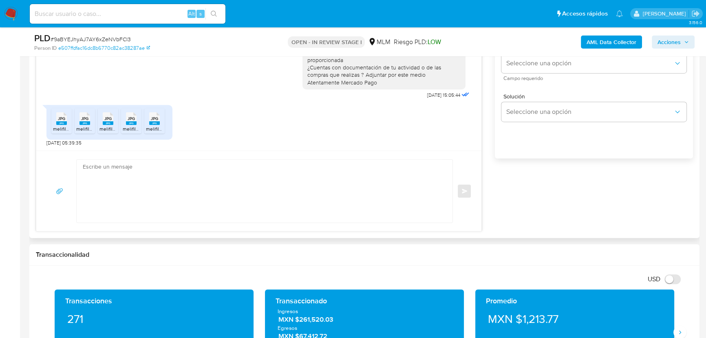
click at [171, 183] on textarea at bounding box center [263, 190] width 360 height 63
click at [237, 204] on textarea at bounding box center [263, 190] width 360 height 63
paste textarea "Agradecemos tu tiempo y documentación proporcionada. Te recordamos que esto fue…"
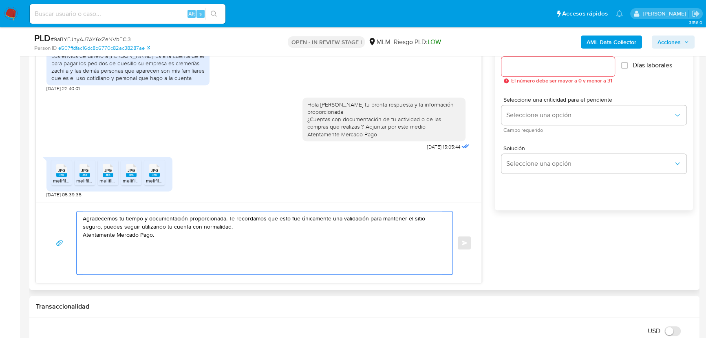
scroll to position [408, 0]
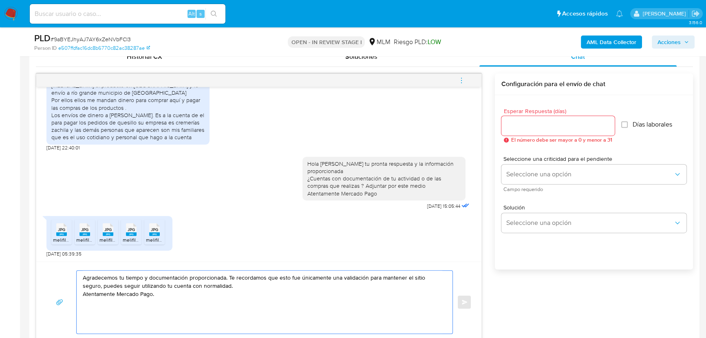
type textarea "Agradecemos tu tiempo y documentación proporcionada. Te recordamos que esto fue…"
click at [516, 122] on input "Esperar Respuesta (días)" at bounding box center [558, 125] width 113 height 11
drag, startPoint x: 183, startPoint y: 294, endPoint x: 197, endPoint y: 261, distance: 36.4
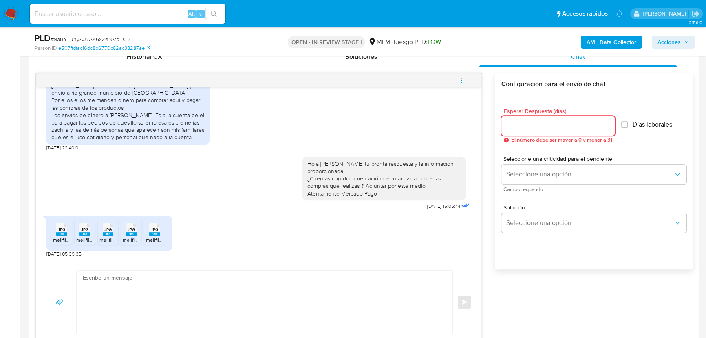
click at [528, 126] on input "Esperar Respuesta (días)" at bounding box center [558, 125] width 113 height 11
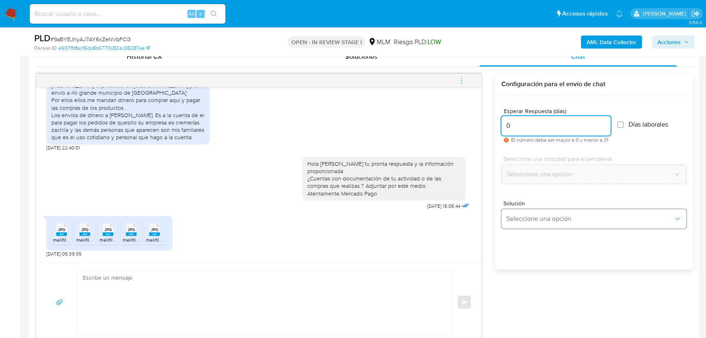
type input "0"
click at [537, 220] on span "Seleccione una opción" at bounding box center [589, 219] width 167 height 8
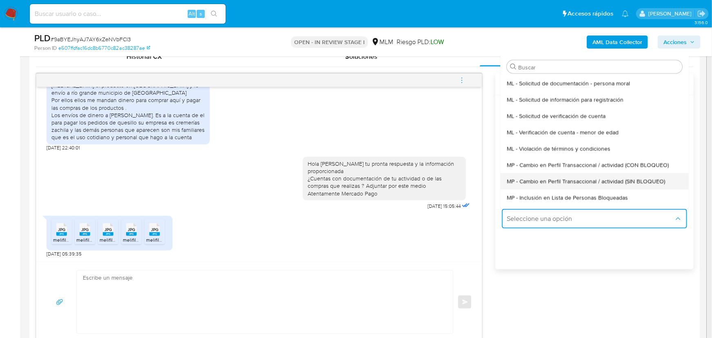
click at [591, 179] on span "MP - Cambio en Perfil Transaccional / actividad (SIN BLOQUEO)" at bounding box center [585, 180] width 158 height 7
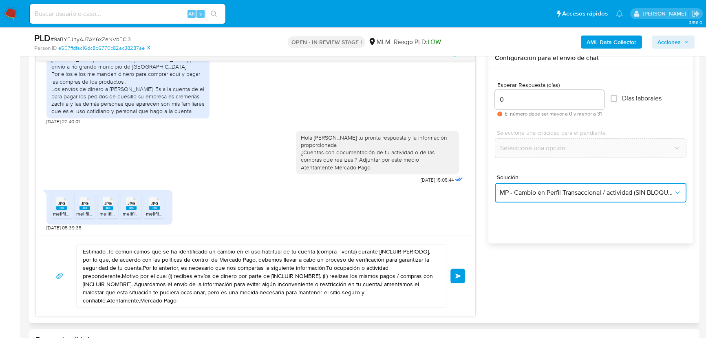
scroll to position [482, 0]
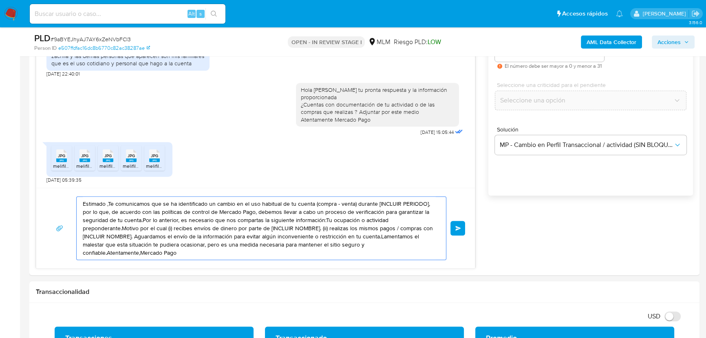
drag, startPoint x: 191, startPoint y: 252, endPoint x: 183, endPoint y: 190, distance: 62.9
paste textarea "Agradecemos tu tiempo y documentación proporcionada. Te recordamos que esto fue…"
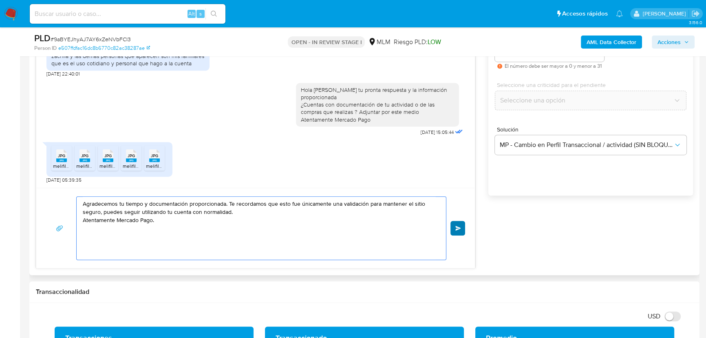
type textarea "Agradecemos tu tiempo y documentación proporcionada. Te recordamos que esto fue…"
click at [453, 225] on button "Enviar" at bounding box center [458, 228] width 15 height 15
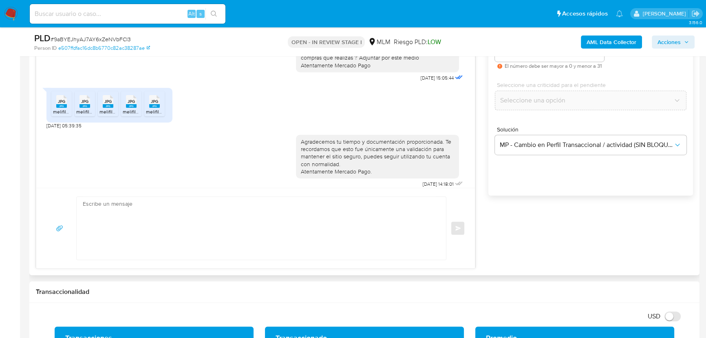
scroll to position [219, 0]
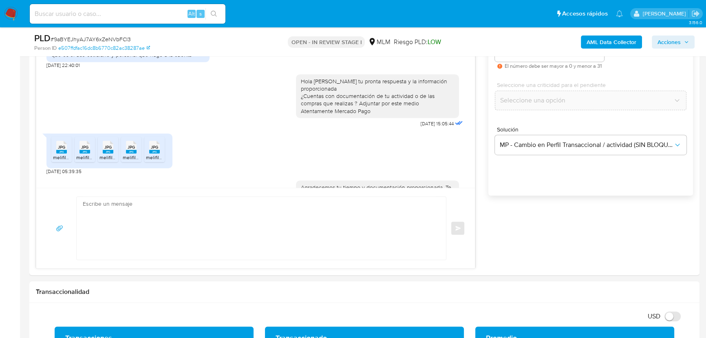
click at [16, 13] on img at bounding box center [11, 14] width 14 height 14
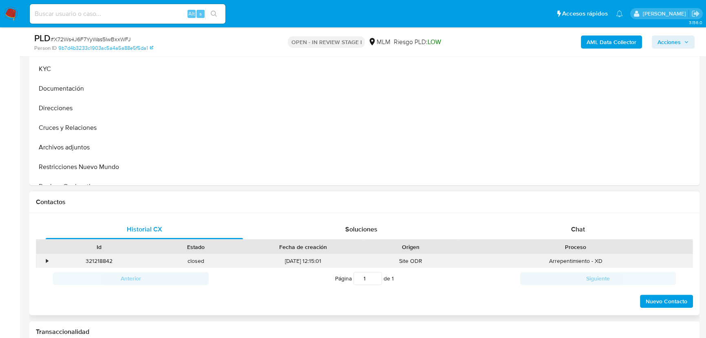
scroll to position [296, 0]
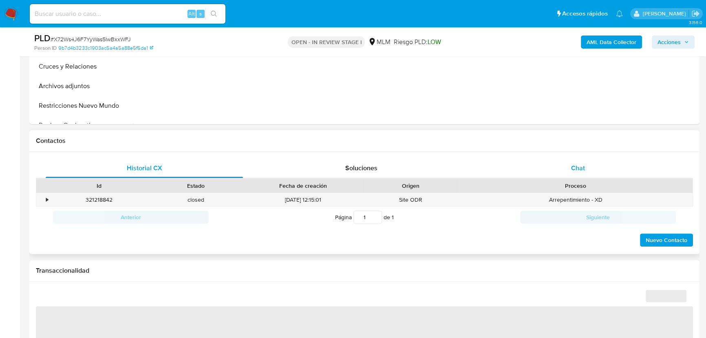
click at [587, 158] on div "Chat" at bounding box center [578, 168] width 197 height 20
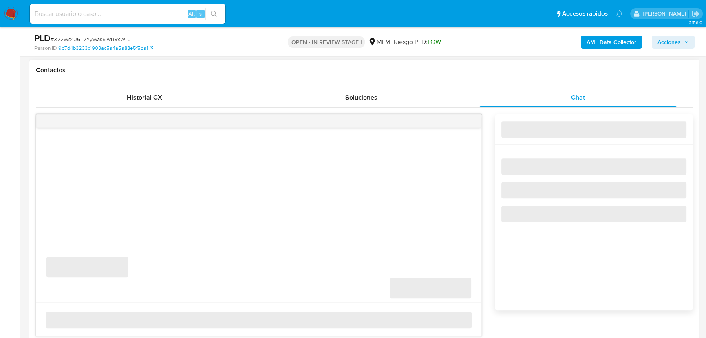
scroll to position [371, 0]
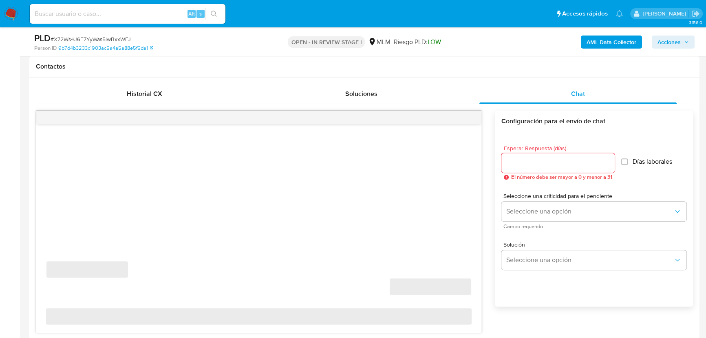
select select "10"
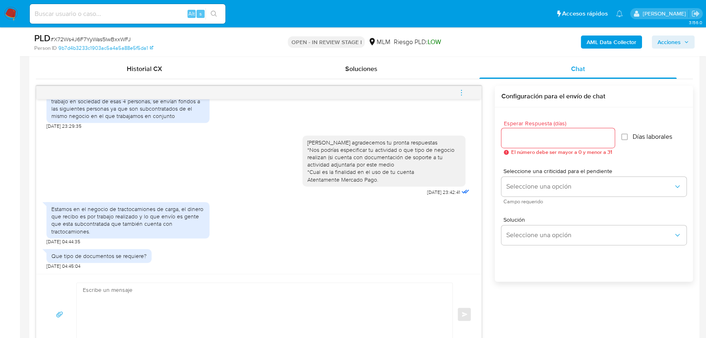
scroll to position [408, 0]
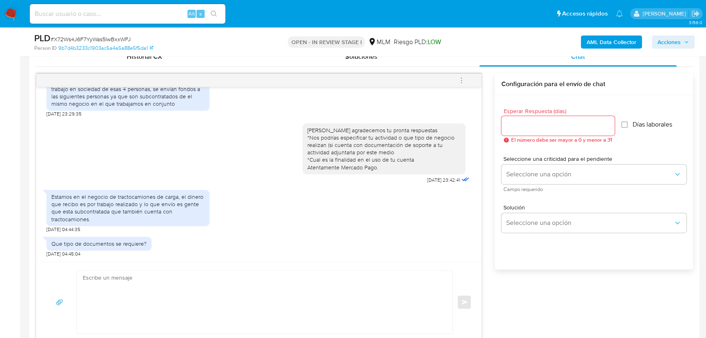
click at [169, 281] on textarea at bounding box center [263, 301] width 360 height 63
type textarea "n"
click at [294, 279] on textarea "Nos puedes adjuntar por ejemplo: tu constancia fiscal, declaración de impuestos," at bounding box center [263, 301] width 360 height 63
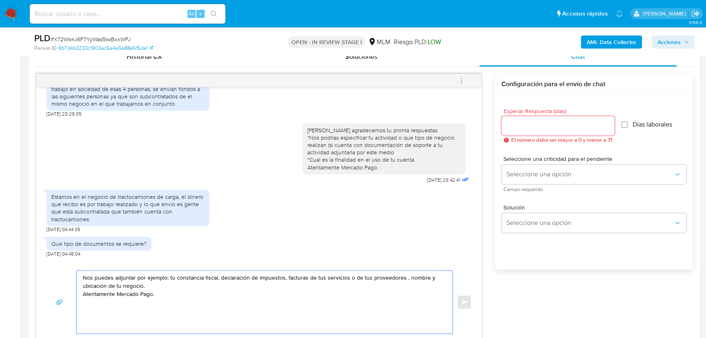
drag, startPoint x: 197, startPoint y: 302, endPoint x: 75, endPoint y: 273, distance: 125.2
click at [75, 273] on div "Nos puedes adjuntar por ejemplo: tu constancia fiscal, declaración de impuestos…" at bounding box center [259, 302] width 426 height 64
type textarea "Nos puedes adjuntar por ejemplo: tu constancia fiscal, declaración de impuestos…"
click at [515, 127] on input "Esperar Respuesta (días)" at bounding box center [558, 125] width 113 height 11
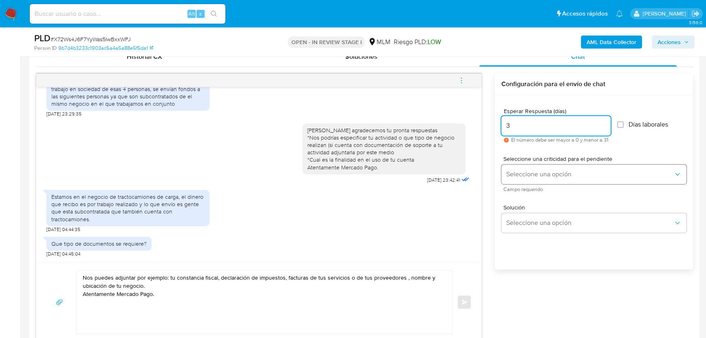
type input "3"
click at [524, 171] on span "Seleccione una opción" at bounding box center [589, 174] width 167 height 8
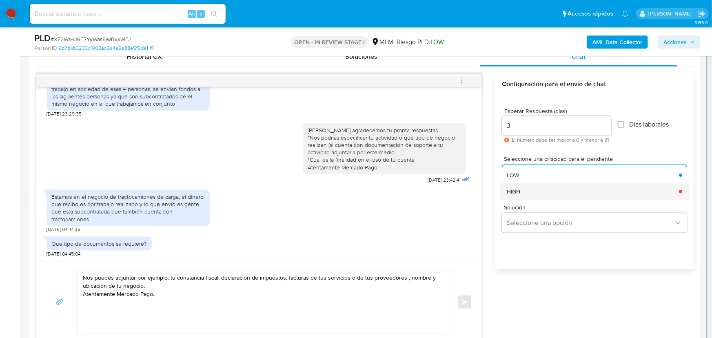
click at [524, 189] on div "HIGH" at bounding box center [589, 191] width 167 height 16
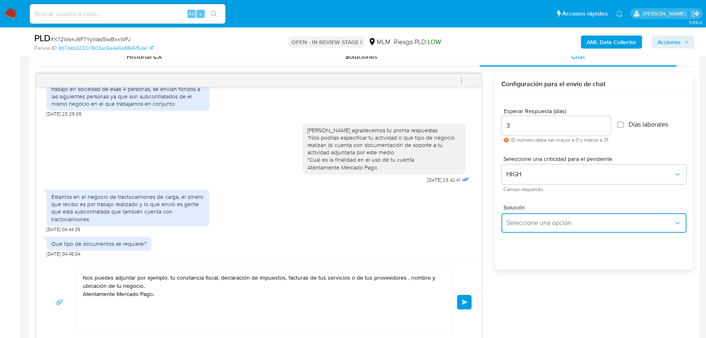
click at [549, 219] on span "Seleccione una opción" at bounding box center [589, 223] width 167 height 8
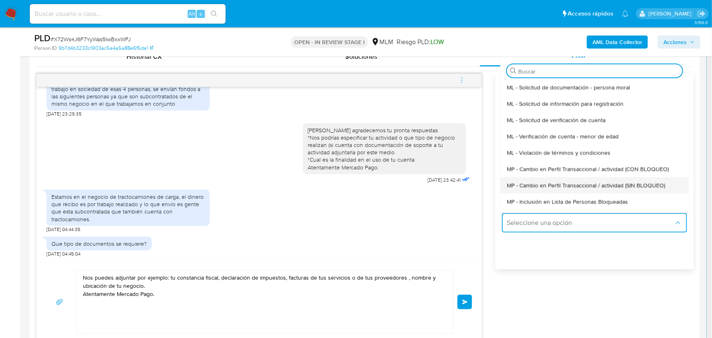
click at [591, 191] on div "MP - Cambio en Perfil Transaccional / actividad (SIN BLOQUEO)" at bounding box center [591, 185] width 170 height 16
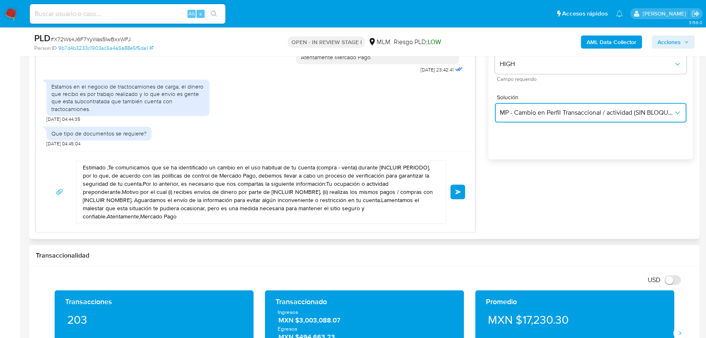
scroll to position [519, 0]
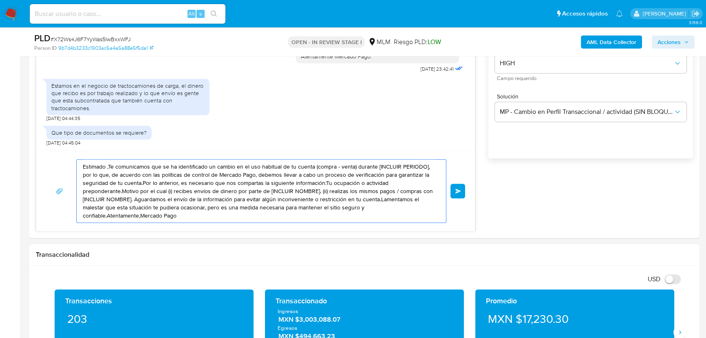
drag, startPoint x: 217, startPoint y: 216, endPoint x: 18, endPoint y: 108, distance: 226.8
paste textarea "Nos puedes adjuntar por ejemplo: tu constancia fiscal, declaración de impuestos…"
type textarea "Nos puedes adjuntar por ejemplo: tu constancia fiscal, declaración de impuestos…"
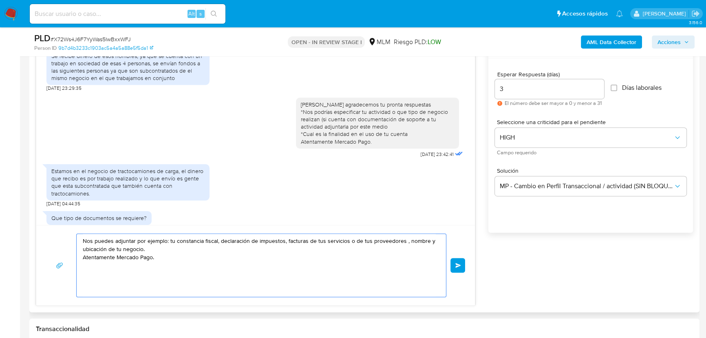
scroll to position [200, 0]
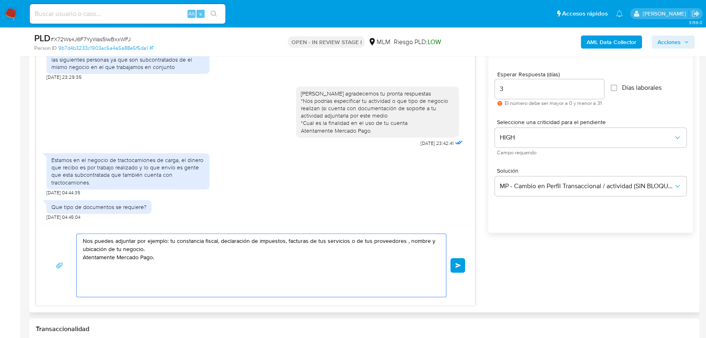
drag, startPoint x: 172, startPoint y: 258, endPoint x: 63, endPoint y: 232, distance: 112.0
click at [63, 232] on div "Nos puedes adjuntar por ejemplo: tu constancia fiscal, declaración de impuestos…" at bounding box center [255, 265] width 439 height 80
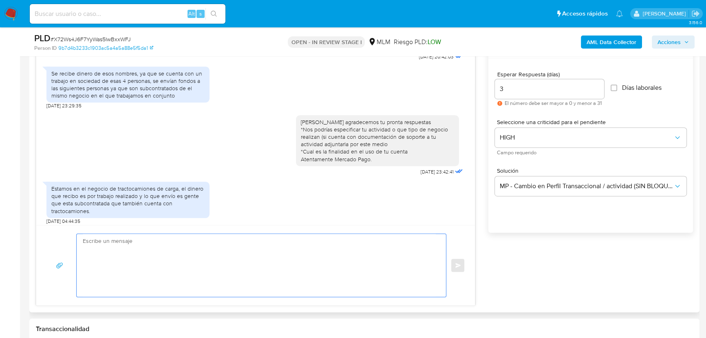
scroll to position [126, 0]
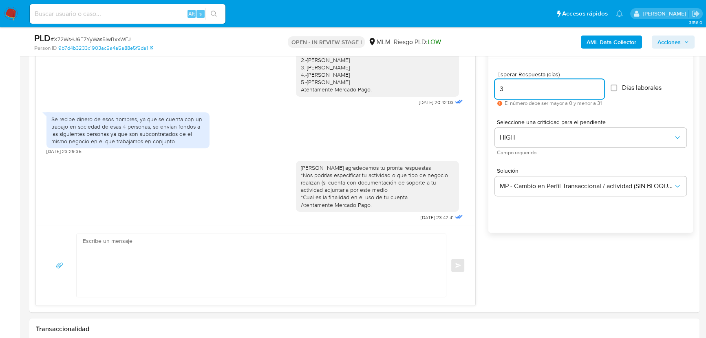
drag, startPoint x: 506, startPoint y: 89, endPoint x: 484, endPoint y: 88, distance: 22.1
click at [484, 88] on div "Estimado Heriberto se ha identificado un cambio en el uso habitual de tu cuenta…" at bounding box center [364, 171] width 657 height 269
type input "5"
click at [187, 244] on textarea at bounding box center [259, 265] width 353 height 63
paste textarea "Nos puedes adjuntar por ejemplo: tu constancia fiscal, declaración de impuestos…"
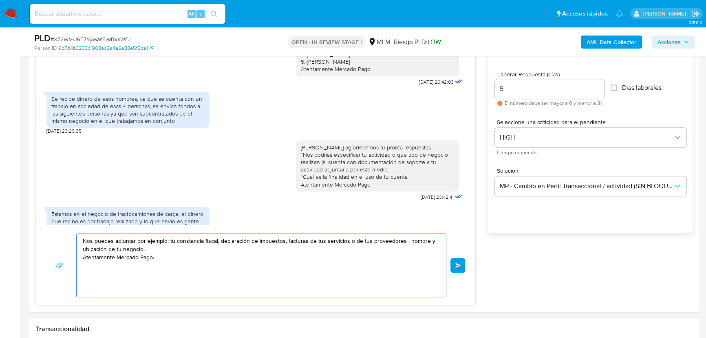
scroll to position [163, 0]
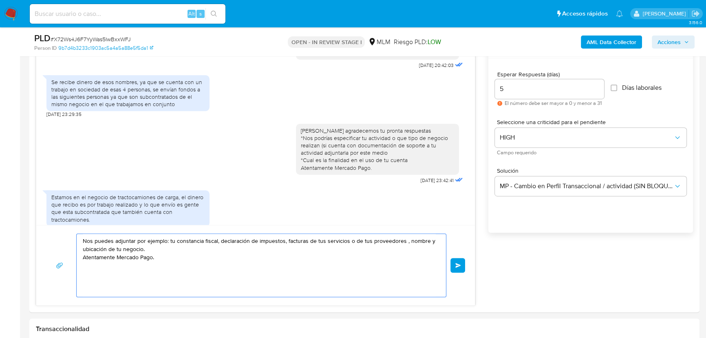
click at [146, 249] on textarea "Nos puedes adjuntar por ejemplo: tu constancia fiscal, declaración de impuestos…" at bounding box center [259, 265] width 353 height 63
drag, startPoint x: 157, startPoint y: 250, endPoint x: 52, endPoint y: 236, distance: 106.1
click at [52, 236] on div "Nos puedes adjuntar por ejemplo: tu constancia fiscal, declaración de impuestos…" at bounding box center [255, 265] width 419 height 64
type textarea "Nos puedes adjuntar por ejemplo: tu constancia fiscal, declaración de impuestos…"
click at [451, 259] on button "Enviar" at bounding box center [458, 265] width 15 height 15
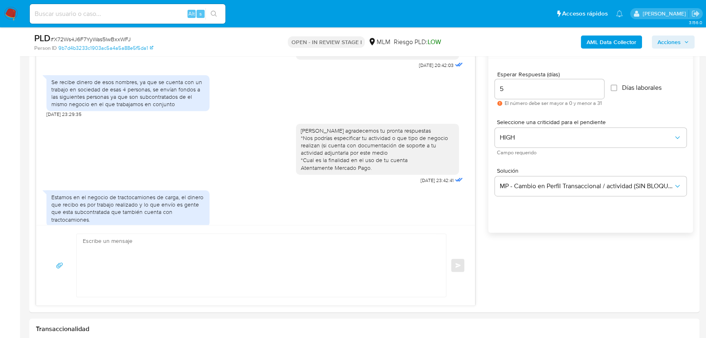
scroll to position [253, 0]
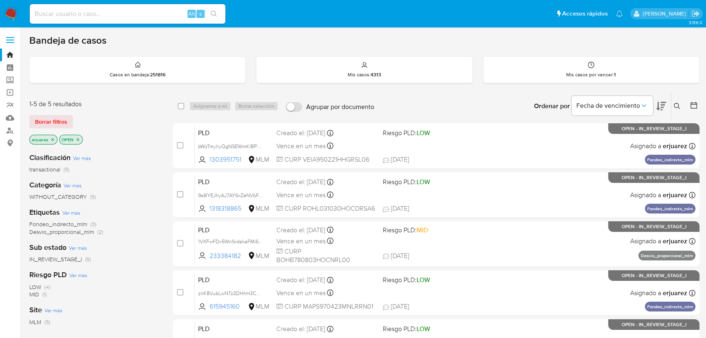
click at [8, 13] on img at bounding box center [11, 14] width 14 height 14
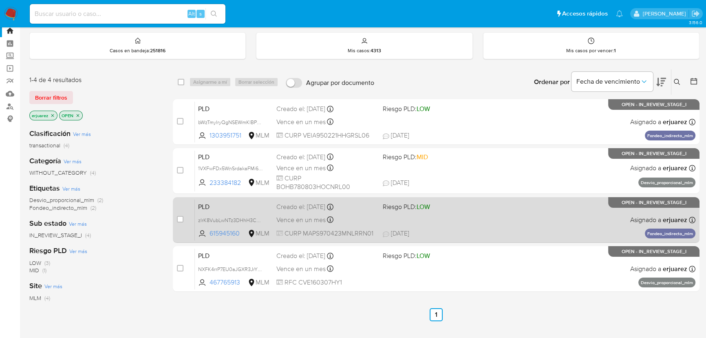
scroll to position [37, 0]
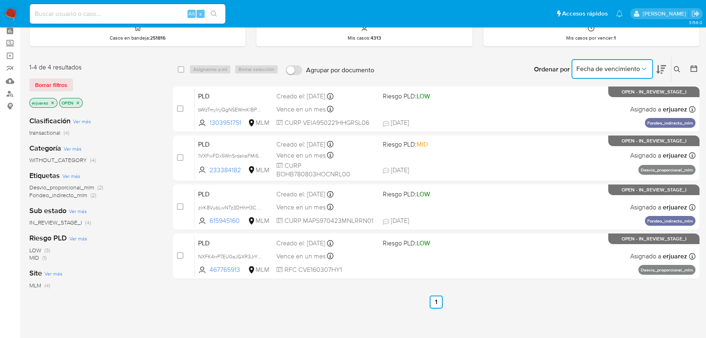
click at [632, 71] on span "Fecha de vencimiento" at bounding box center [609, 69] width 64 height 8
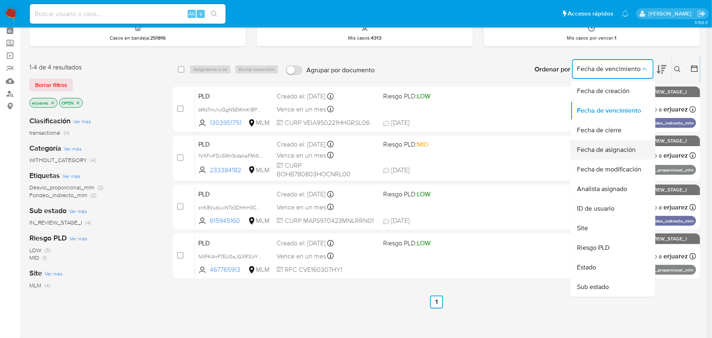
click at [613, 148] on span "Fecha de asignación" at bounding box center [606, 150] width 59 height 8
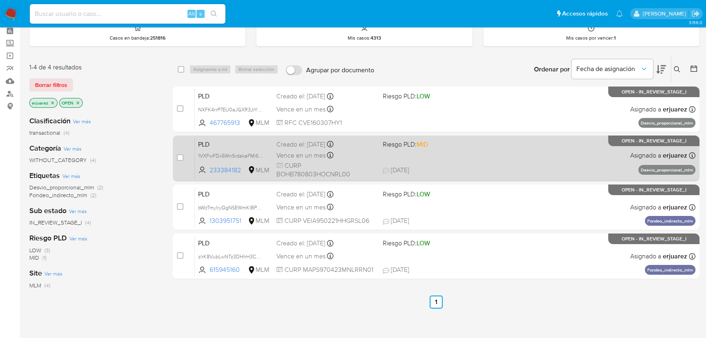
click at [454, 154] on div "PLD 1VXFwFDx5WnSrdakaFMi62Pz 233384182 MLM Riesgo PLD: MID Creado el: [DATE] Cr…" at bounding box center [445, 157] width 501 height 41
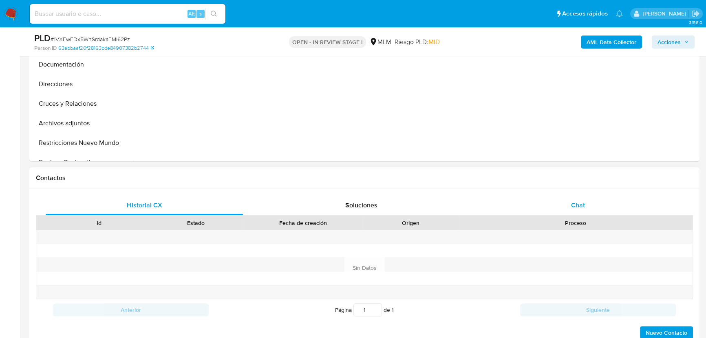
click at [561, 202] on div "Chat" at bounding box center [578, 205] width 197 height 20
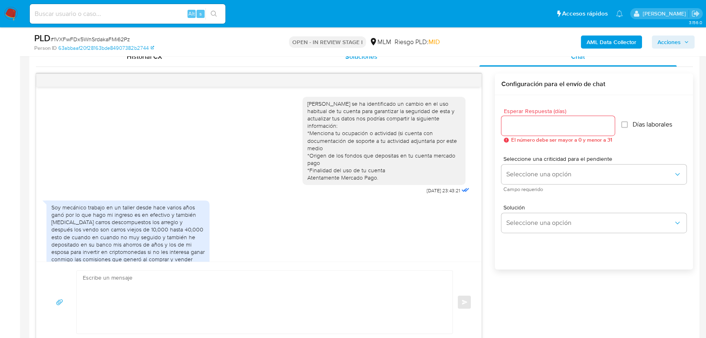
scroll to position [23, 0]
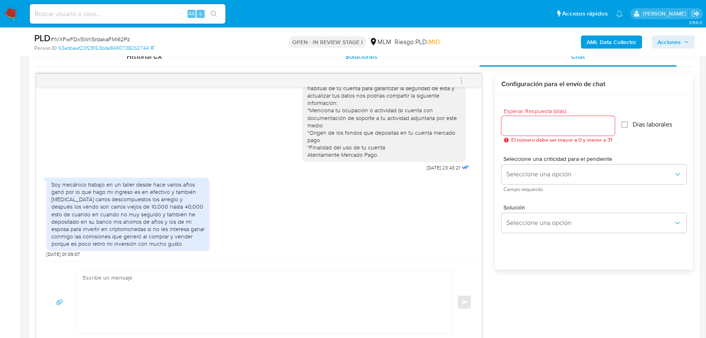
select select "10"
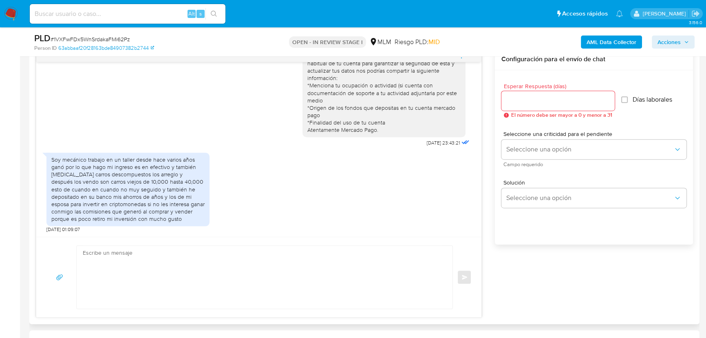
scroll to position [445, 0]
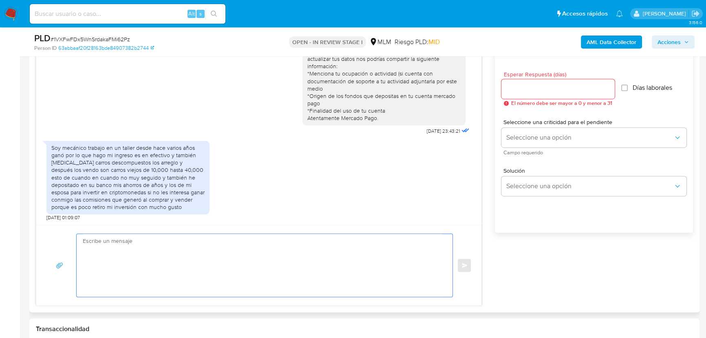
click at [241, 238] on textarea at bounding box center [263, 265] width 360 height 63
click at [174, 256] on textarea at bounding box center [263, 265] width 360 height 63
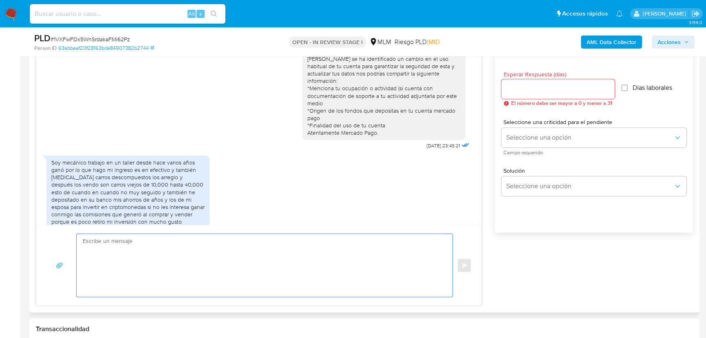
scroll to position [0, 0]
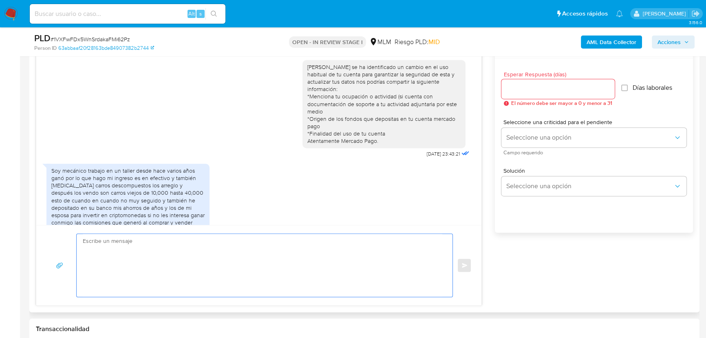
click at [253, 240] on textarea at bounding box center [263, 265] width 360 height 63
type textarea "h"
paste textarea "Agradecemos tu tiempo y documentación proporcionada. Te recordamos que esto fue…"
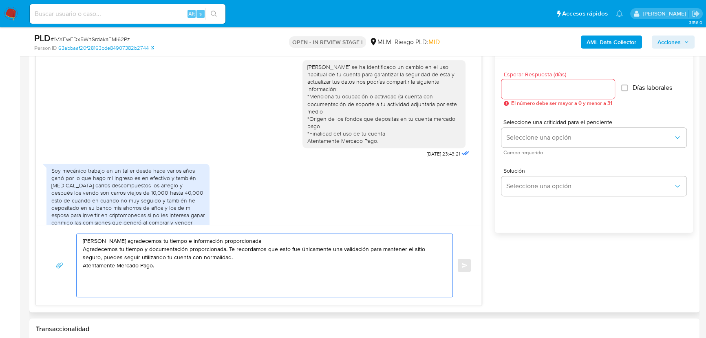
drag, startPoint x: 228, startPoint y: 249, endPoint x: 61, endPoint y: 250, distance: 167.6
click at [61, 250] on div "Hola Baldomero agradecemos tu tiempo e información proporcionada Agradecemos tu…" at bounding box center [259, 265] width 426 height 64
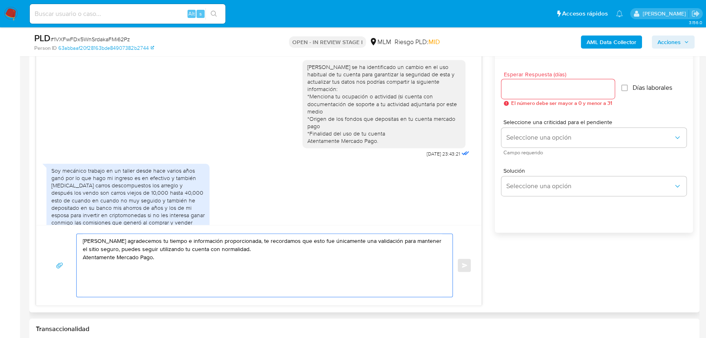
drag, startPoint x: 167, startPoint y: 258, endPoint x: 67, endPoint y: 236, distance: 102.4
click at [67, 236] on div "Hola Baldomero agradecemos tu tiempo e información proporcionada, te recordamos…" at bounding box center [259, 265] width 426 height 64
click at [164, 252] on textarea "Hola Baldomero agradecemos tu tiempo e información proporcionada, te recordamos…" at bounding box center [263, 265] width 360 height 63
drag, startPoint x: 188, startPoint y: 259, endPoint x: 113, endPoint y: 244, distance: 75.7
click at [113, 244] on textarea "Hola Baldomero agradecemos tu tiempo e información proporcionada, te recordamos…" at bounding box center [263, 265] width 360 height 63
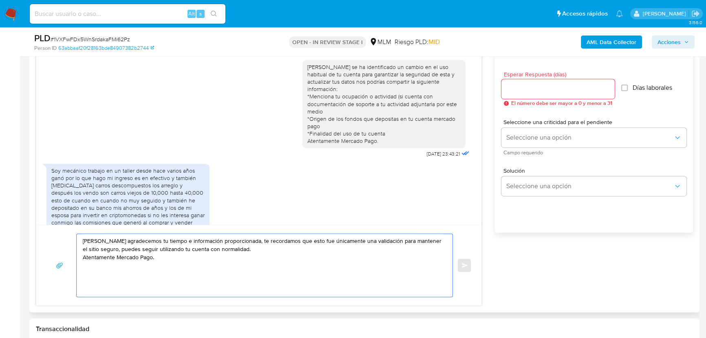
click at [133, 250] on textarea "Hola Baldomero agradecemos tu tiempo e información proporcionada, te recordamos…" at bounding box center [263, 265] width 360 height 63
drag, startPoint x: 137, startPoint y: 249, endPoint x: 174, endPoint y: 248, distance: 36.7
click at [174, 248] on textarea "Hola Baldomero agradecemos tu tiempo e información proporcionada, te recordamos…" at bounding box center [263, 265] width 360 height 63
type textarea "Hola Baldomero agradecemos tu tiempo e información proporcionada, te recordamos…"
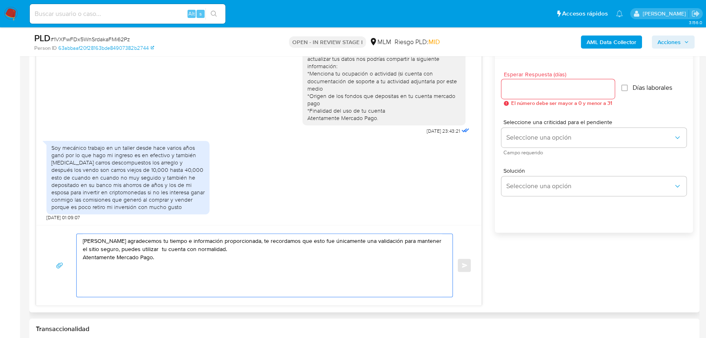
drag, startPoint x: 166, startPoint y: 253, endPoint x: 58, endPoint y: 234, distance: 109.4
click at [58, 234] on div "Hola Baldomero agradecemos tu tiempo e información proporcionada, te recordamos…" at bounding box center [259, 265] width 426 height 64
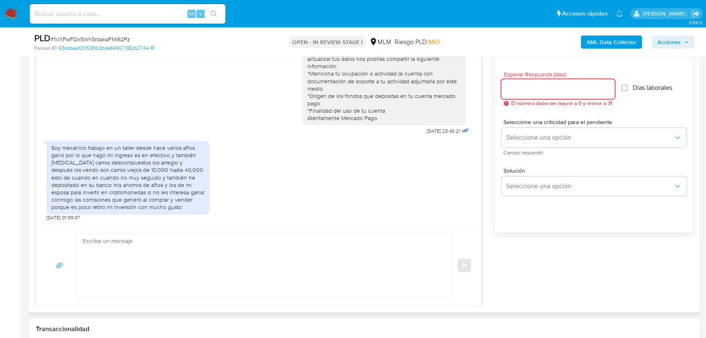
click at [502, 91] on input "Esperar Respuesta (días)" at bounding box center [558, 89] width 113 height 11
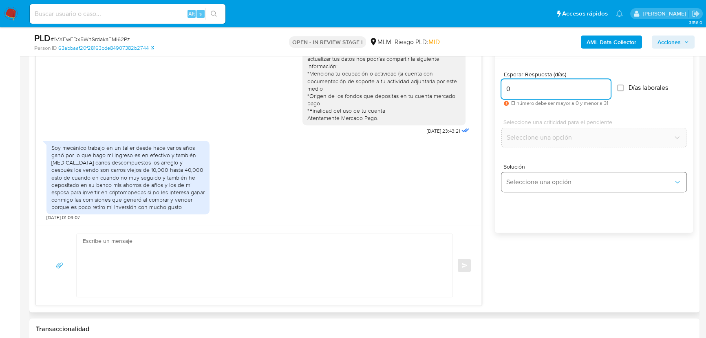
type input "0"
click at [518, 184] on button "Seleccione una opción" at bounding box center [594, 182] width 185 height 20
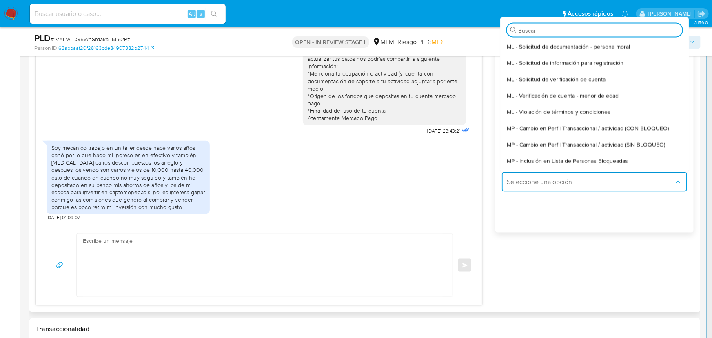
drag, startPoint x: 569, startPoint y: 141, endPoint x: 550, endPoint y: 146, distance: 19.3
click at [570, 141] on span "MP - Cambio en Perfil Transaccional / actividad (SIN BLOQUEO)" at bounding box center [585, 143] width 158 height 7
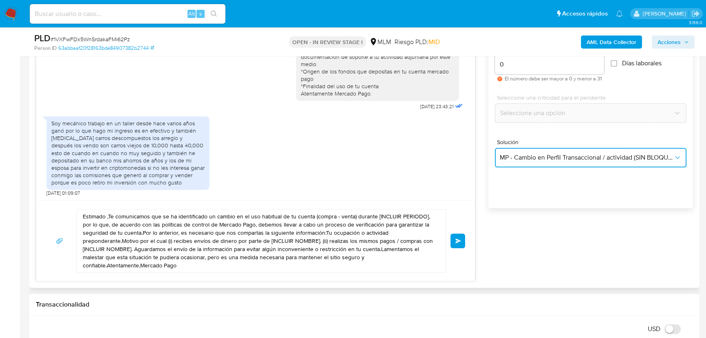
scroll to position [482, 0]
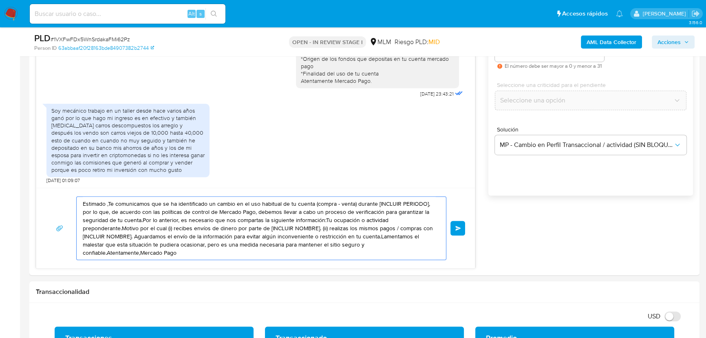
drag, startPoint x: 186, startPoint y: 250, endPoint x: -81, endPoint y: 113, distance: 299.8
paste textarea "Hola Baldomero agradecemos tu tiempo e información proporcionada, te recordamos…"
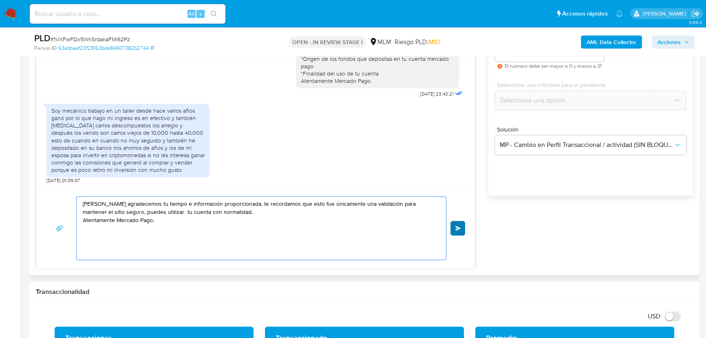
type textarea "Hola Baldomero agradecemos tu tiempo e información proporcionada, te recordamos…"
click at [460, 228] on span "Enviar" at bounding box center [459, 228] width 6 height 5
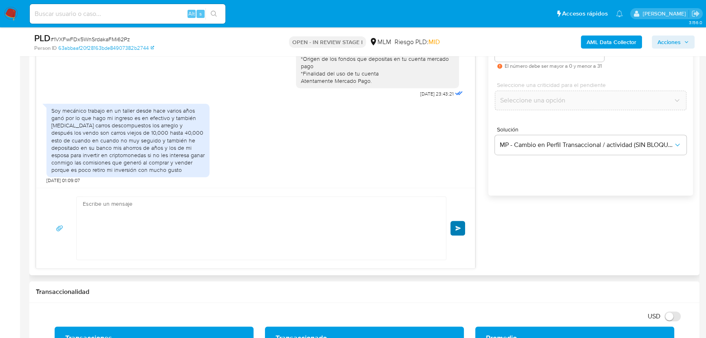
scroll to position [84, 0]
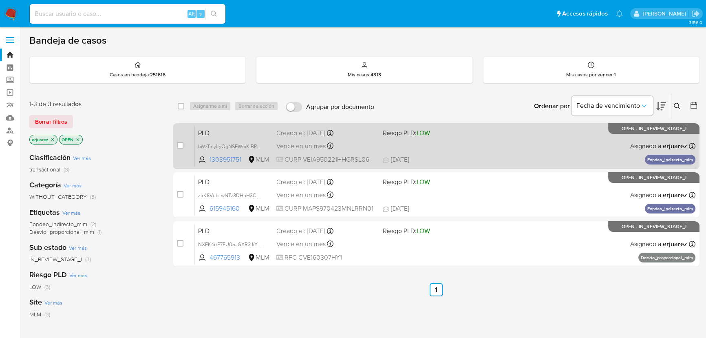
click at [431, 144] on div "PLD bWzTmylryQgNSEWmKlBPUEN7 1303951751 MLM Riesgo PLD: LOW Creado el: [DATE] C…" at bounding box center [445, 145] width 501 height 41
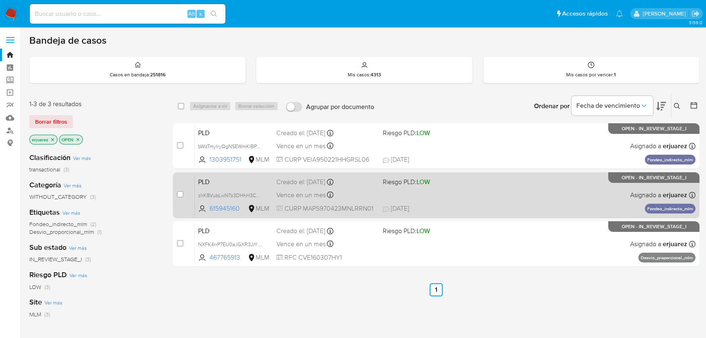
click at [396, 192] on div "PLD zlrK8VubLwNTz3DHhH3ChSX7 615945160 MLM Riesgo PLD: LOW Creado el: [DATE] Cr…" at bounding box center [445, 194] width 501 height 41
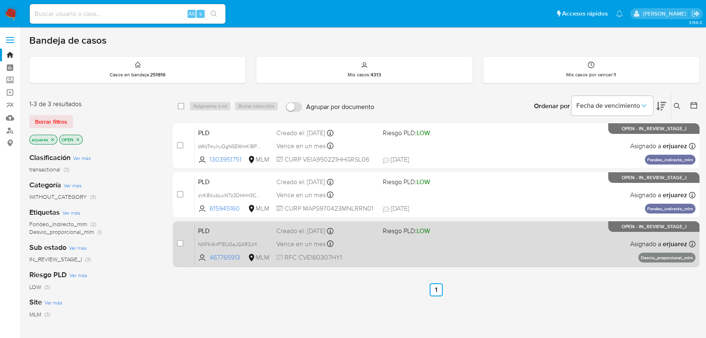
click at [363, 253] on span "RFC CVE160307HY1" at bounding box center [326, 257] width 100 height 9
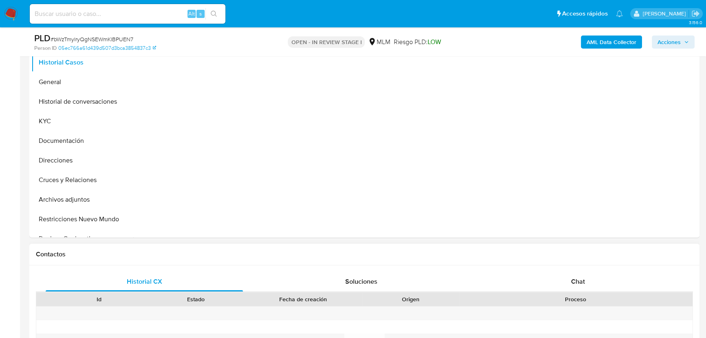
scroll to position [259, 0]
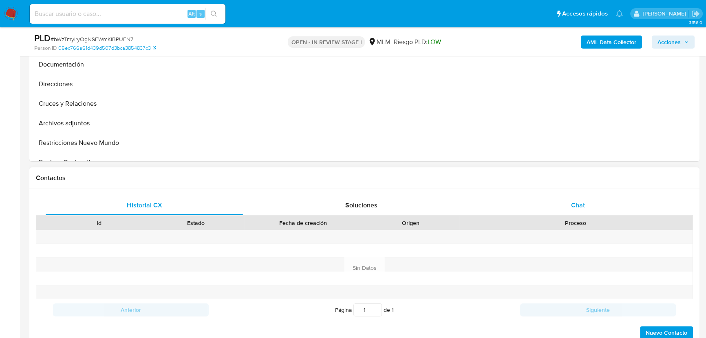
click at [568, 195] on div "Chat" at bounding box center [578, 205] width 197 height 20
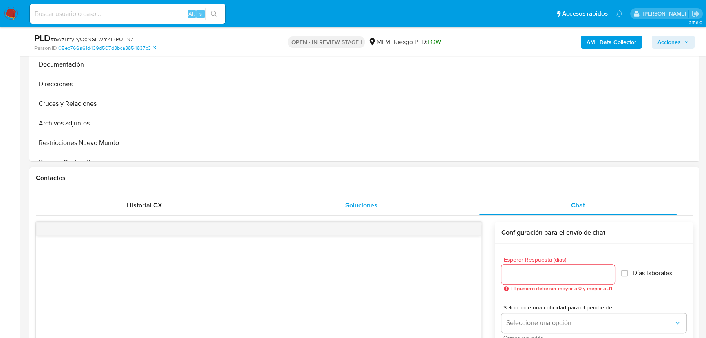
select select "10"
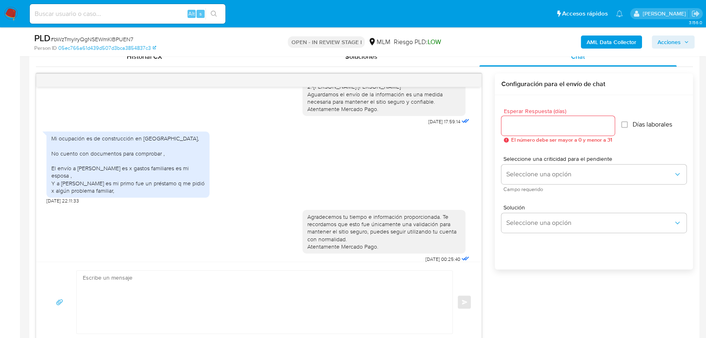
scroll to position [49, 0]
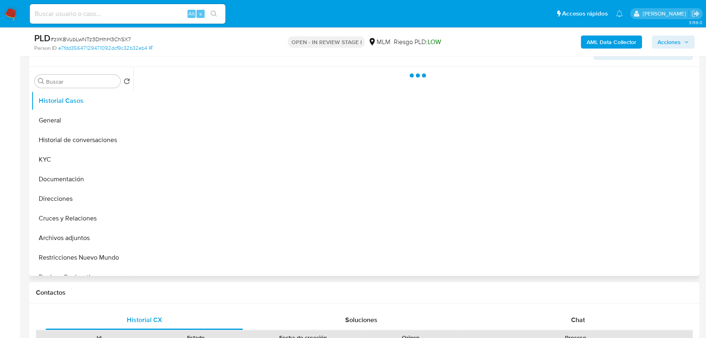
scroll to position [148, 0]
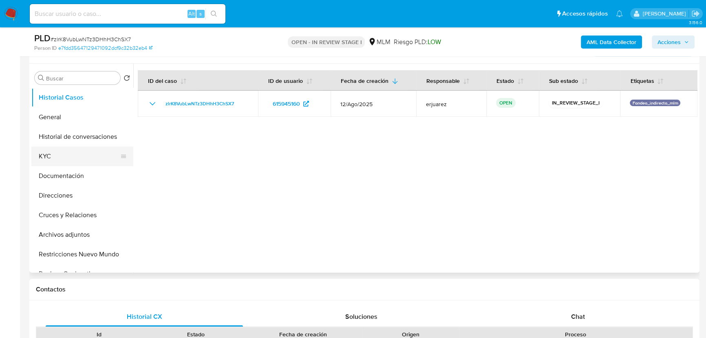
select select "10"
click at [59, 154] on button "KYC" at bounding box center [78, 156] width 95 height 20
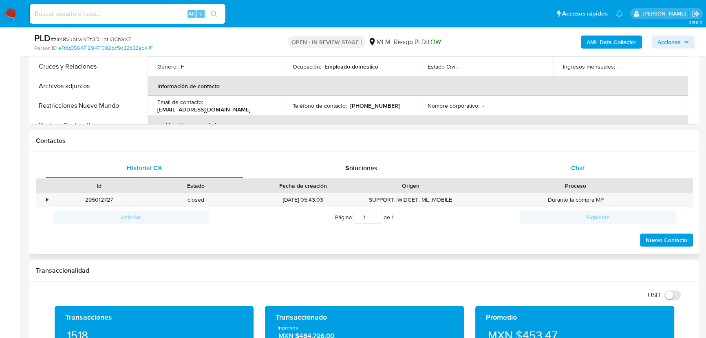
click at [570, 163] on div "Chat" at bounding box center [578, 168] width 197 height 20
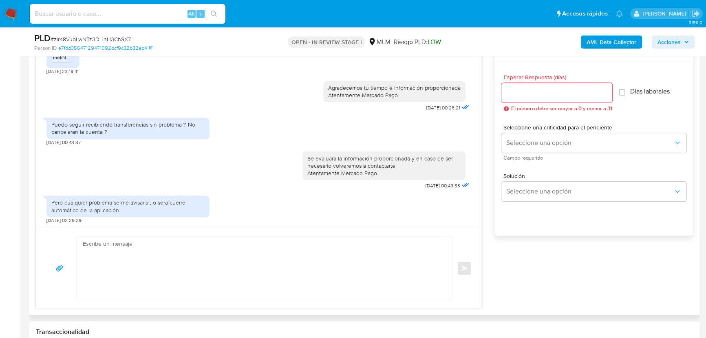
scroll to position [445, 0]
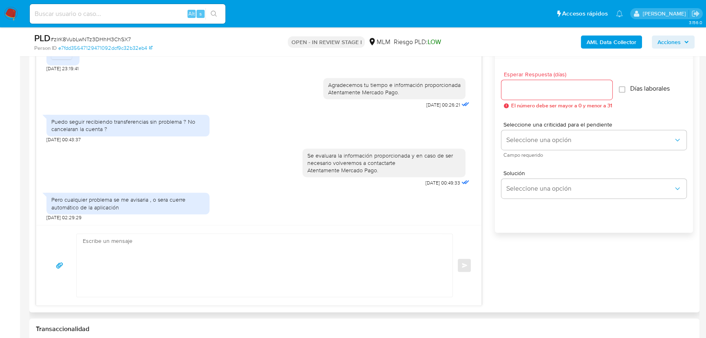
click at [242, 250] on textarea at bounding box center [263, 265] width 360 height 63
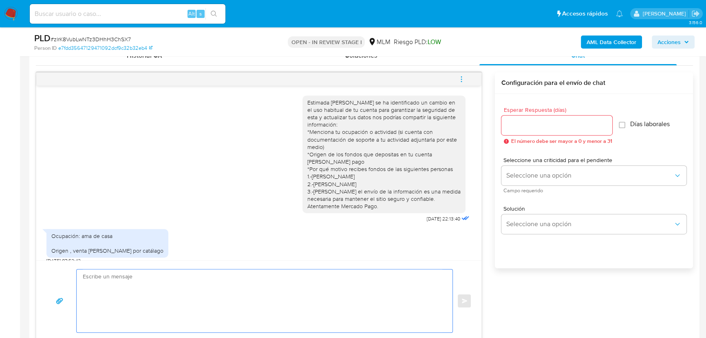
scroll to position [371, 0]
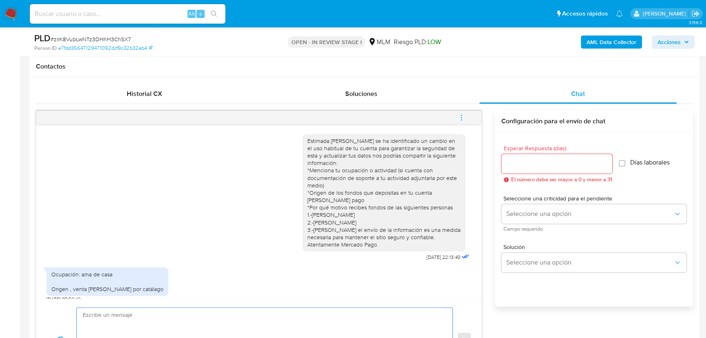
click at [462, 113] on span "menu-action" at bounding box center [461, 118] width 7 height 20
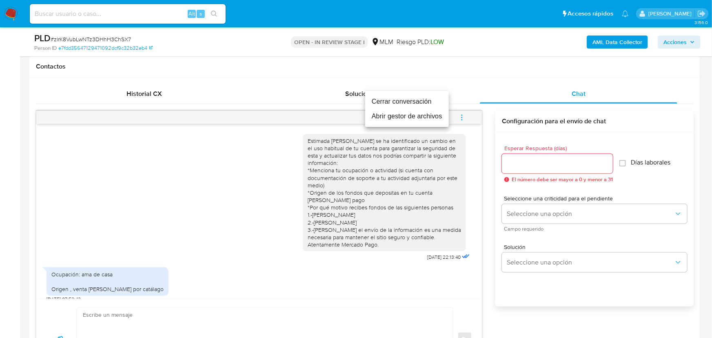
click at [412, 102] on li "Cerrar conversación" at bounding box center [407, 101] width 84 height 15
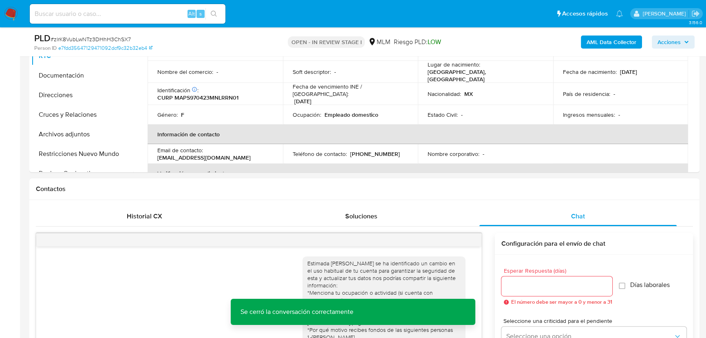
scroll to position [222, 0]
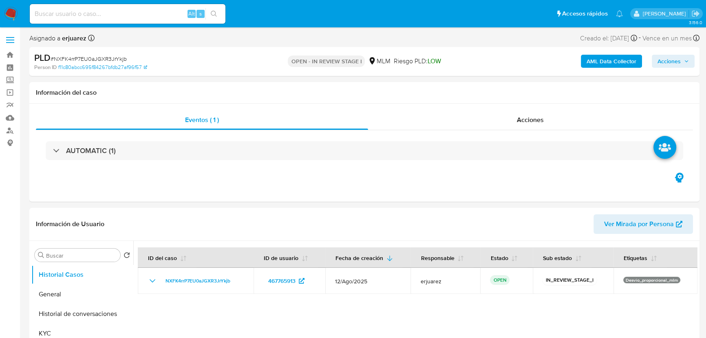
select select "10"
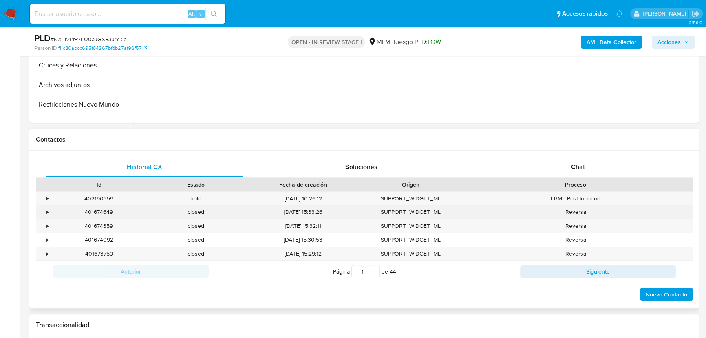
scroll to position [334, 0]
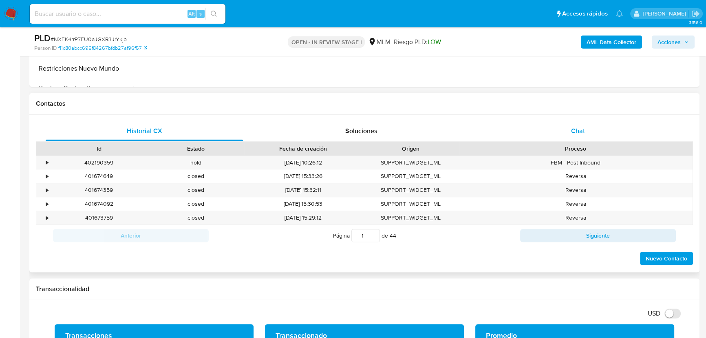
click at [579, 131] on span "Chat" at bounding box center [578, 130] width 14 height 9
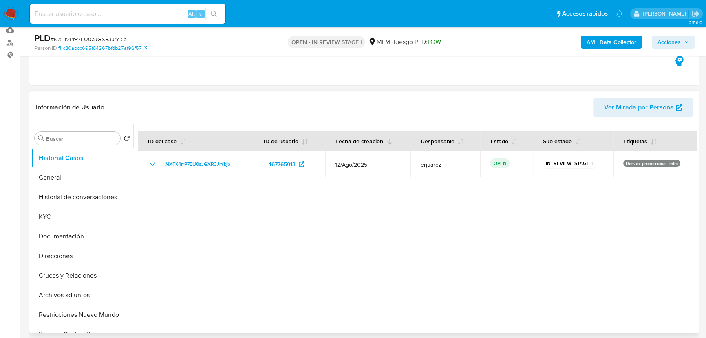
scroll to position [37, 0]
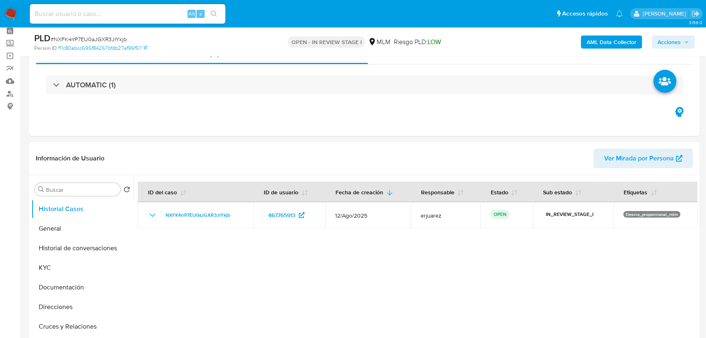
click at [11, 13] on img at bounding box center [11, 14] width 14 height 14
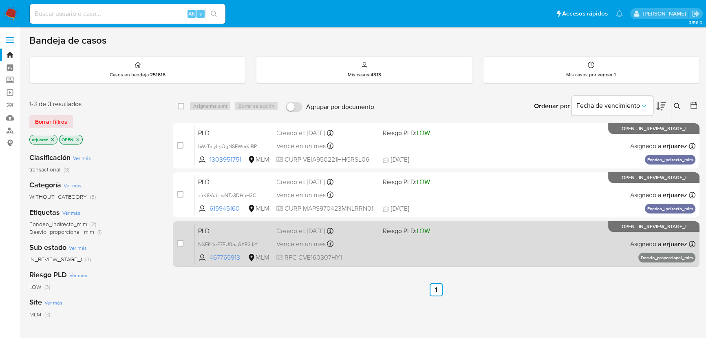
click at [354, 247] on div "Vence en un mes Vence el [DATE] 02:03:26" at bounding box center [326, 243] width 100 height 11
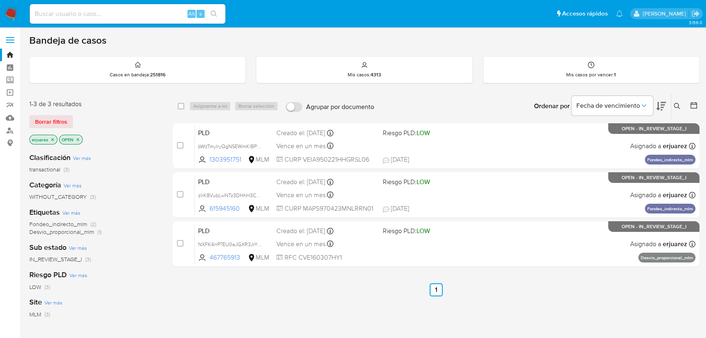
click at [13, 12] on img at bounding box center [11, 14] width 14 height 14
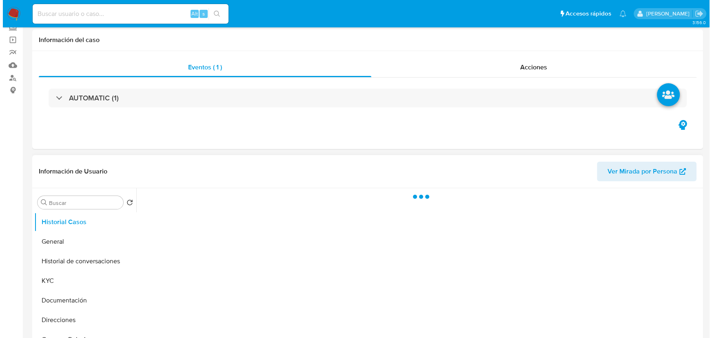
scroll to position [148, 0]
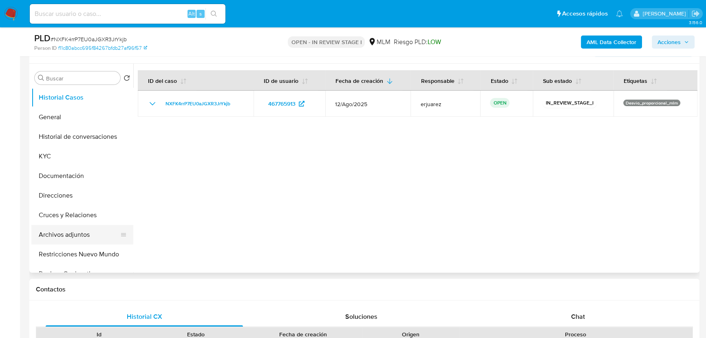
click at [67, 238] on button "Archivos adjuntos" at bounding box center [78, 235] width 95 height 20
select select "10"
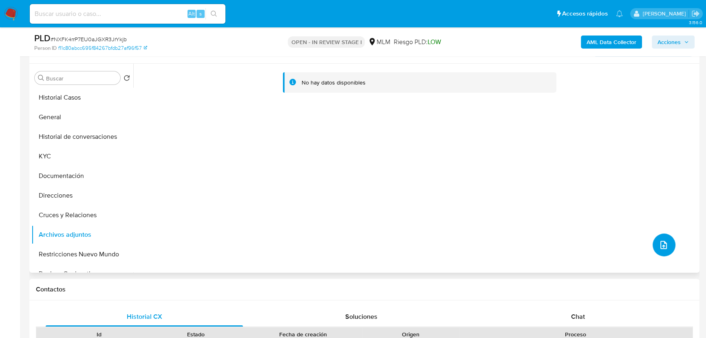
click at [654, 238] on button "upload-file" at bounding box center [664, 244] width 23 height 23
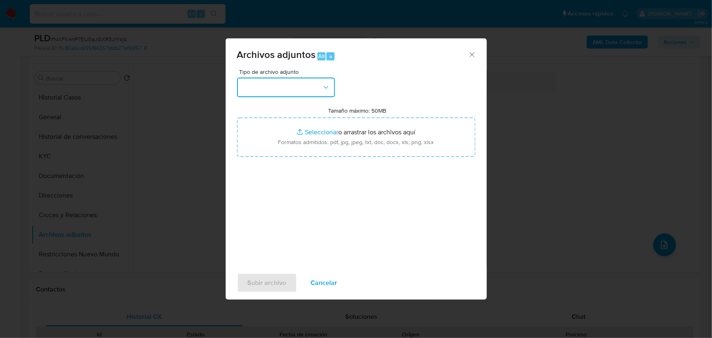
click at [266, 80] on button "button" at bounding box center [286, 87] width 98 height 20
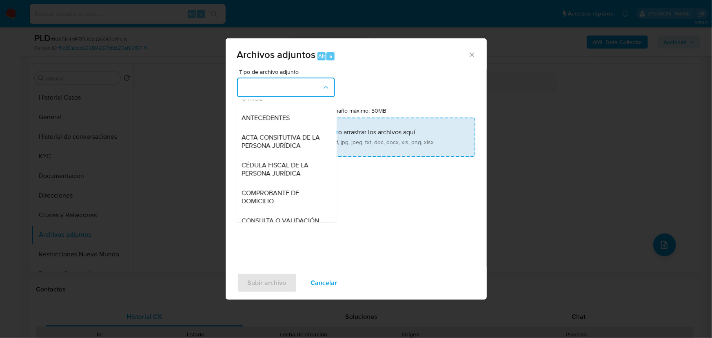
drag, startPoint x: 257, startPoint y: 102, endPoint x: 352, endPoint y: 140, distance: 102.3
click at [260, 102] on span "OTROS" at bounding box center [252, 98] width 21 height 8
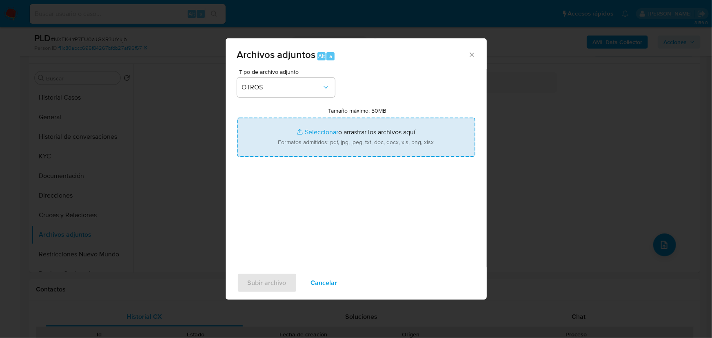
click at [304, 130] on input "Tamaño máximo: 50MB Seleccionar archivos" at bounding box center [356, 136] width 238 height 39
type input "C:\fakepath\467765913_CADENA 24_Ago25.pdf"
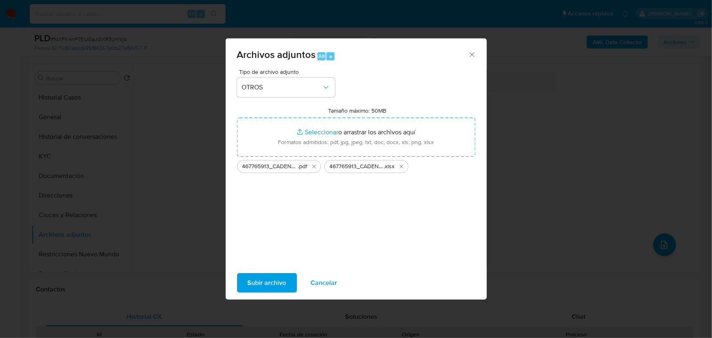
click at [276, 283] on span "Subir archivo" at bounding box center [267, 283] width 39 height 18
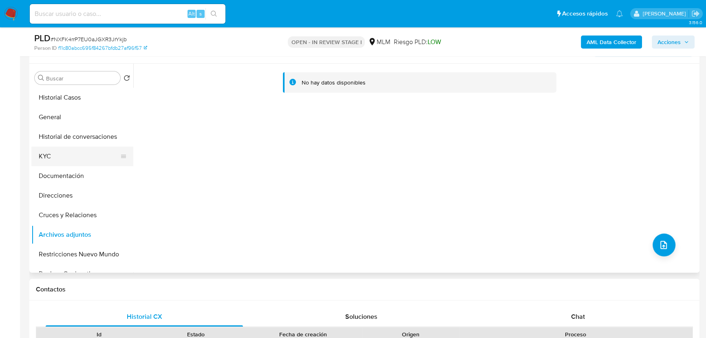
click at [58, 165] on button "KYC" at bounding box center [78, 156] width 95 height 20
click at [60, 238] on button "Archivos adjuntos" at bounding box center [78, 235] width 95 height 20
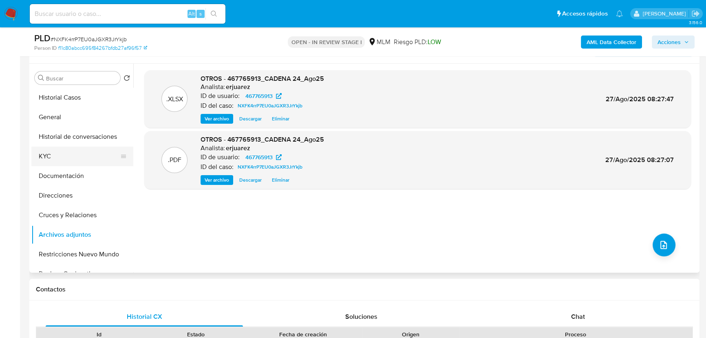
drag, startPoint x: 219, startPoint y: 179, endPoint x: 119, endPoint y: 153, distance: 103.1
click at [219, 179] on span "Ver archivo" at bounding box center [217, 180] width 24 height 8
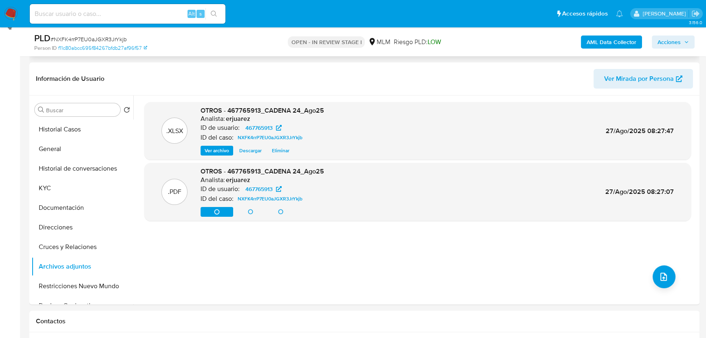
scroll to position [74, 0]
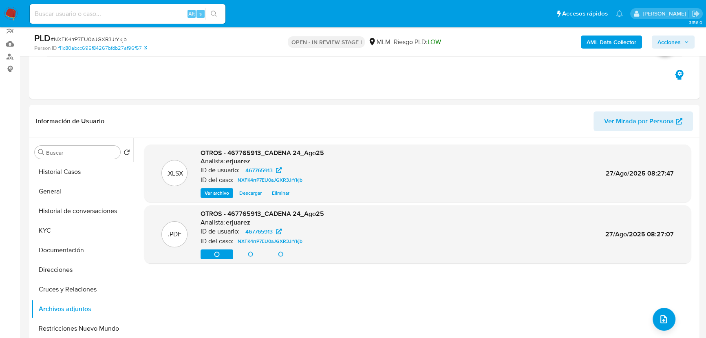
click at [658, 46] on span "Acciones" at bounding box center [669, 41] width 23 height 13
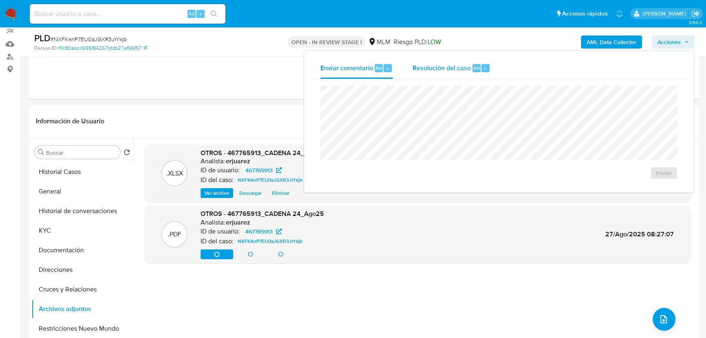
drag, startPoint x: 451, startPoint y: 64, endPoint x: 452, endPoint y: 76, distance: 11.9
click at [451, 65] on span "Resolución del caso" at bounding box center [442, 67] width 58 height 9
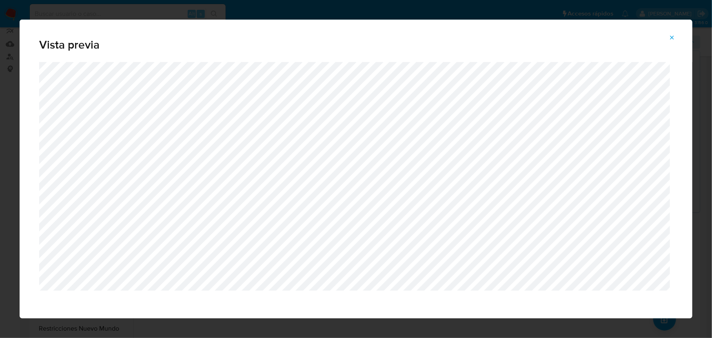
click at [671, 36] on icon "Attachment preview" at bounding box center [671, 37] width 7 height 7
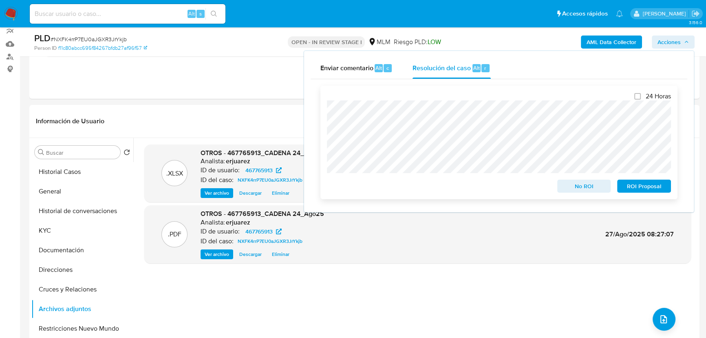
click at [326, 140] on div "24 Horas No ROI ROI Proposal" at bounding box center [499, 142] width 357 height 113
click at [325, 147] on div "24 Horas No ROI ROI Proposal" at bounding box center [499, 142] width 357 height 113
click at [574, 186] on span "No ROI" at bounding box center [584, 185] width 42 height 11
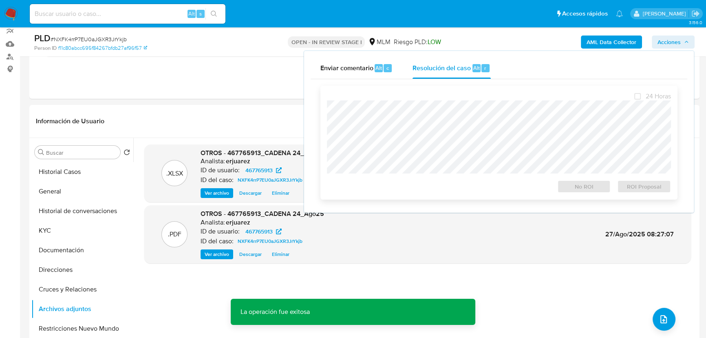
click at [295, 305] on p "La operación fue exitosa" at bounding box center [275, 312] width 89 height 26
drag, startPoint x: 154, startPoint y: 60, endPoint x: 195, endPoint y: 66, distance: 40.7
click at [162, 63] on div "AUTOMATIC (1)" at bounding box center [364, 47] width 657 height 41
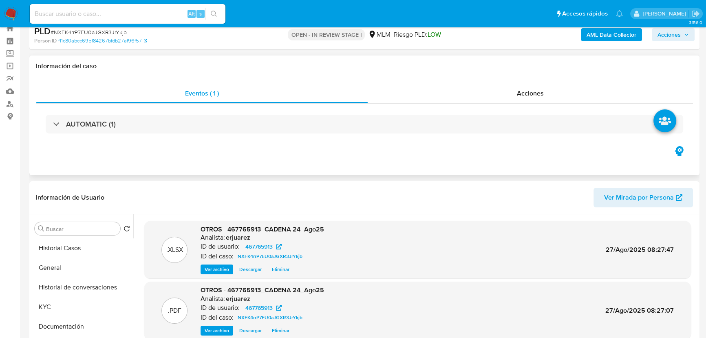
scroll to position [0, 0]
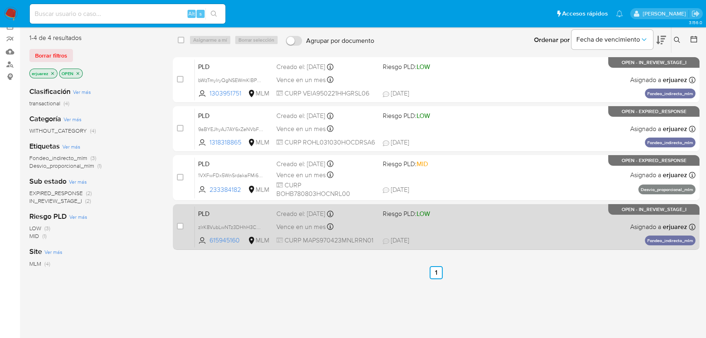
scroll to position [74, 0]
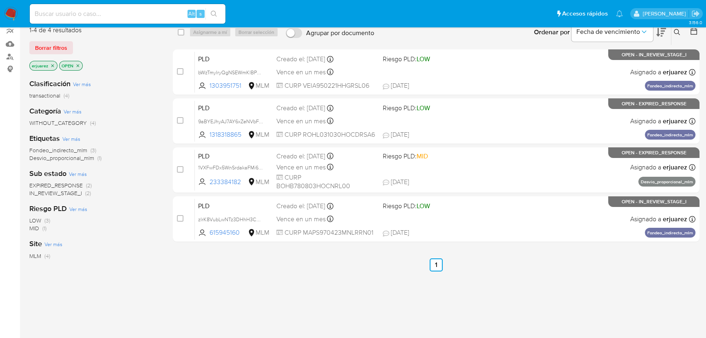
click at [52, 64] on icon "close-filter" at bounding box center [52, 65] width 5 height 5
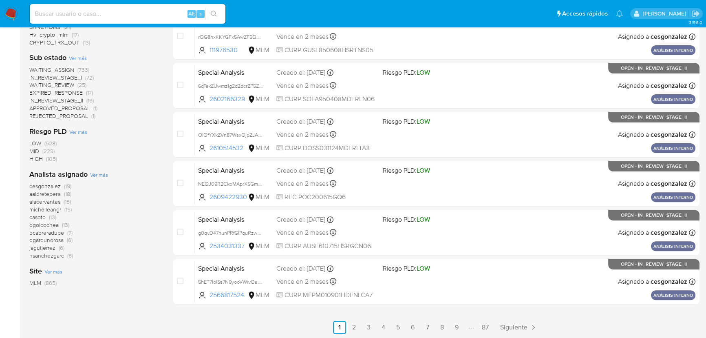
scroll to position [305, 0]
click at [53, 257] on span "nsanchezgarc" at bounding box center [46, 255] width 35 height 8
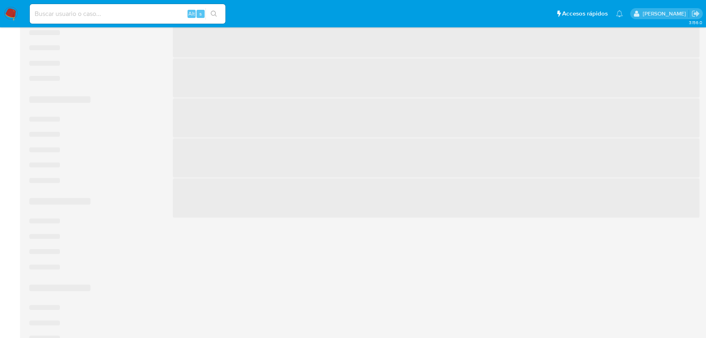
scroll to position [129, 0]
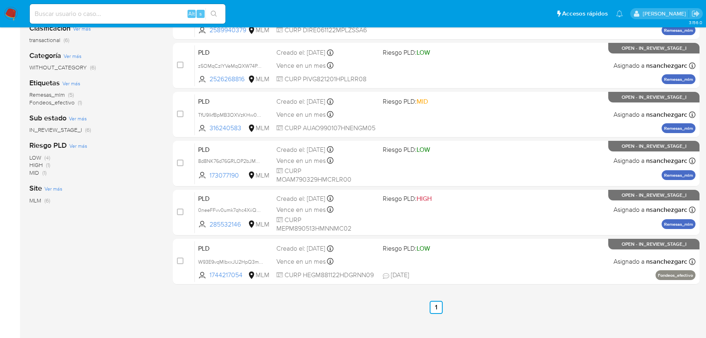
click at [8, 12] on img at bounding box center [11, 14] width 14 height 14
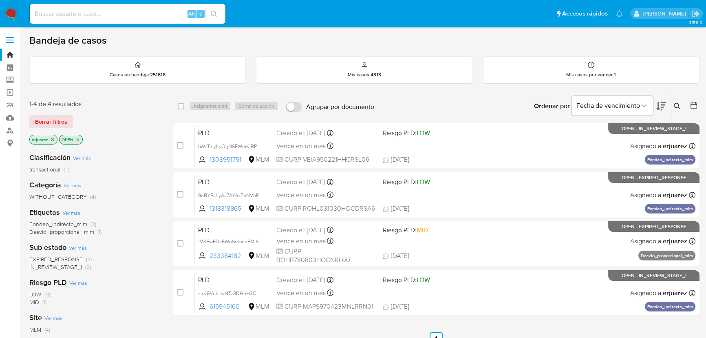
click at [54, 139] on icon "close-filter" at bounding box center [52, 139] width 5 height 5
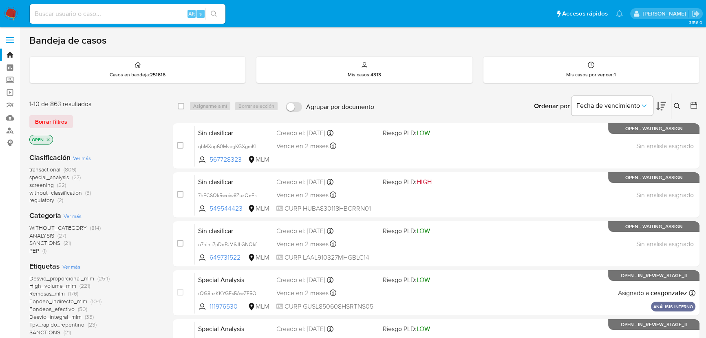
click at [674, 101] on button at bounding box center [678, 106] width 13 height 10
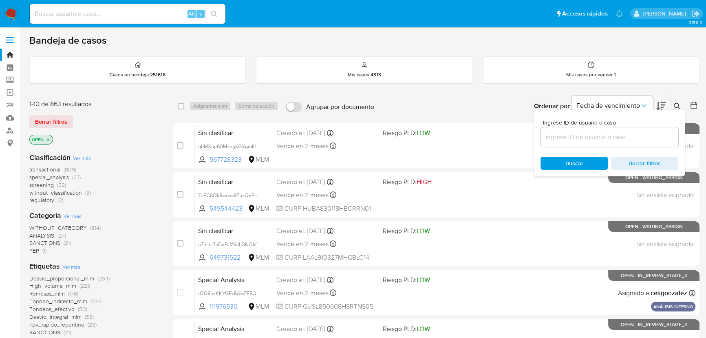
click at [609, 135] on input at bounding box center [610, 137] width 138 height 11
type input "242038875"
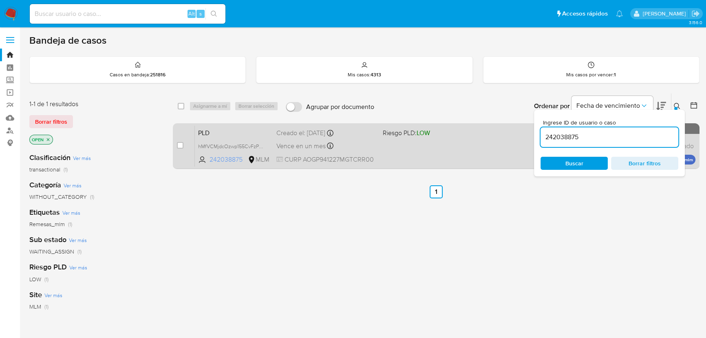
drag, startPoint x: 444, startPoint y: 145, endPoint x: 245, endPoint y: 155, distance: 199.3
click at [245, 155] on div "PLD hMfVCMjdcOzwp155CvFzPksW 242038875 MLM Riesgo PLD: LOW Creado el: 12/08/202…" at bounding box center [445, 145] width 501 height 41
click at [178, 143] on input "checkbox" at bounding box center [180, 145] width 7 height 7
checkbox input "true"
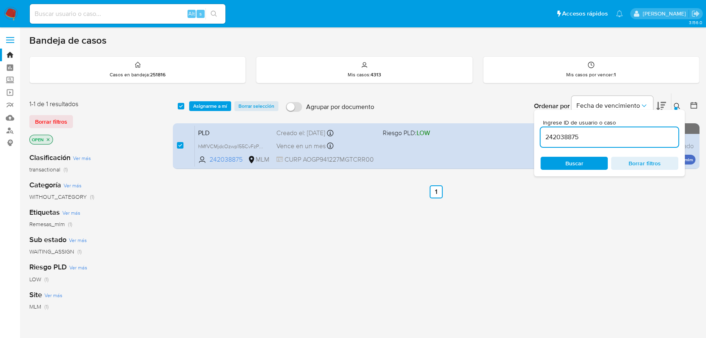
click at [197, 98] on div "select-all-cases-checkbox Asignarme a mí Borrar selección Agrupar por documento…" at bounding box center [436, 105] width 527 height 25
click at [199, 102] on span "Asignarme a mí" at bounding box center [210, 106] width 34 height 8
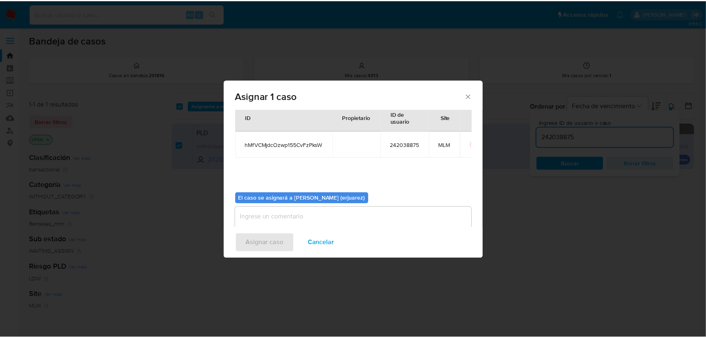
scroll to position [42, 0]
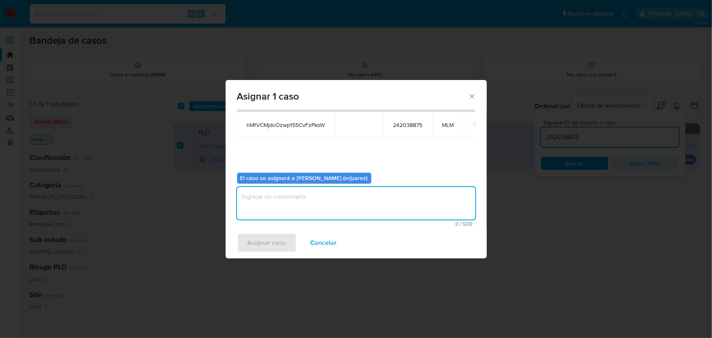
click at [290, 201] on textarea "assign-modal" at bounding box center [356, 203] width 238 height 33
type textarea "epju"
click at [254, 241] on span "Asignar caso" at bounding box center [267, 243] width 38 height 18
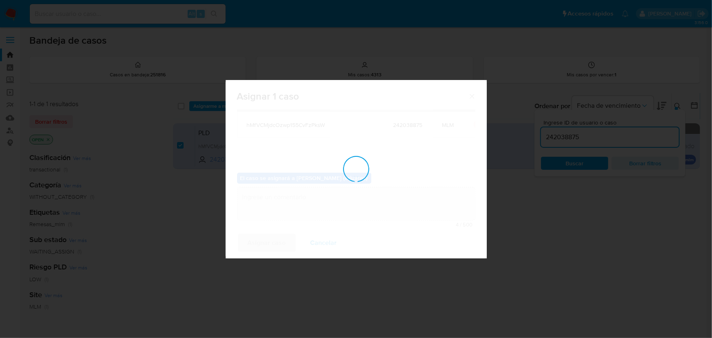
checkbox input "false"
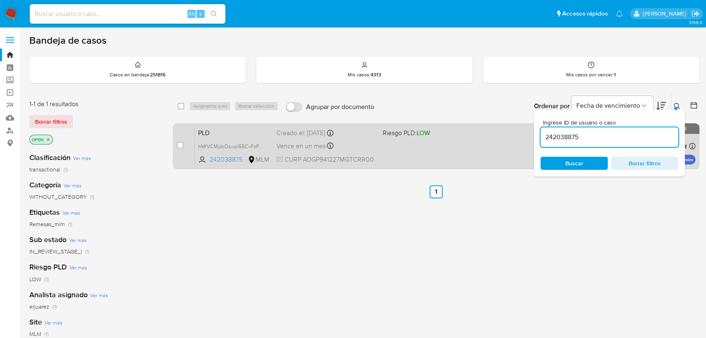
click at [322, 154] on div "PLD hMfVCMjdcOzwp155CvFzPksW 242038875 MLM Riesgo PLD: LOW Creado el: 12/08/202…" at bounding box center [445, 145] width 501 height 41
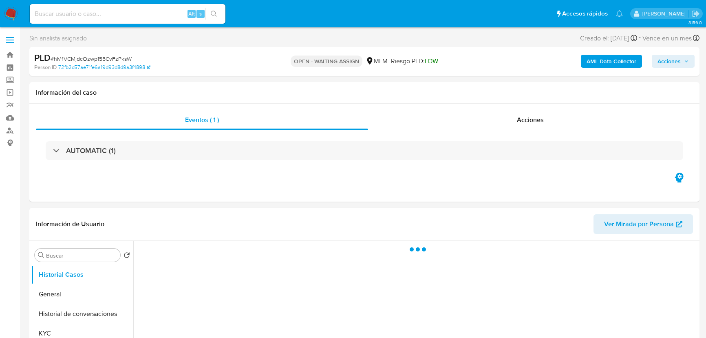
select select "10"
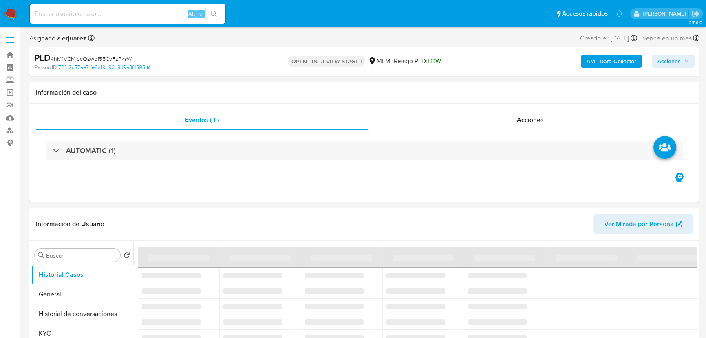
select select "10"
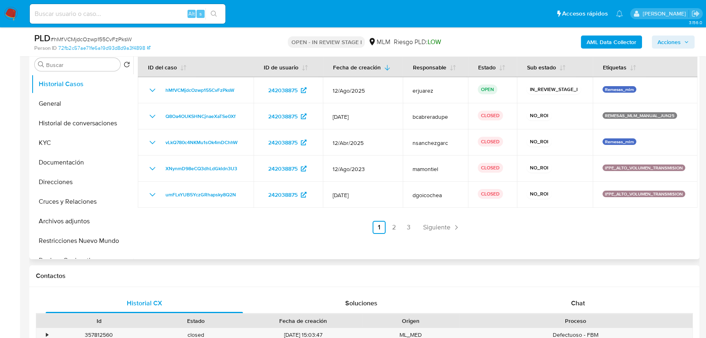
scroll to position [185, 0]
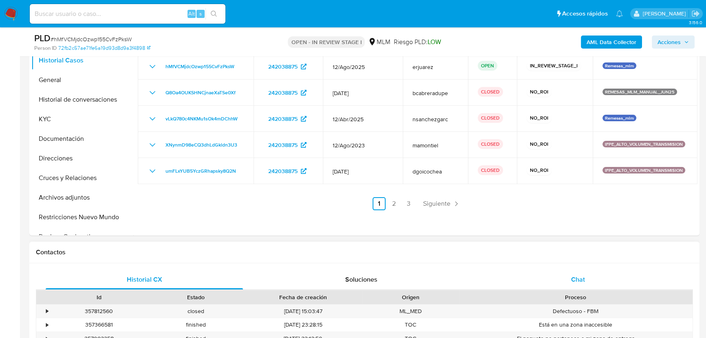
click at [566, 276] on div "Chat" at bounding box center [578, 280] width 197 height 20
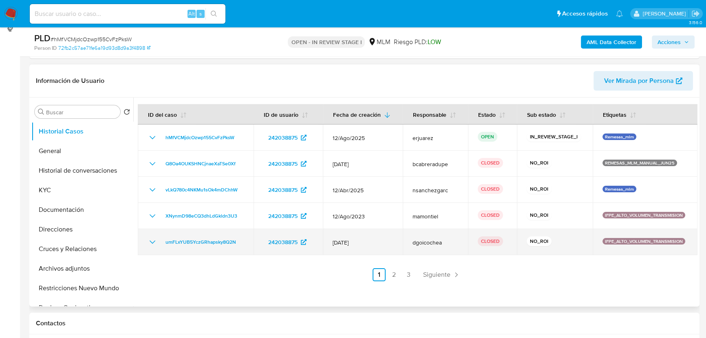
scroll to position [111, 0]
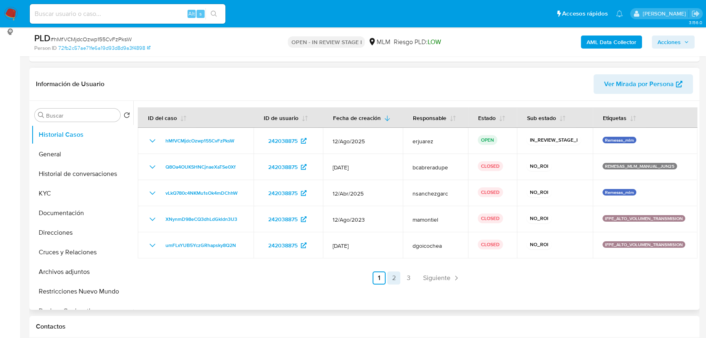
click at [398, 277] on link "2" at bounding box center [393, 277] width 13 height 13
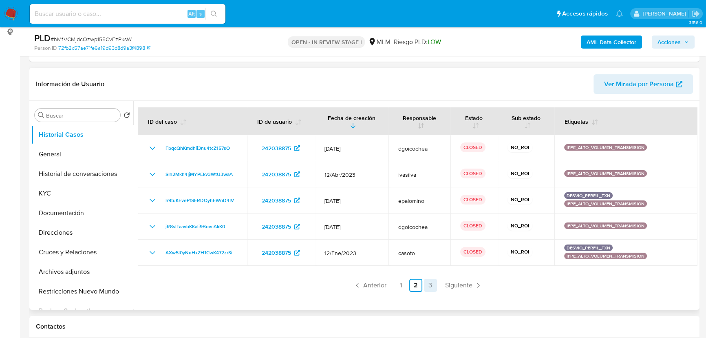
click at [430, 283] on link "3" at bounding box center [430, 285] width 13 height 13
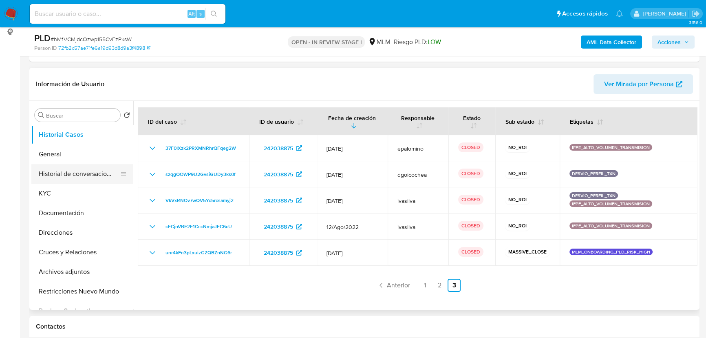
click at [110, 169] on button "Historial de conversaciones" at bounding box center [78, 174] width 95 height 20
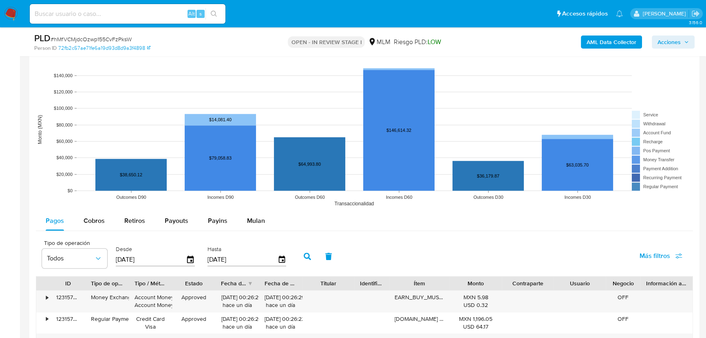
scroll to position [964, 0]
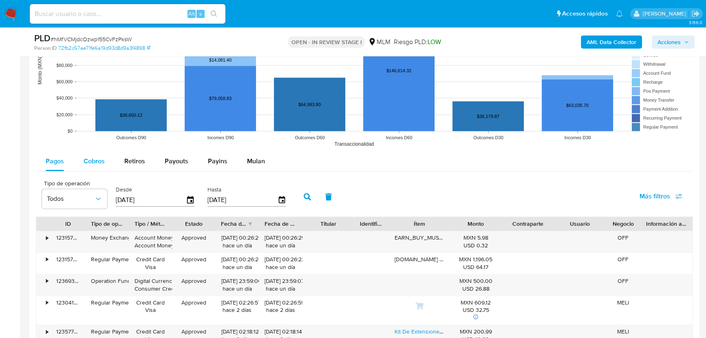
click at [99, 169] on div "Cobros" at bounding box center [94, 161] width 21 height 20
select select "10"
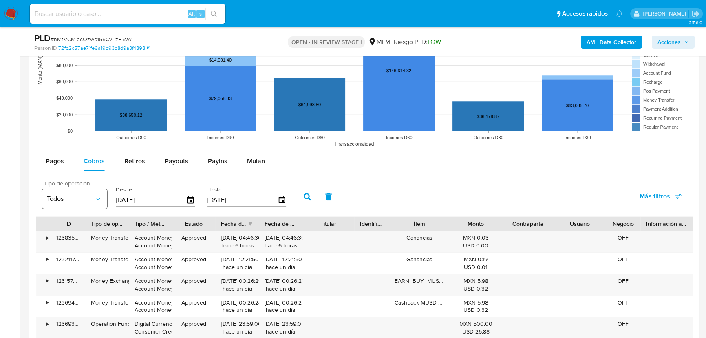
drag, startPoint x: 149, startPoint y: 201, endPoint x: 97, endPoint y: 199, distance: 51.8
click at [97, 199] on div "Tipo de operación Todos Desde 30/05/2025 Hasta 27/08/2025" at bounding box center [166, 195] width 257 height 33
type input "0_/__/____"
type input "01/04/2025"
click at [307, 195] on icon "button" at bounding box center [307, 196] width 7 height 7
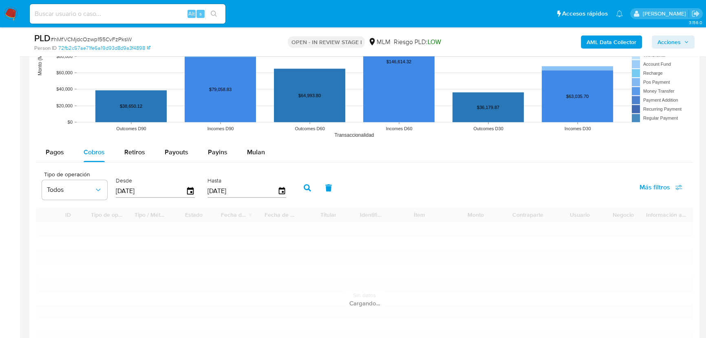
scroll to position [1038, 0]
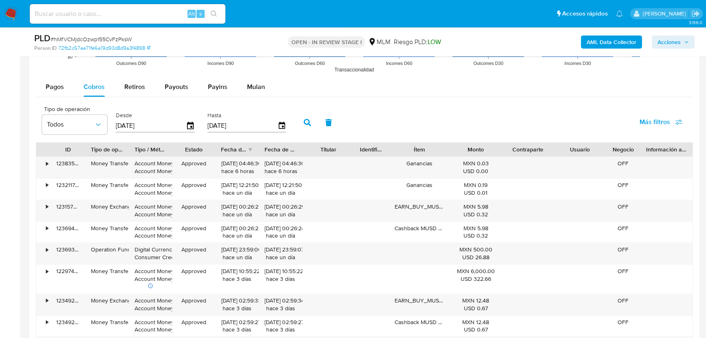
click at [242, 149] on div "Fecha de creación" at bounding box center [234, 149] width 26 height 8
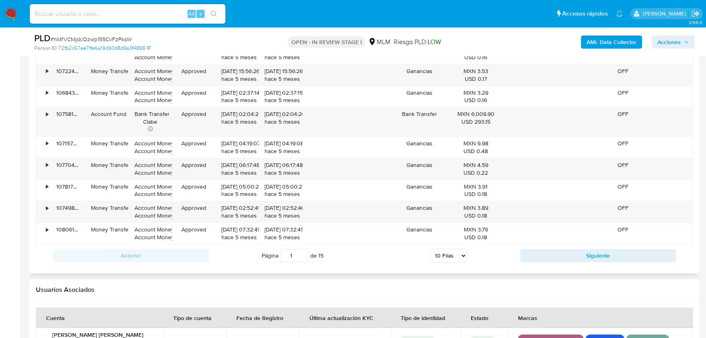
scroll to position [1186, 0]
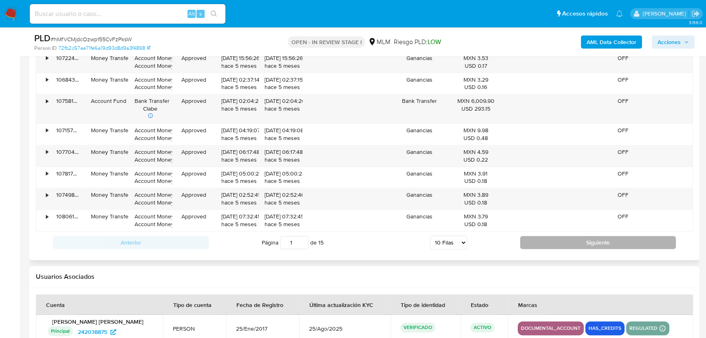
click at [547, 236] on button "Siguiente" at bounding box center [598, 242] width 156 height 13
type input "2"
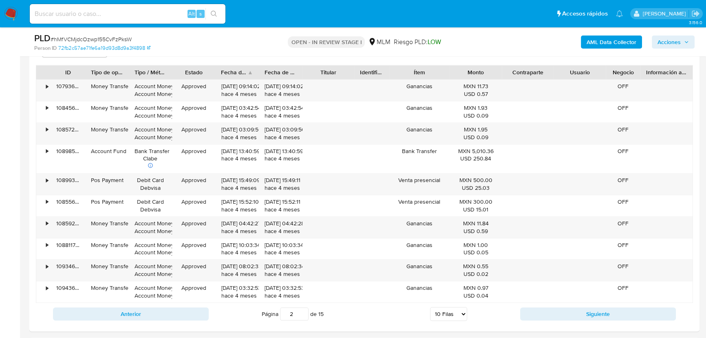
scroll to position [1112, 0]
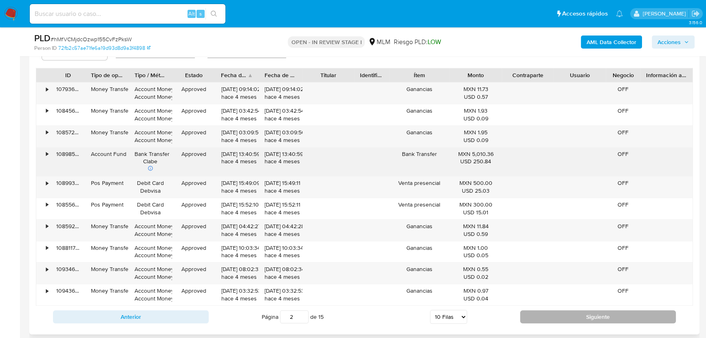
click at [583, 316] on button "Siguiente" at bounding box center [598, 316] width 156 height 13
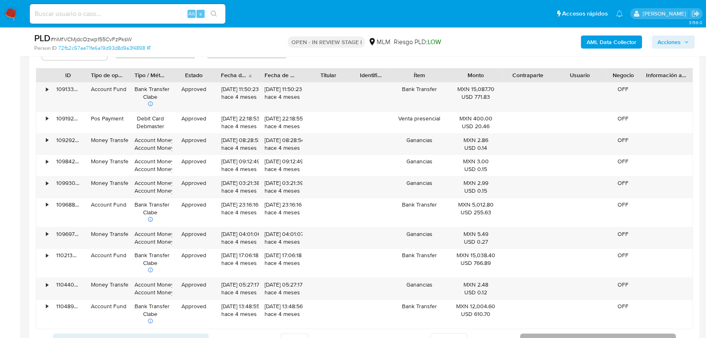
click at [569, 335] on button "Siguiente" at bounding box center [598, 339] width 156 height 13
type input "4"
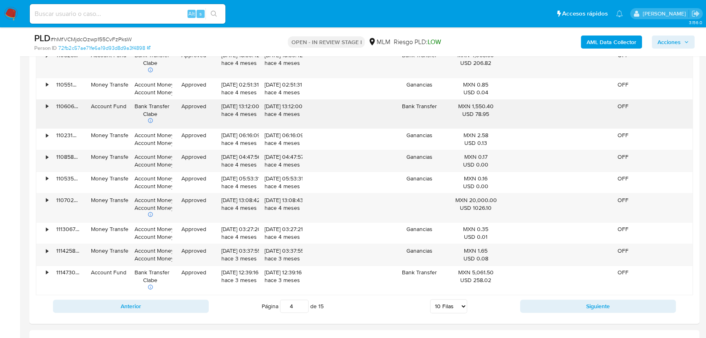
scroll to position [1186, 0]
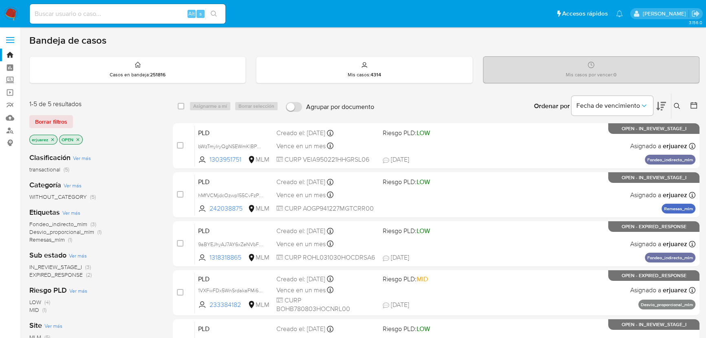
click at [158, 208] on div "Etiquetas Ver más Fondeo_indirecto_mlm (3) Desvio_proporcional_mlm (1) Remesas_…" at bounding box center [94, 225] width 130 height 36
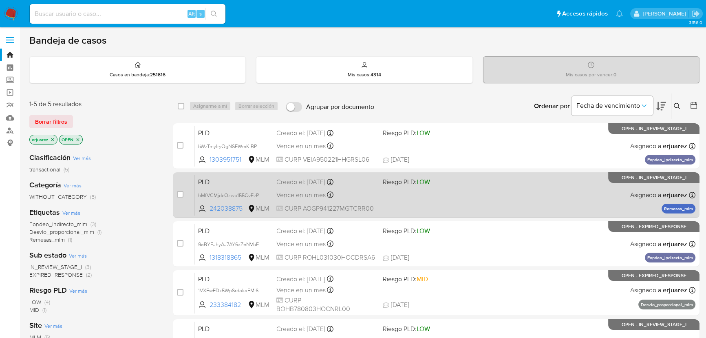
click at [390, 199] on div "PLD hMfVCMjdcOzwp155CvFzPksW 242038875 MLM Riesgo PLD: LOW Creado el: [DATE] Cr…" at bounding box center [445, 194] width 501 height 41
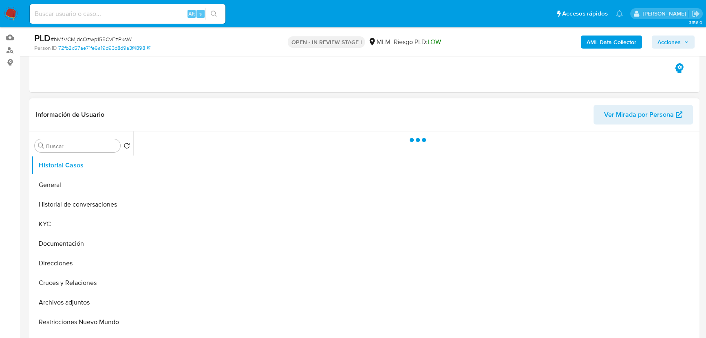
scroll to position [185, 0]
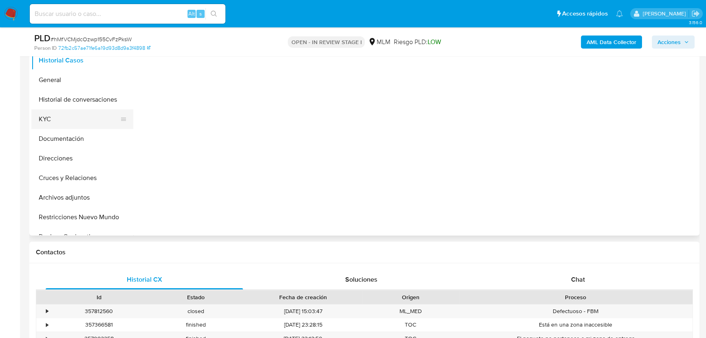
click at [55, 120] on button "KYC" at bounding box center [78, 119] width 95 height 20
select select "10"
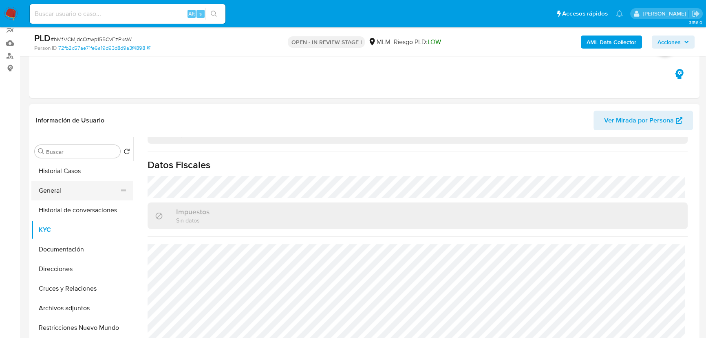
scroll to position [74, 0]
click at [89, 207] on button "Historial de conversaciones" at bounding box center [78, 211] width 95 height 20
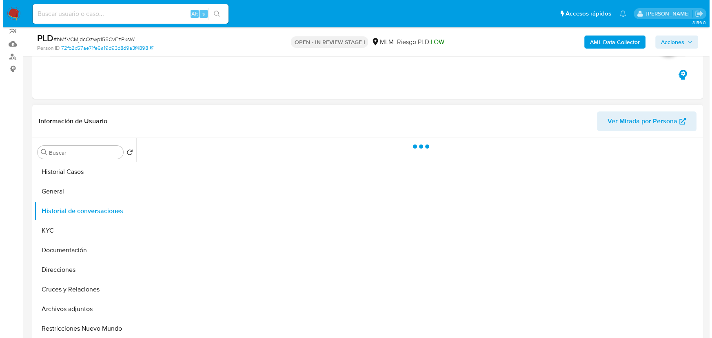
scroll to position [0, 0]
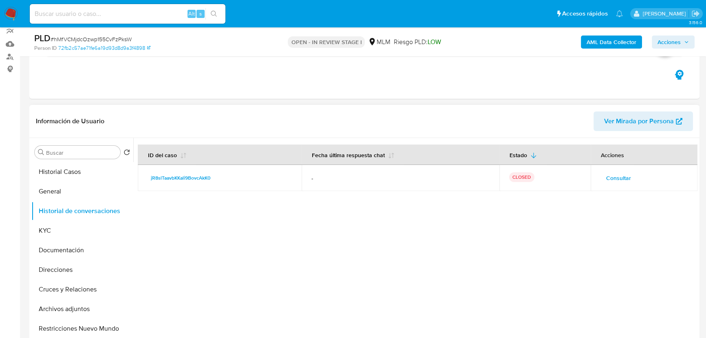
click at [615, 180] on span "Consultar" at bounding box center [618, 177] width 25 height 11
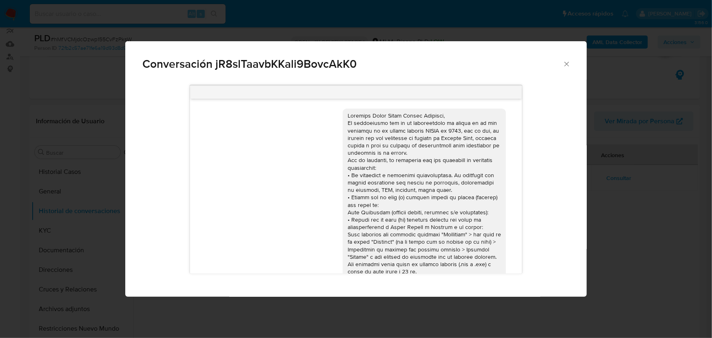
click at [24, 172] on div "Conversación jR8slTaavbKKali9BovcAkK0 [DATE] 22:24:08 [PERSON_NAME] es mi [PERS…" at bounding box center [356, 169] width 712 height 338
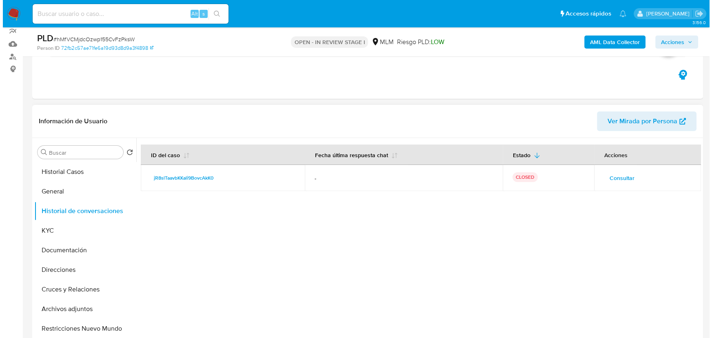
scroll to position [111, 0]
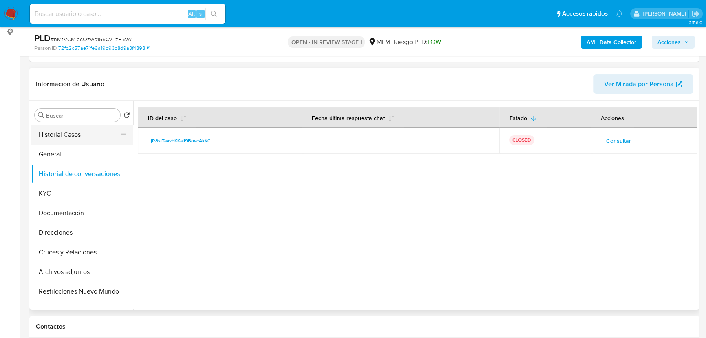
click at [67, 135] on button "Historial Casos" at bounding box center [78, 135] width 95 height 20
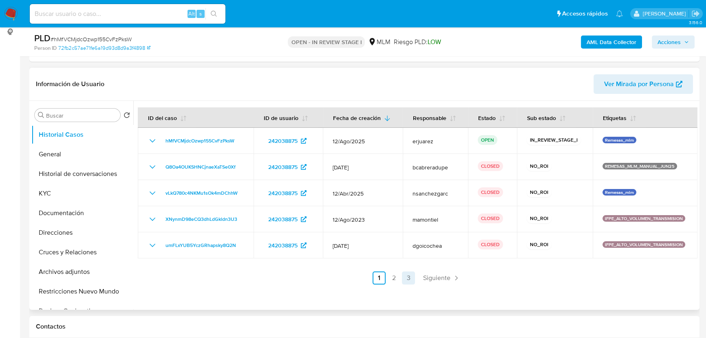
click at [414, 280] on link "3" at bounding box center [408, 277] width 13 height 13
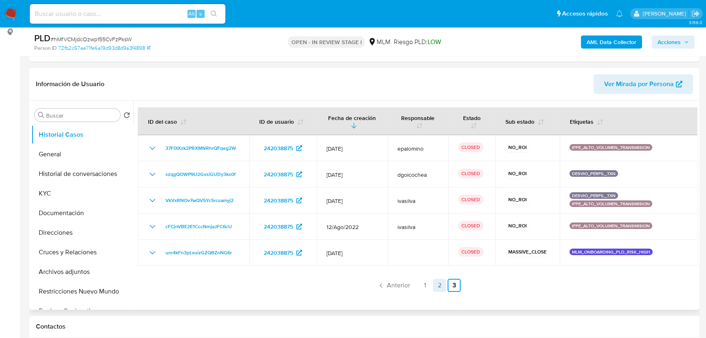
click at [436, 281] on link "2" at bounding box center [439, 285] width 13 height 13
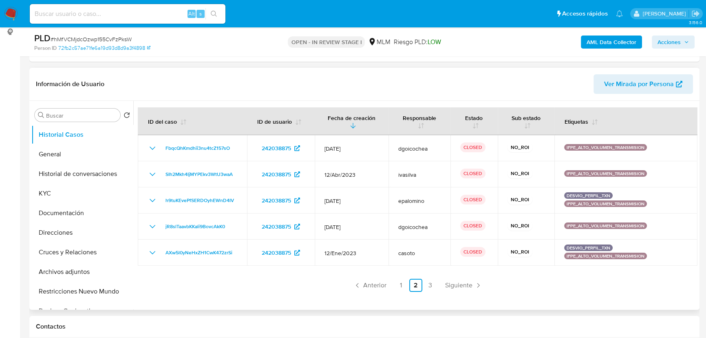
click at [399, 285] on link "1" at bounding box center [401, 285] width 13 height 13
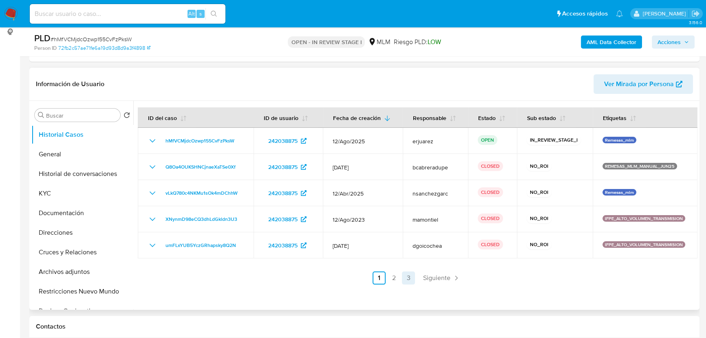
click at [407, 276] on link "3" at bounding box center [408, 277] width 13 height 13
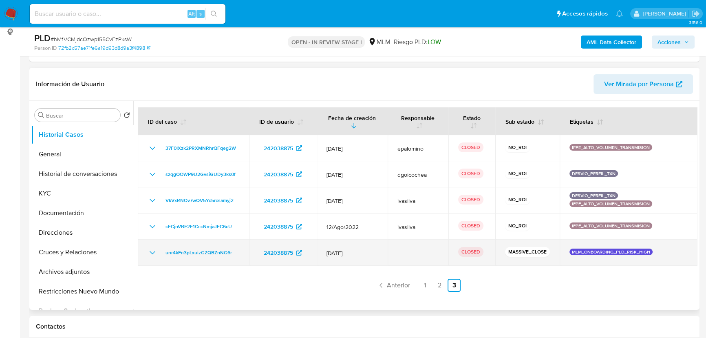
click at [150, 251] on icon "Mostrar/Ocultar" at bounding box center [153, 253] width 10 height 10
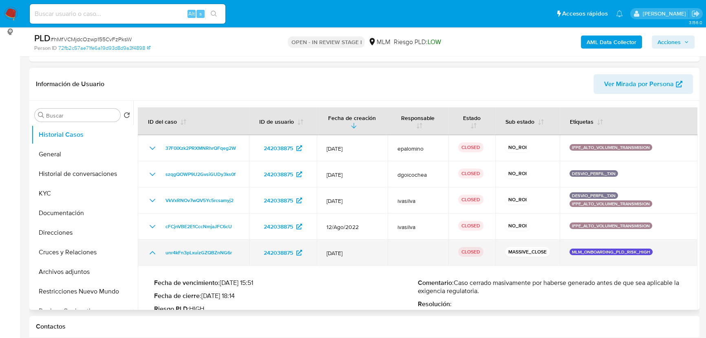
click at [150, 251] on icon "Mostrar/Ocultar" at bounding box center [153, 253] width 10 height 10
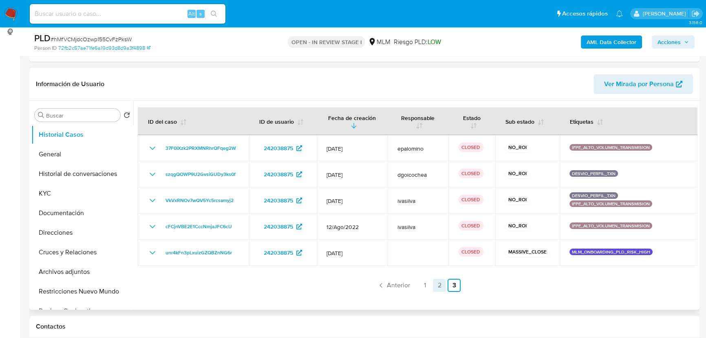
click at [438, 285] on link "2" at bounding box center [439, 285] width 13 height 13
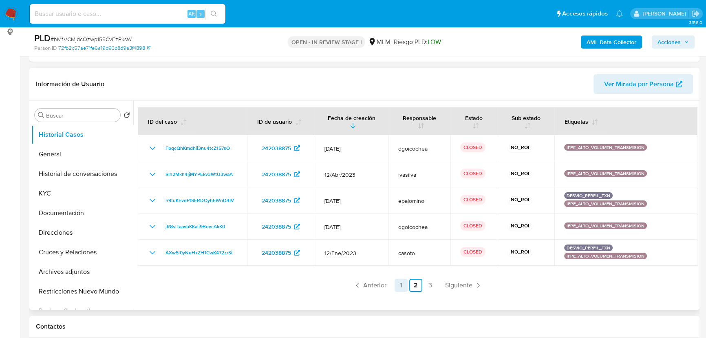
click at [403, 285] on link "1" at bounding box center [401, 285] width 13 height 13
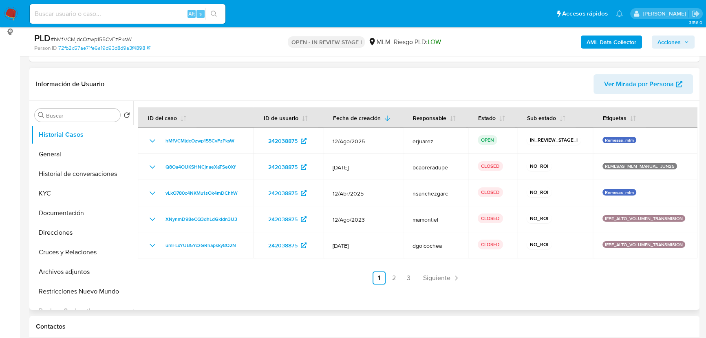
click at [399, 277] on ul "Anterior 1 2 3 Siguiente" at bounding box center [418, 277] width 560 height 13
click at [407, 276] on link "3" at bounding box center [408, 277] width 13 height 13
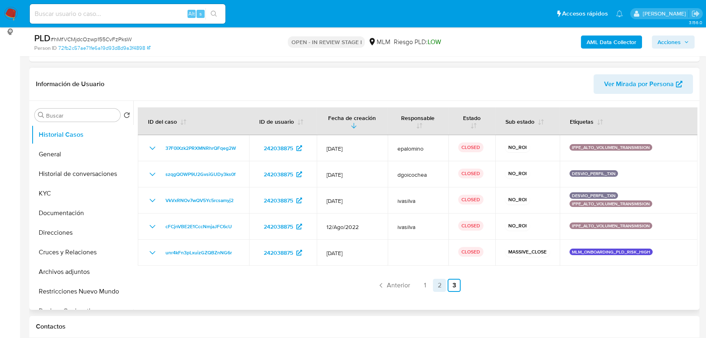
click at [434, 287] on link "2" at bounding box center [439, 285] width 13 height 13
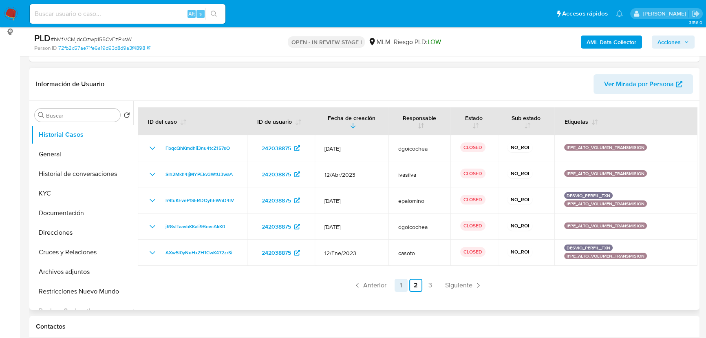
click at [398, 283] on link "1" at bounding box center [401, 285] width 13 height 13
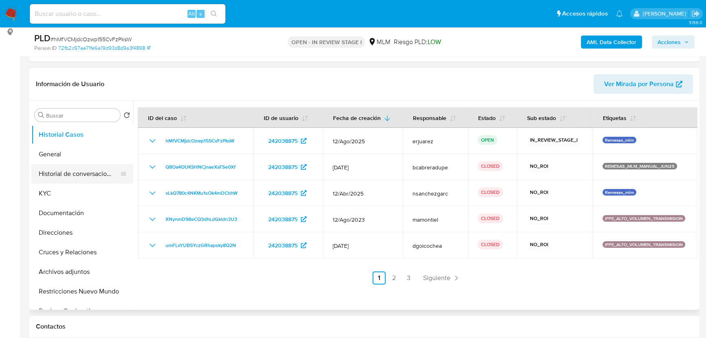
click at [120, 166] on div at bounding box center [123, 174] width 7 height 20
click at [95, 167] on button "Historial de conversaciones" at bounding box center [78, 174] width 95 height 20
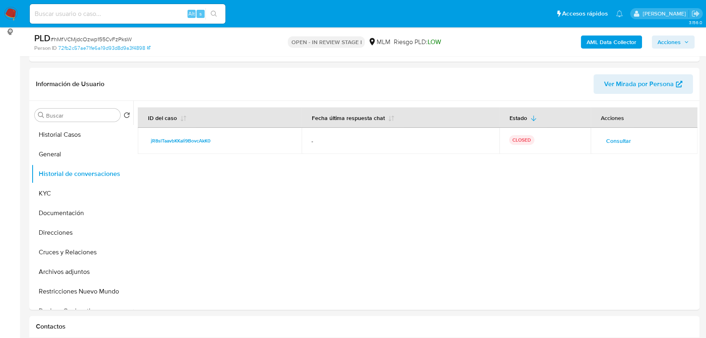
click at [617, 139] on span "Consultar" at bounding box center [618, 140] width 25 height 11
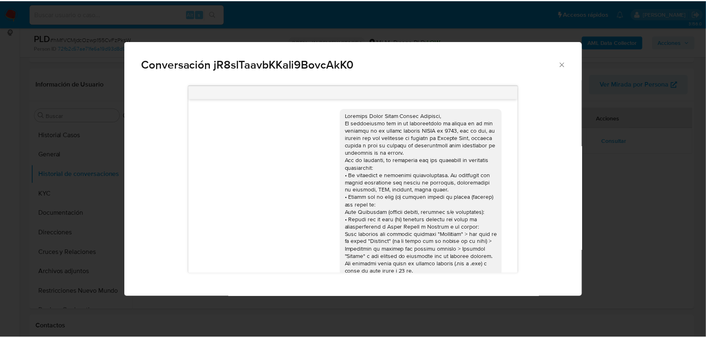
scroll to position [127, 0]
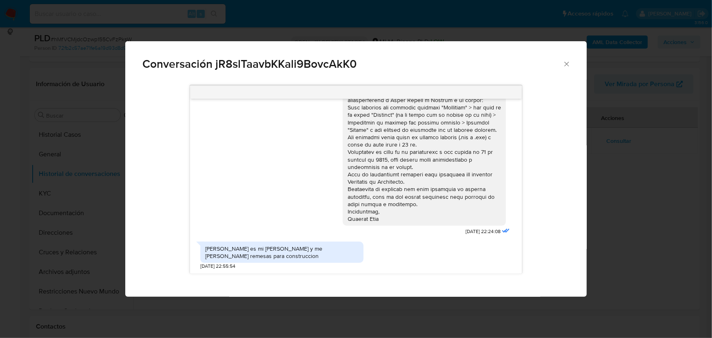
drag, startPoint x: 133, startPoint y: 185, endPoint x: 203, endPoint y: 177, distance: 71.4
click at [133, 185] on div "24/02/2023 22:24:08 Juan Rodriguez es mi esposo y me manda remesas para constru…" at bounding box center [355, 188] width 461 height 217
click at [649, 162] on div "Conversación jR8slTaavbKKali9BovcAkK0 24/02/2023 22:24:08 Juan Rodriguez es mi …" at bounding box center [356, 169] width 712 height 338
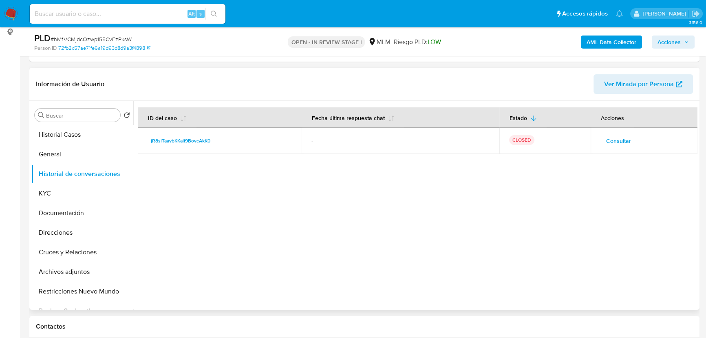
drag, startPoint x: 242, startPoint y: 142, endPoint x: 146, endPoint y: 137, distance: 96.0
click at [146, 137] on td "jR8slTaavbKKali9BovcAkK0" at bounding box center [220, 141] width 164 height 26
click at [55, 157] on button "General" at bounding box center [78, 154] width 95 height 20
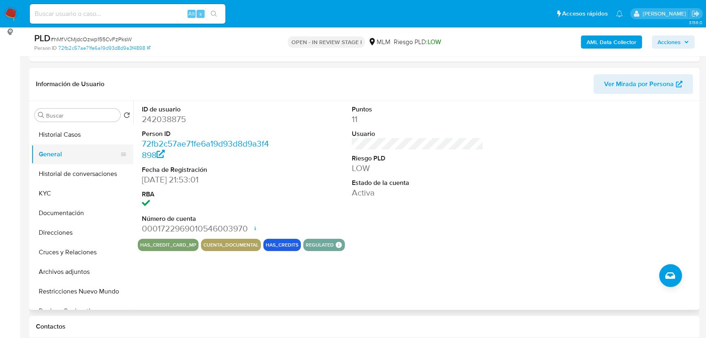
click at [66, 156] on button "General" at bounding box center [78, 154] width 95 height 20
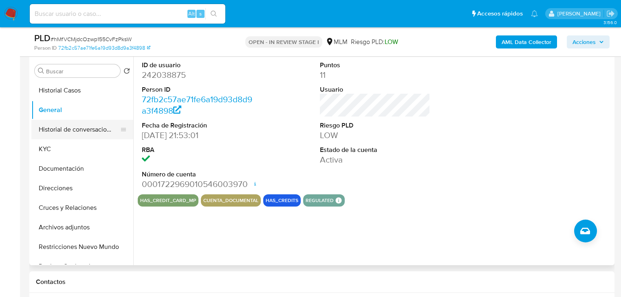
scroll to position [144, 0]
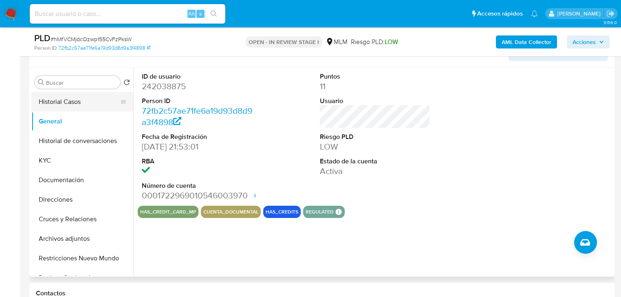
click at [52, 105] on button "Historial Casos" at bounding box center [78, 102] width 95 height 20
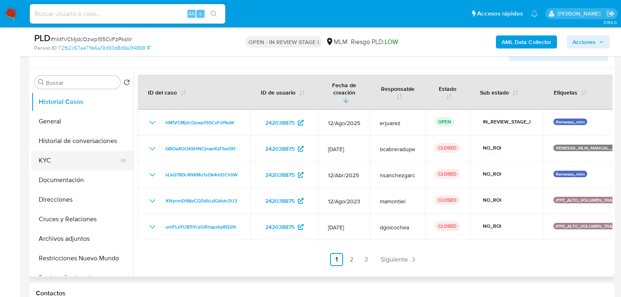
drag, startPoint x: 73, startPoint y: 148, endPoint x: 73, endPoint y: 153, distance: 4.9
click at [73, 149] on button "Historial de conversaciones" at bounding box center [82, 141] width 102 height 20
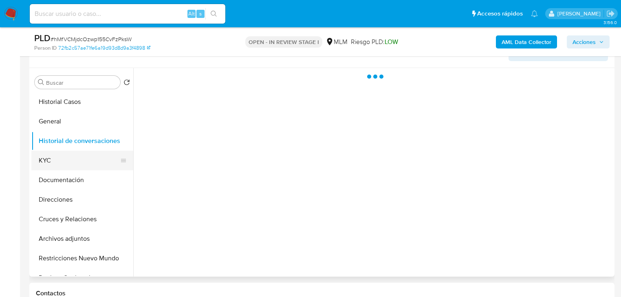
click at [70, 160] on button "KYC" at bounding box center [78, 161] width 95 height 20
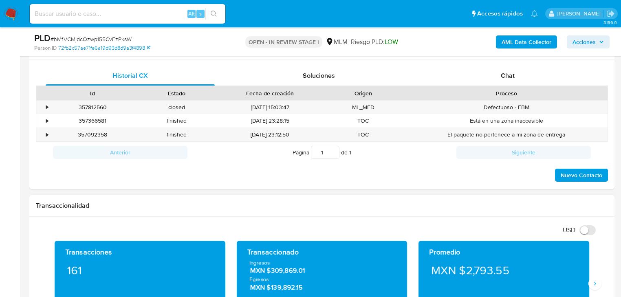
scroll to position [470, 0]
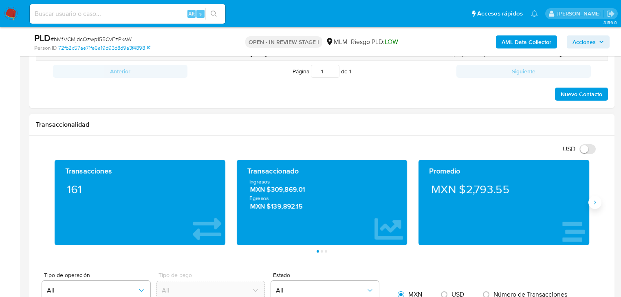
click at [599, 202] on button "Siguiente" at bounding box center [595, 202] width 13 height 13
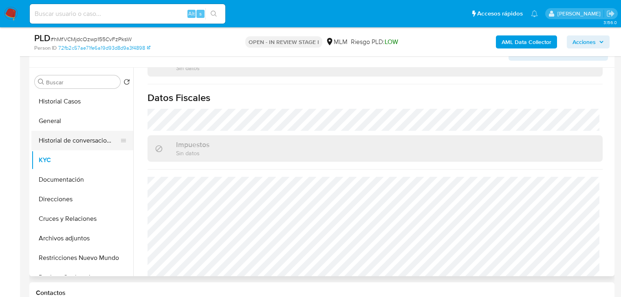
scroll to position [97, 0]
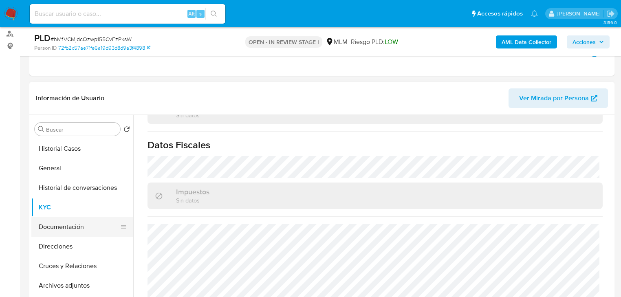
drag, startPoint x: 72, startPoint y: 223, endPoint x: 89, endPoint y: 221, distance: 16.8
click at [73, 223] on button "Documentación" at bounding box center [78, 227] width 95 height 20
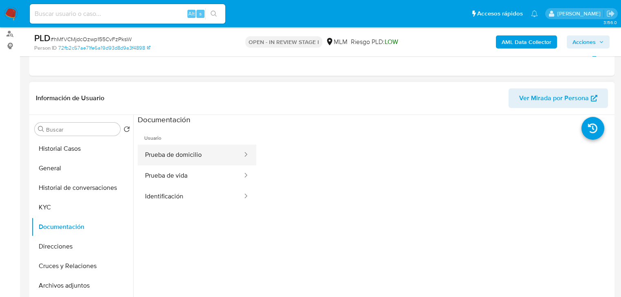
click at [197, 153] on button "Prueba de domicilio" at bounding box center [191, 155] width 106 height 21
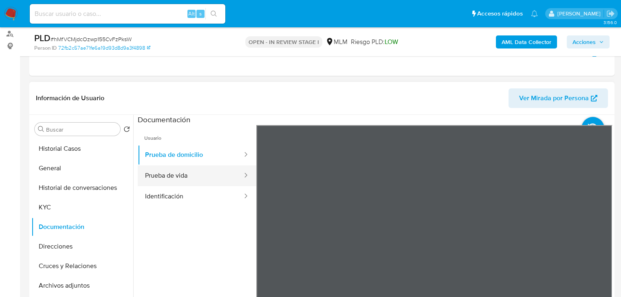
drag, startPoint x: 148, startPoint y: 170, endPoint x: 221, endPoint y: 181, distance: 73.8
click at [150, 170] on button "Prueba de vida" at bounding box center [191, 176] width 106 height 21
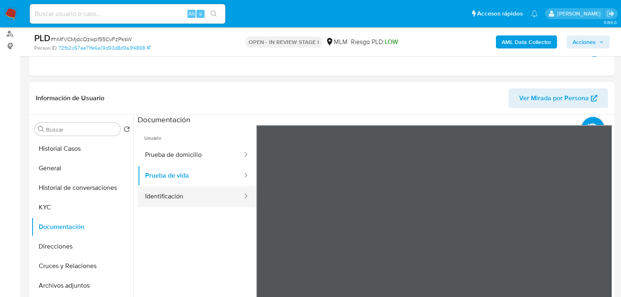
click at [159, 194] on button "Identificación" at bounding box center [191, 196] width 106 height 21
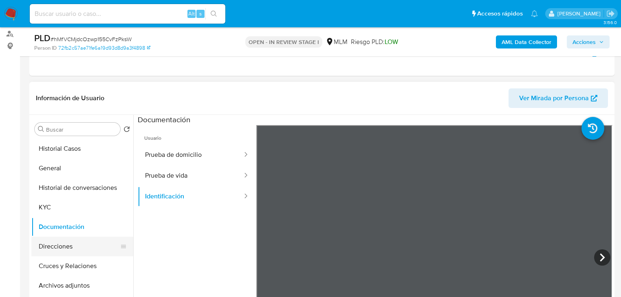
click at [69, 248] on button "Direcciones" at bounding box center [78, 247] width 95 height 20
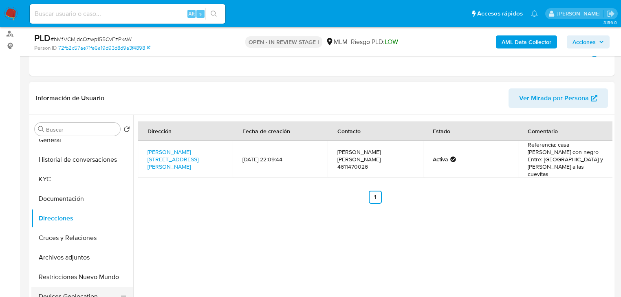
scroll to position [65, 0]
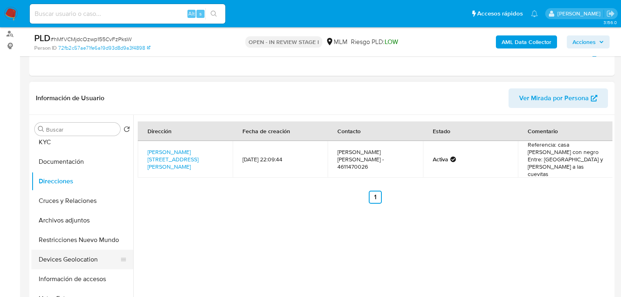
click at [83, 259] on button "Devices Geolocation" at bounding box center [78, 260] width 95 height 20
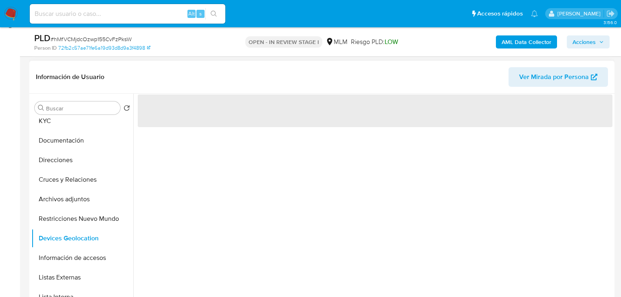
scroll to position [129, 0]
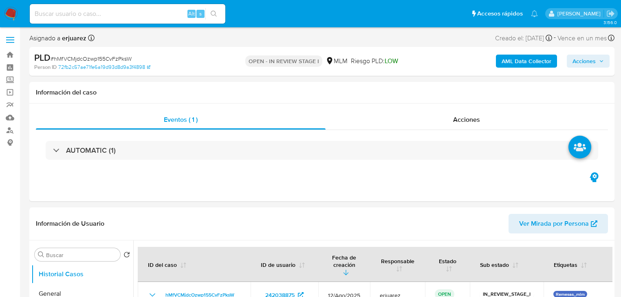
select select "10"
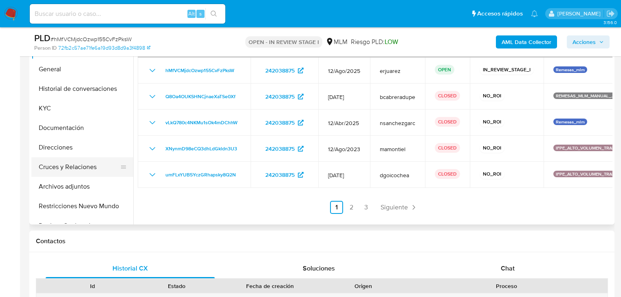
scroll to position [65, 0]
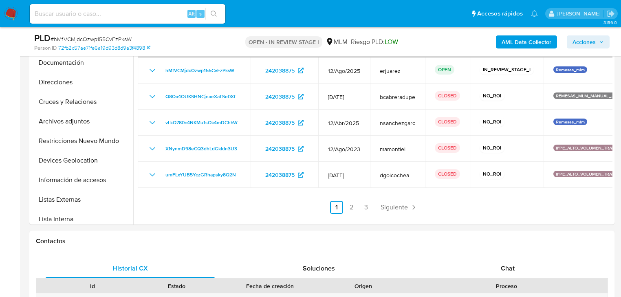
drag, startPoint x: 73, startPoint y: 163, endPoint x: 2, endPoint y: 163, distance: 71.4
click at [73, 163] on button "Devices Geolocation" at bounding box center [82, 161] width 102 height 20
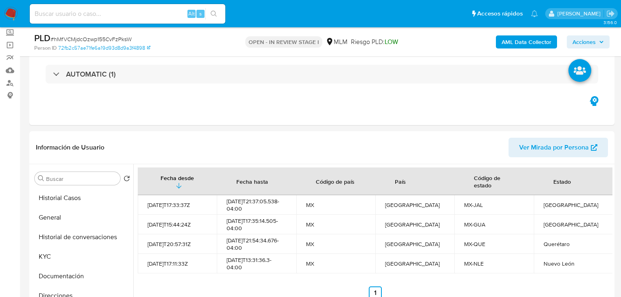
scroll to position [0, 0]
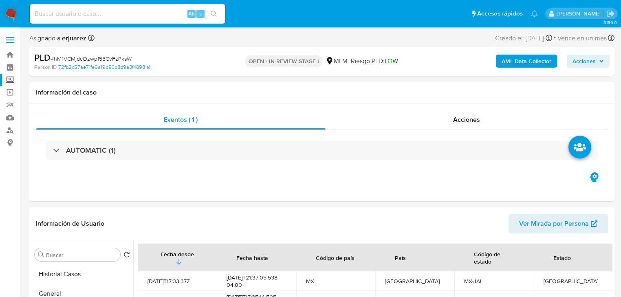
drag, startPoint x: 6, startPoint y: 78, endPoint x: 20, endPoint y: 82, distance: 15.2
click at [6, 79] on label "Screening" at bounding box center [48, 80] width 97 height 13
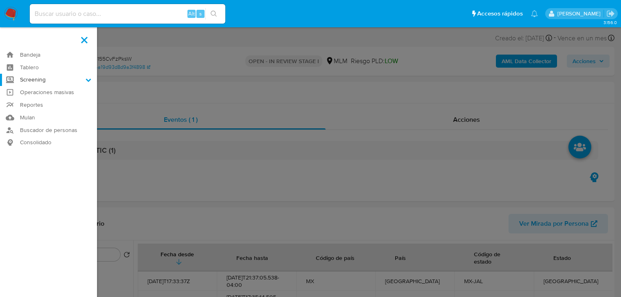
click at [0, 0] on input "Screening" at bounding box center [0, 0] width 0 height 0
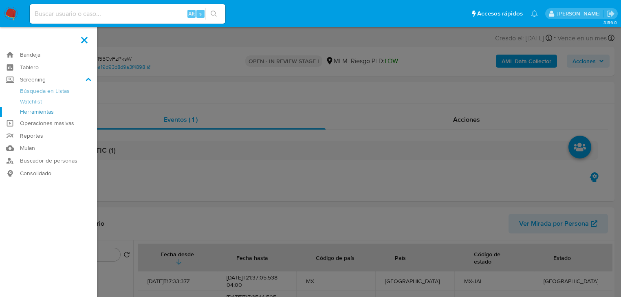
click at [51, 112] on link "Herramientas" at bounding box center [48, 112] width 97 height 10
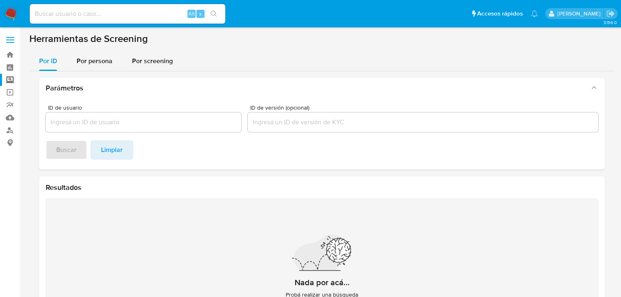
drag, startPoint x: 100, startPoint y: 62, endPoint x: 93, endPoint y: 76, distance: 15.9
click at [100, 61] on span "Por persona" at bounding box center [95, 60] width 36 height 9
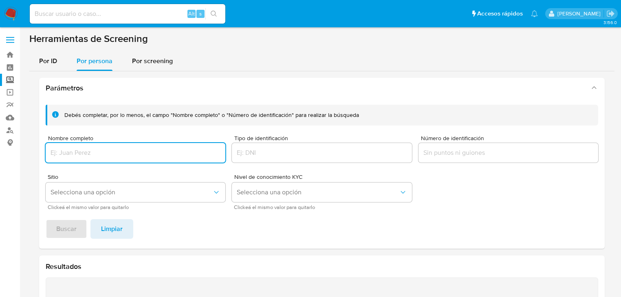
drag, startPoint x: 83, startPoint y: 142, endPoint x: 81, endPoint y: 153, distance: 11.5
click at [83, 144] on div "Nombre completo" at bounding box center [136, 149] width 180 height 29
click at [81, 154] on input "Nombre completo" at bounding box center [136, 153] width 180 height 11
type input "[PERSON_NAME]"
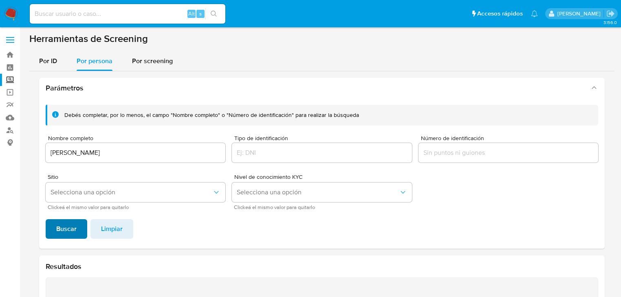
click at [71, 229] on span "Buscar" at bounding box center [66, 229] width 20 height 18
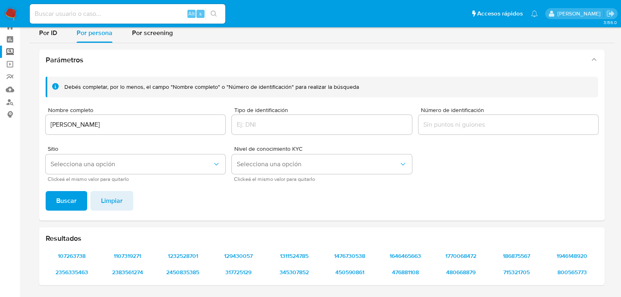
scroll to position [28, 0]
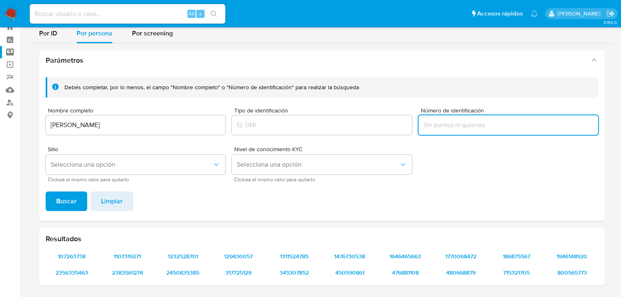
click at [451, 126] on input "Número de identificación" at bounding box center [509, 125] width 180 height 11
click at [15, 11] on img at bounding box center [11, 14] width 14 height 14
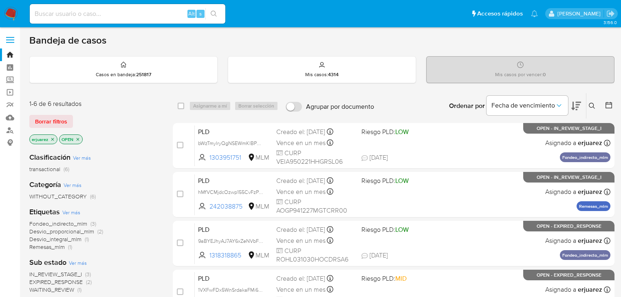
click at [590, 103] on icon at bounding box center [592, 106] width 7 height 7
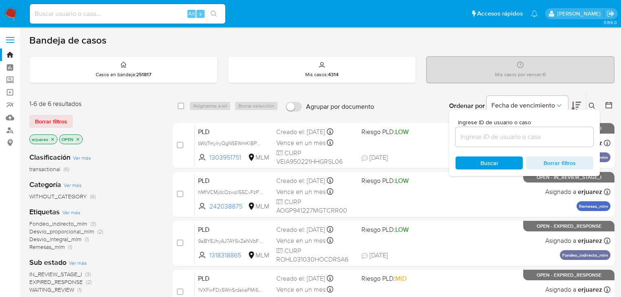
click at [492, 135] on input at bounding box center [525, 137] width 138 height 11
type input "242038875"
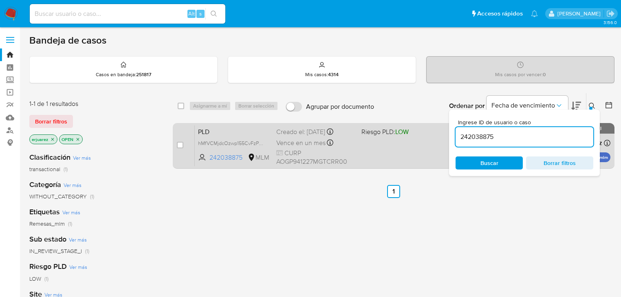
click at [431, 141] on div "PLD hMfVCMjdcOzwp155CvFzPksW 242038875 MLM Riesgo PLD: LOW Creado el: [DATE] Cr…" at bounding box center [403, 145] width 416 height 41
click at [349, 149] on span "CURP AOGP941227MGTCRR00" at bounding box center [315, 158] width 79 height 18
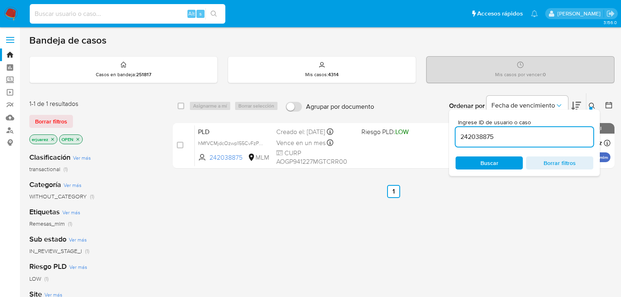
drag, startPoint x: 79, startPoint y: 11, endPoint x: 104, endPoint y: 18, distance: 26.0
click at [79, 12] on input at bounding box center [128, 14] width 196 height 11
paste input "292180350"
type input "292180350"
drag, startPoint x: 513, startPoint y: 135, endPoint x: 456, endPoint y: 135, distance: 57.1
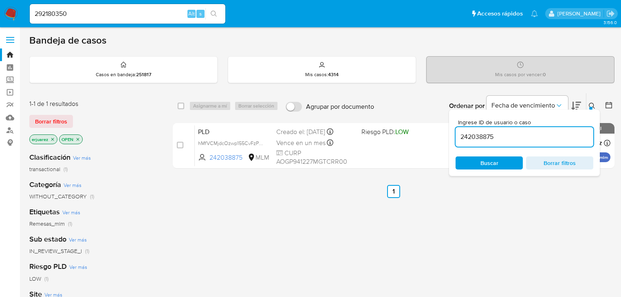
click at [456, 135] on input "242038875" at bounding box center [525, 137] width 138 height 11
paste input "92180350"
type input "292180350"
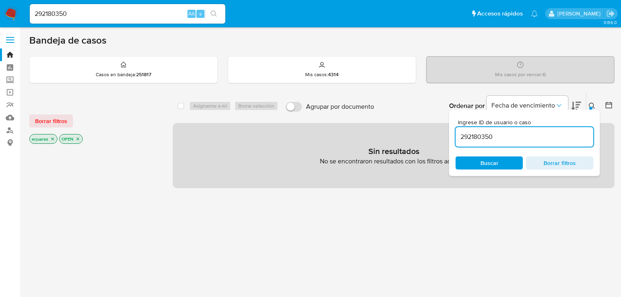
click at [52, 142] on p "erjuarez" at bounding box center [43, 139] width 27 height 9
click at [52, 137] on icon "close-filter" at bounding box center [52, 139] width 5 height 5
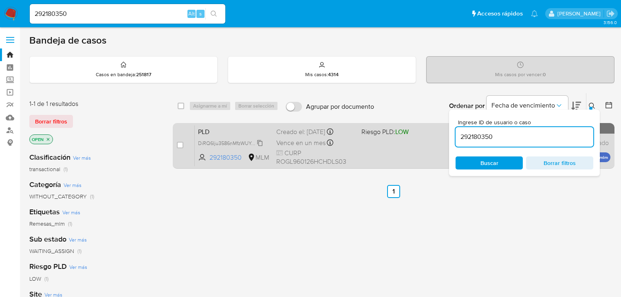
click at [208, 144] on span "DiRQ6Iju3586nMfzWUYe4end" at bounding box center [231, 142] width 67 height 9
click at [179, 147] on input "checkbox" at bounding box center [180, 145] width 7 height 7
checkbox input "true"
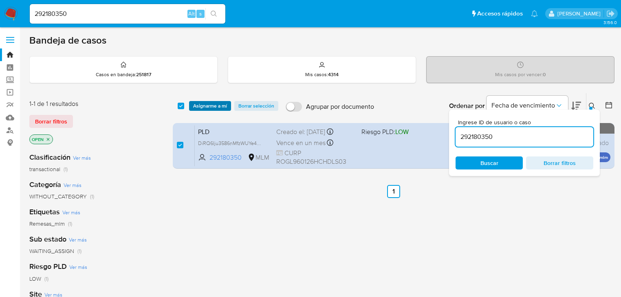
click at [208, 107] on span "Asignarme a mí" at bounding box center [210, 106] width 34 height 8
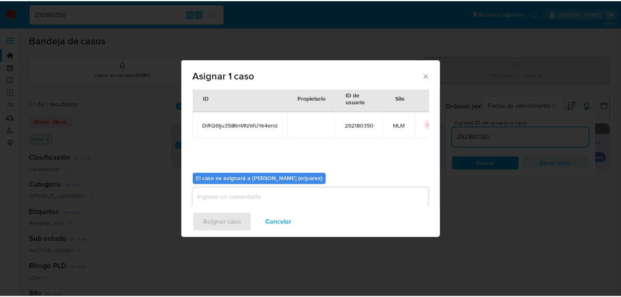
scroll to position [42, 0]
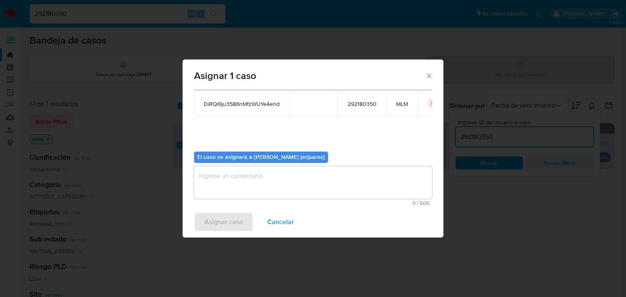
click at [245, 179] on textarea "assign-modal" at bounding box center [313, 182] width 238 height 33
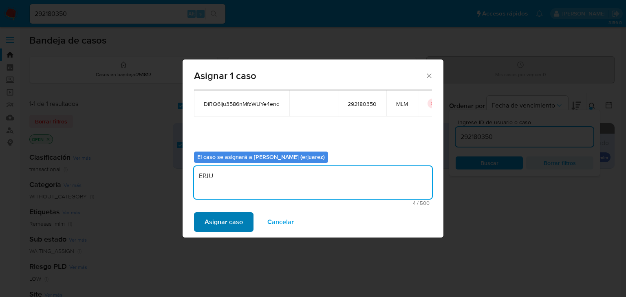
type textarea "EPJU"
click at [229, 218] on span "Asignar caso" at bounding box center [224, 222] width 38 height 18
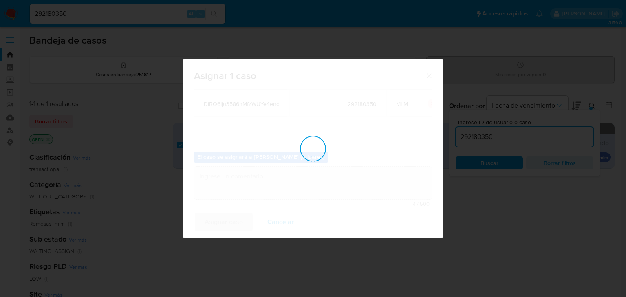
checkbox input "false"
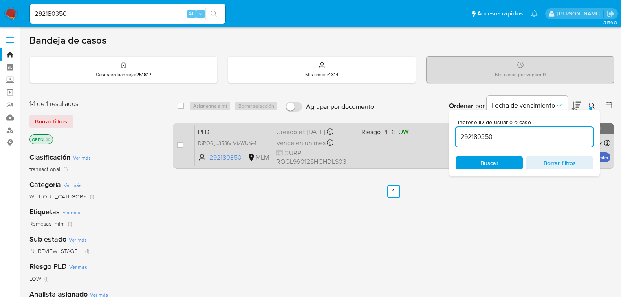
click at [381, 144] on div "PLD DiRQ6Iju3586nMfzWUYe4end 292180350 MLM Riesgo PLD: LOW Creado el: [DATE] Cr…" at bounding box center [403, 145] width 416 height 41
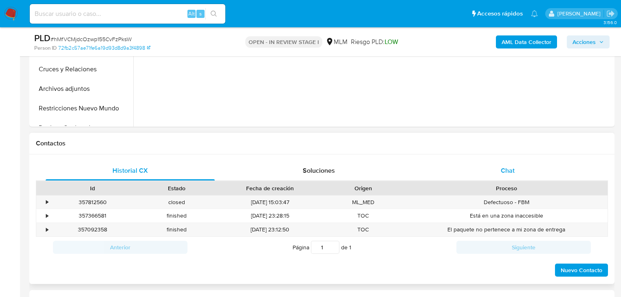
click at [504, 168] on span "Chat" at bounding box center [508, 170] width 14 height 9
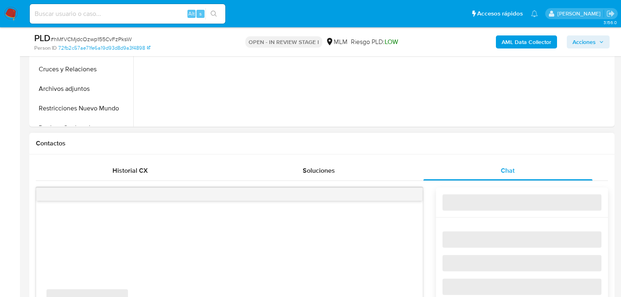
select select "10"
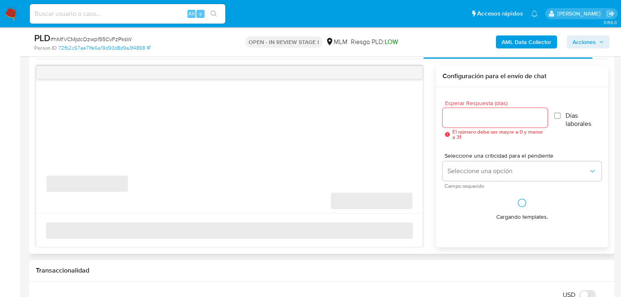
scroll to position [424, 0]
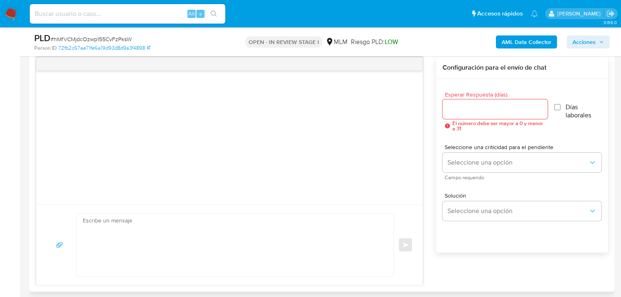
click at [473, 111] on input "Esperar Respuesta (días)" at bounding box center [495, 109] width 105 height 11
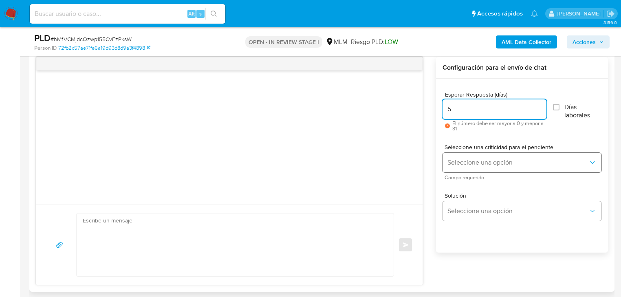
type input "5"
click at [475, 157] on button "Seleccione una opción" at bounding box center [522, 163] width 159 height 20
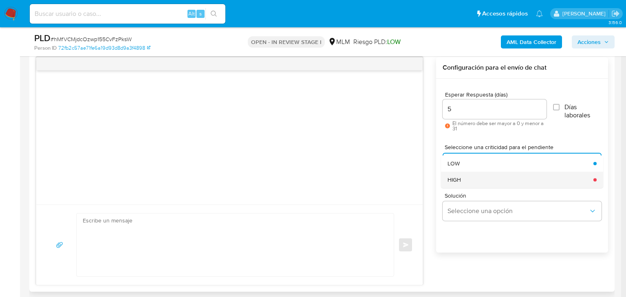
drag, startPoint x: 492, startPoint y: 180, endPoint x: 497, endPoint y: 192, distance: 13.4
click at [492, 181] on div "HIGH" at bounding box center [518, 180] width 141 height 16
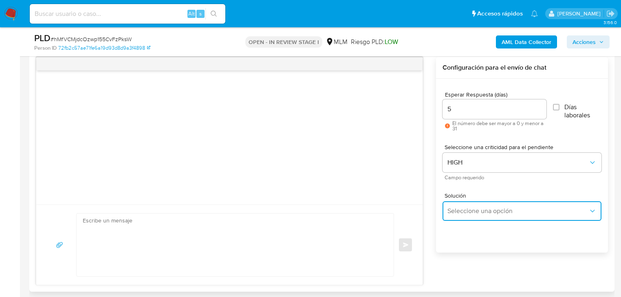
drag, startPoint x: 488, startPoint y: 212, endPoint x: 495, endPoint y: 213, distance: 7.8
click at [489, 212] on span "Seleccione una opción" at bounding box center [518, 211] width 141 height 8
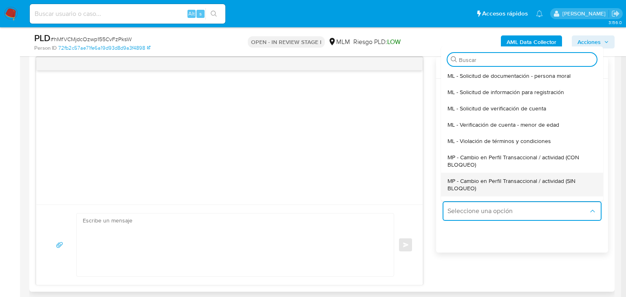
click at [561, 175] on div "MP - Cambio en Perfil Transaccional / actividad (SIN BLOQUEO)" at bounding box center [520, 185] width 144 height 24
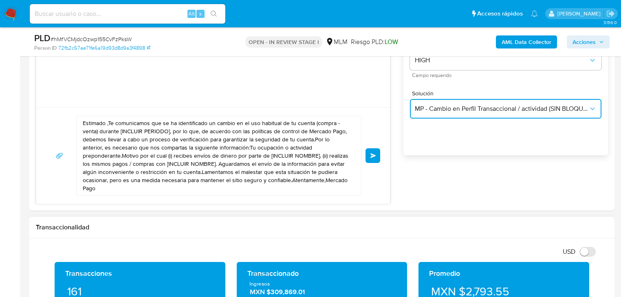
scroll to position [522, 0]
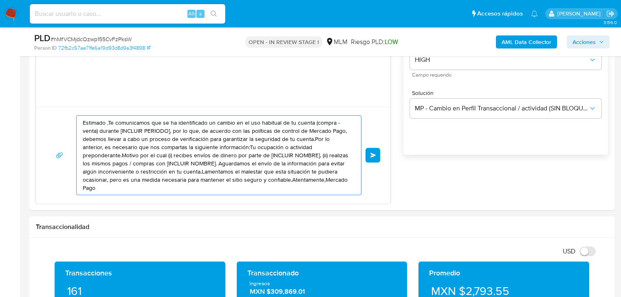
drag, startPoint x: 313, startPoint y: 182, endPoint x: -60, endPoint y: 82, distance: 386.2
paste textarea "242038875"
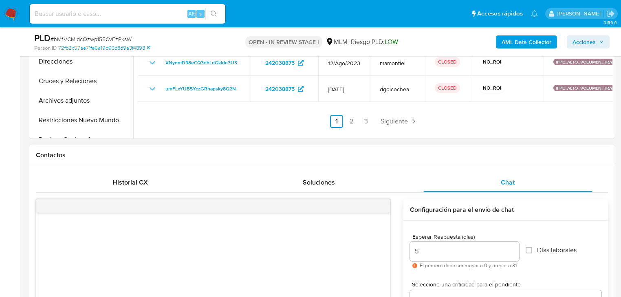
scroll to position [391, 0]
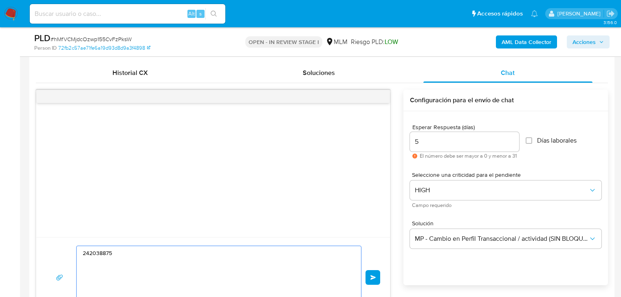
drag, startPoint x: 121, startPoint y: 256, endPoint x: 56, endPoint y: 251, distance: 65.0
click at [56, 251] on div "242038875 Enviar" at bounding box center [213, 278] width 334 height 64
paste textarea "Estimada Perla se ha identificado un cambio en el uso habitual de tu cuenta par…"
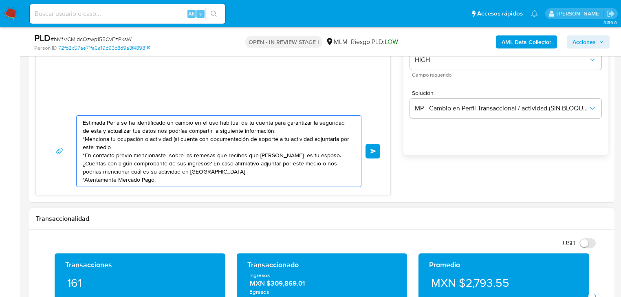
scroll to position [538, 0]
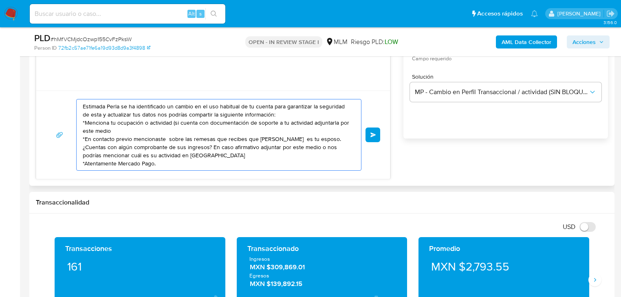
click at [84, 163] on textarea "Estimada Perla se ha identificado un cambio en el uso habitual de tu cuenta par…" at bounding box center [217, 135] width 268 height 71
drag, startPoint x: 119, startPoint y: 130, endPoint x: 107, endPoint y: 131, distance: 12.3
click at [102, 130] on textarea "Estimada Perla se ha identificado un cambio en el uso habitual de tu cuenta par…" at bounding box center [217, 135] width 268 height 71
drag, startPoint x: 110, startPoint y: 131, endPoint x: 117, endPoint y: 132, distance: 7.0
click at [111, 131] on textarea "Estimada Perla se ha identificado un cambio en el uso habitual de tu cuenta par…" at bounding box center [217, 135] width 268 height 71
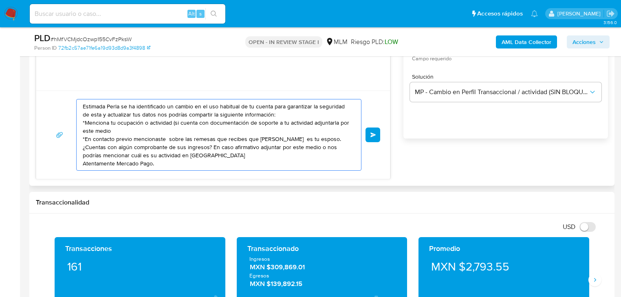
click at [117, 132] on textarea "Estimada Perla se ha identificado un cambio en el uso habitual de tu cuenta par…" at bounding box center [217, 135] width 268 height 71
drag, startPoint x: 189, startPoint y: 160, endPoint x: 223, endPoint y: 153, distance: 35.3
click at [190, 159] on textarea "Estimada Perla se ha identificado un cambio en el uso habitual de tu cuenta par…" at bounding box center [217, 135] width 268 height 71
drag, startPoint x: 307, startPoint y: 148, endPoint x: 338, endPoint y: 148, distance: 31.4
click at [338, 148] on textarea "Estimada Perla se ha identificado un cambio en el uso habitual de tu cuenta par…" at bounding box center [217, 135] width 268 height 71
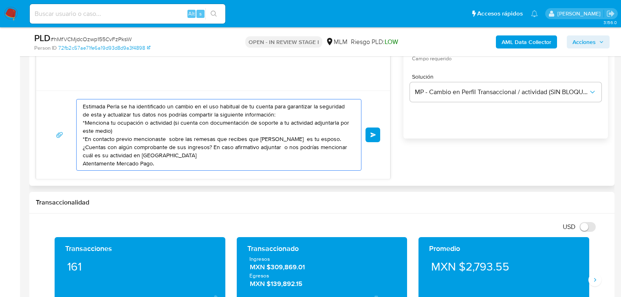
drag, startPoint x: 306, startPoint y: 156, endPoint x: 300, endPoint y: 158, distance: 7.0
click at [305, 157] on textarea "Estimada Perla se ha identificado un cambio en el uso habitual de tu cuenta par…" at bounding box center [217, 135] width 268 height 71
drag, startPoint x: 96, startPoint y: 112, endPoint x: 79, endPoint y: 98, distance: 22.6
click at [79, 99] on div "Estimada Perla se ha identificado un cambio en el uso habitual de tu cuenta par…" at bounding box center [218, 135] width 285 height 72
type textarea "Estimada Perla se ha identificado un cambio en el uso habitual de tu cuenta par…"
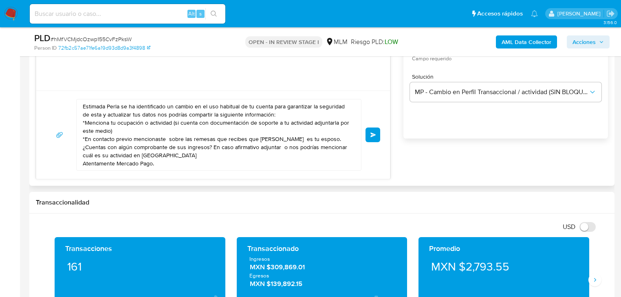
drag, startPoint x: 373, startPoint y: 133, endPoint x: 382, endPoint y: 148, distance: 18.3
click at [374, 133] on span "Enviar" at bounding box center [374, 135] width 6 height 5
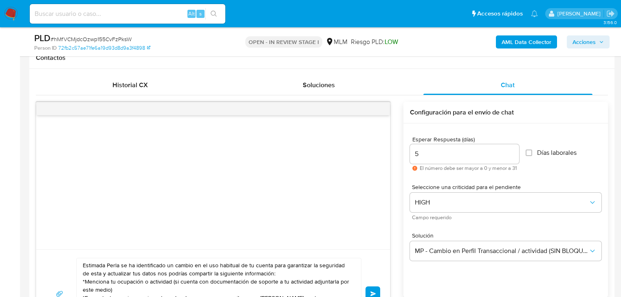
scroll to position [375, 0]
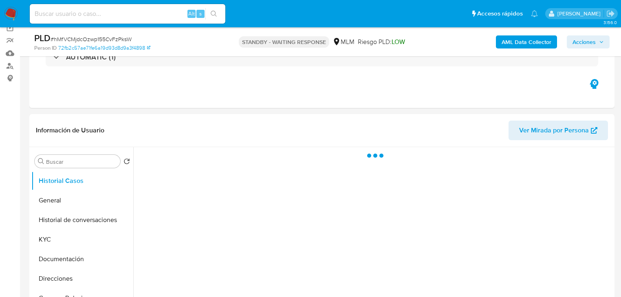
scroll to position [65, 0]
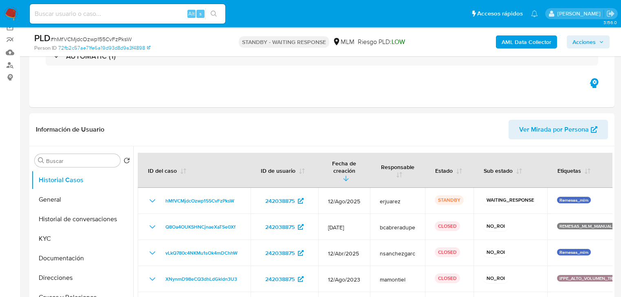
select select "10"
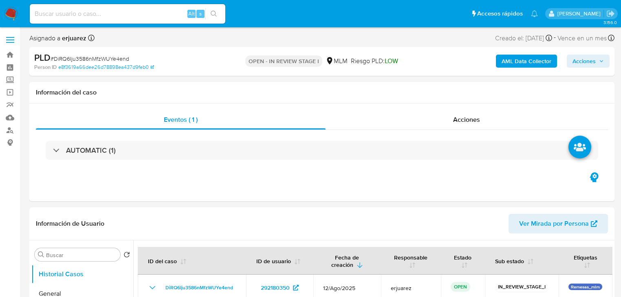
select select "10"
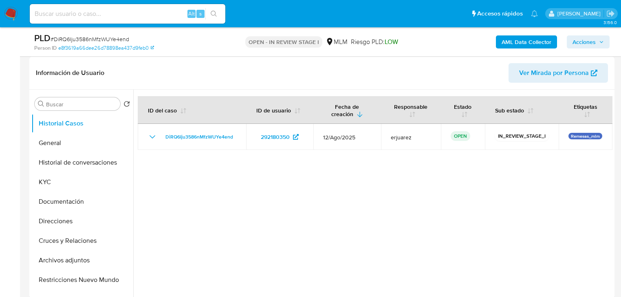
scroll to position [130, 0]
